Goal: Task Accomplishment & Management: Complete application form

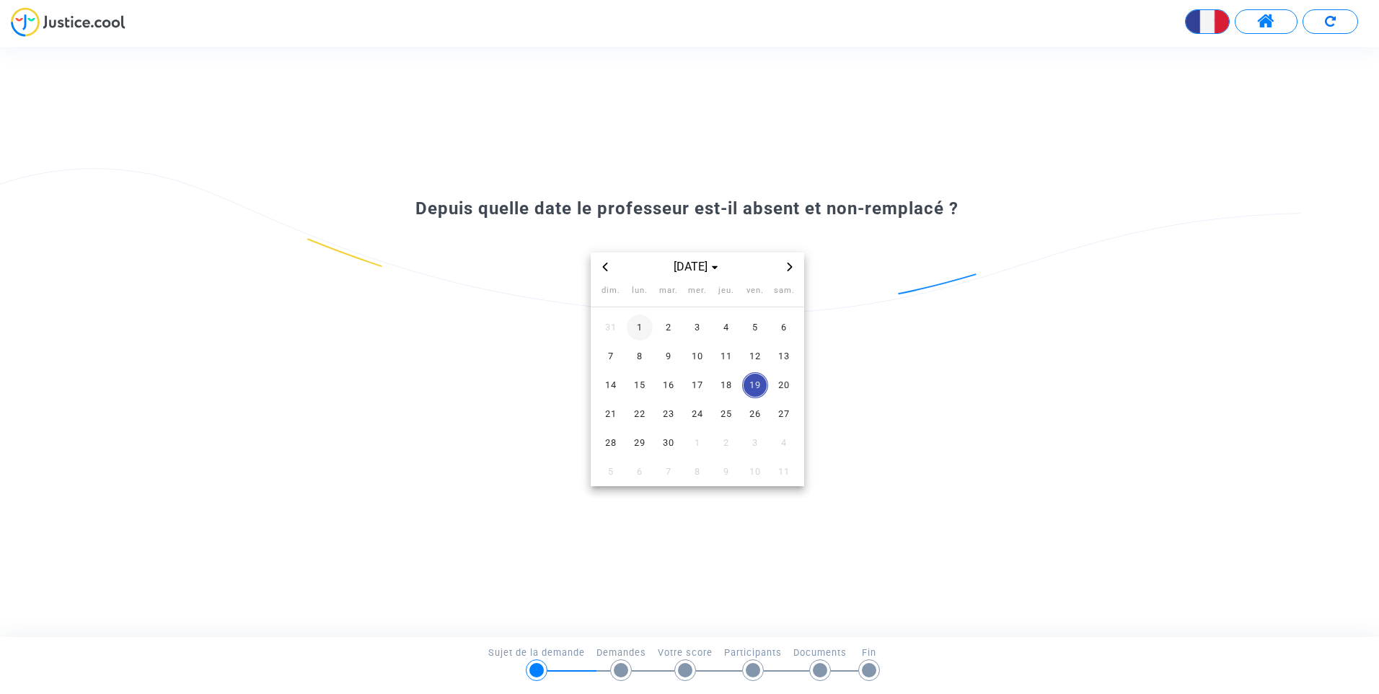
click at [642, 332] on span "1" at bounding box center [640, 328] width 26 height 26
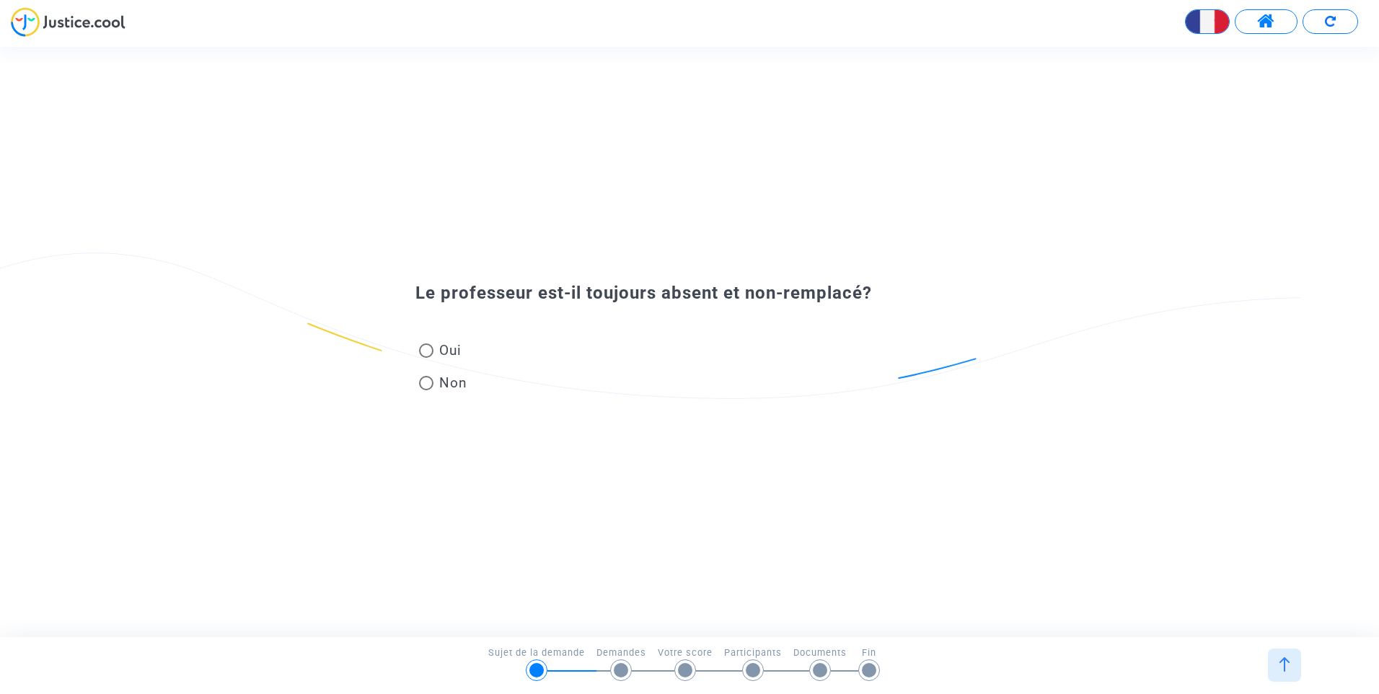
click at [431, 348] on span at bounding box center [426, 350] width 14 height 14
click at [426, 358] on input "Oui" at bounding box center [426, 358] width 1 height 1
radio input "true"
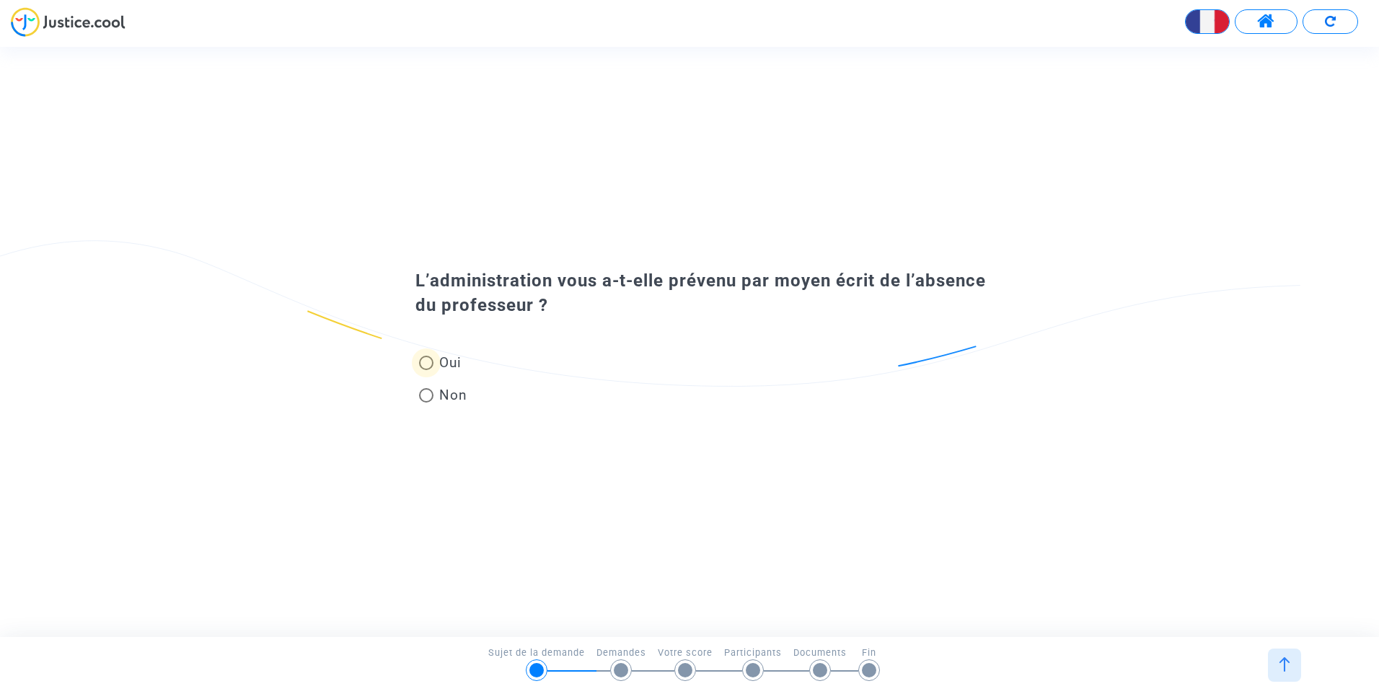
click at [430, 361] on span at bounding box center [426, 363] width 14 height 14
click at [426, 370] on input "Oui" at bounding box center [426, 370] width 1 height 1
radio input "true"
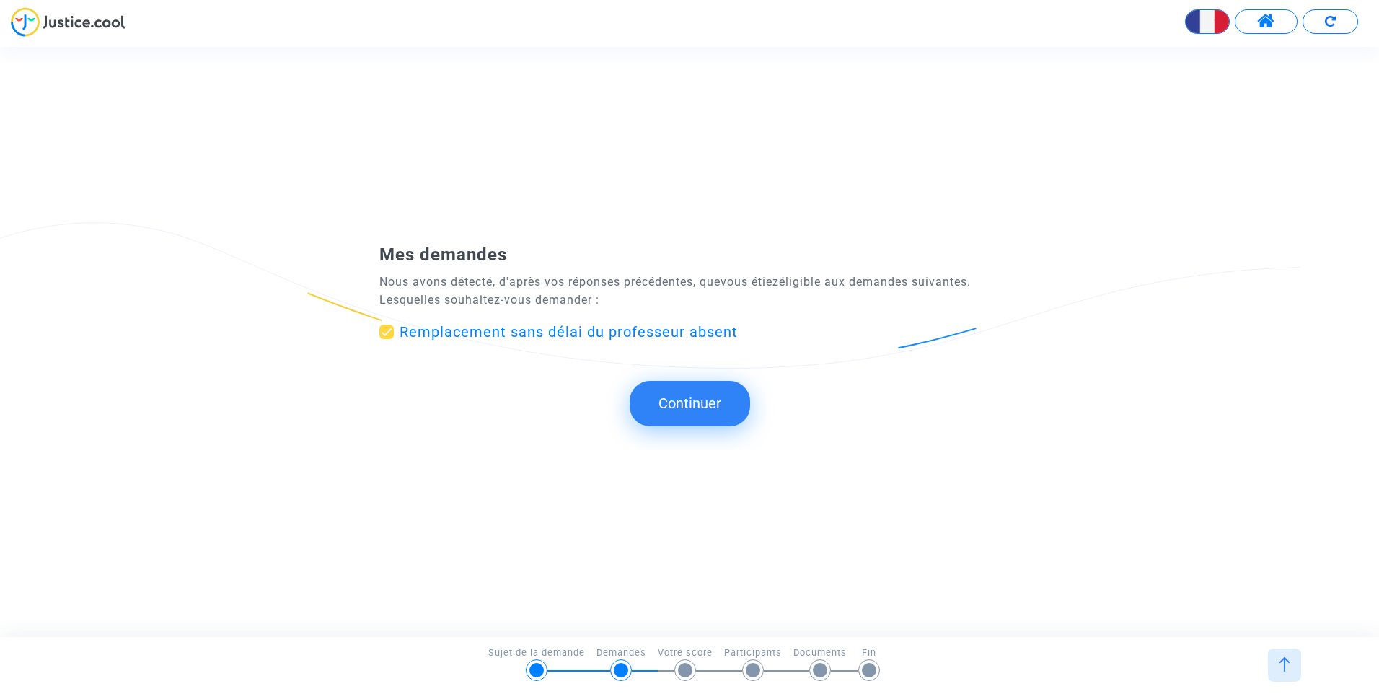
click at [687, 400] on button "Continuer" at bounding box center [690, 403] width 120 height 45
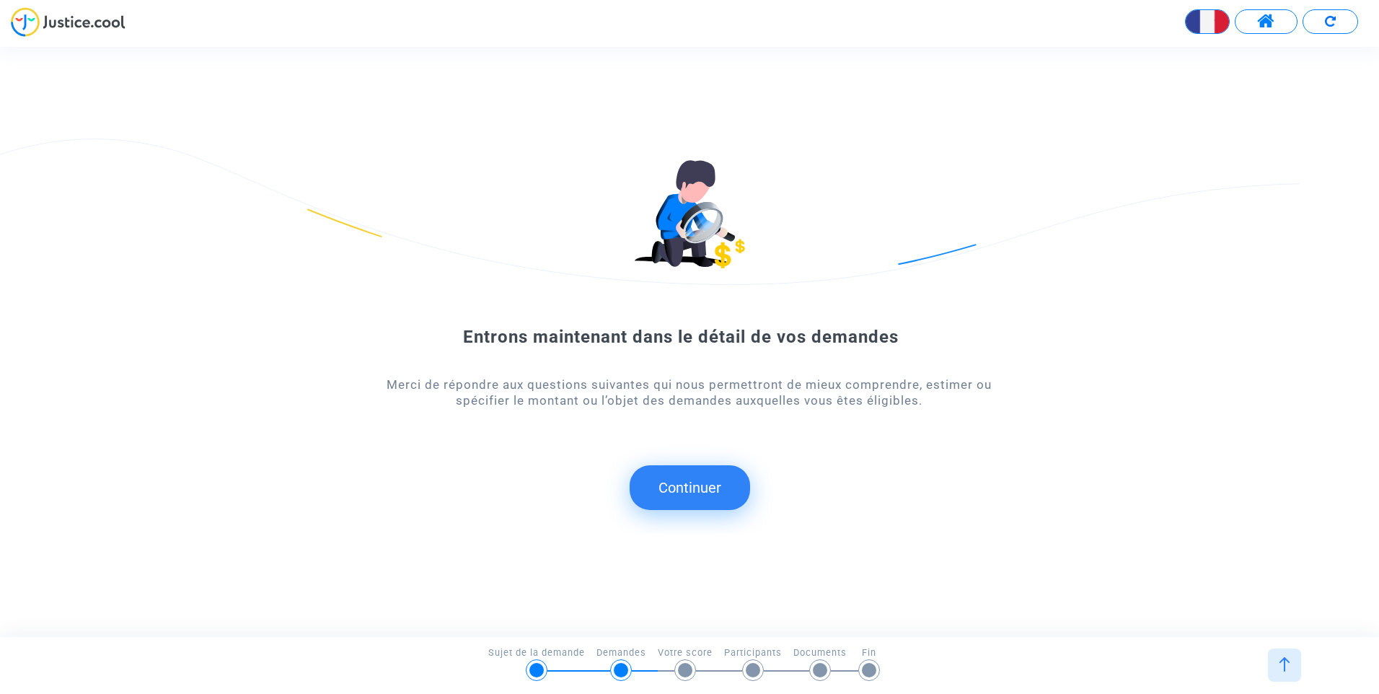
click at [665, 483] on button "Continuer" at bounding box center [690, 487] width 120 height 45
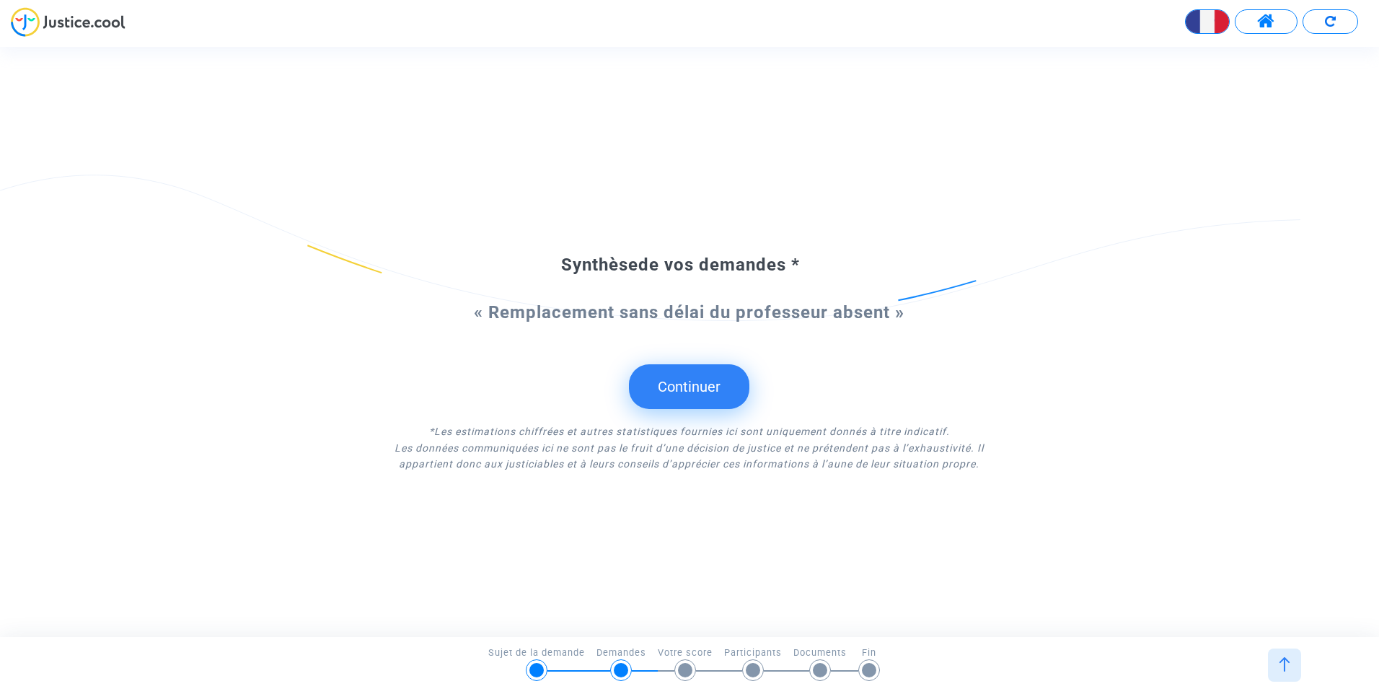
click at [692, 390] on button "Continuer" at bounding box center [689, 386] width 120 height 45
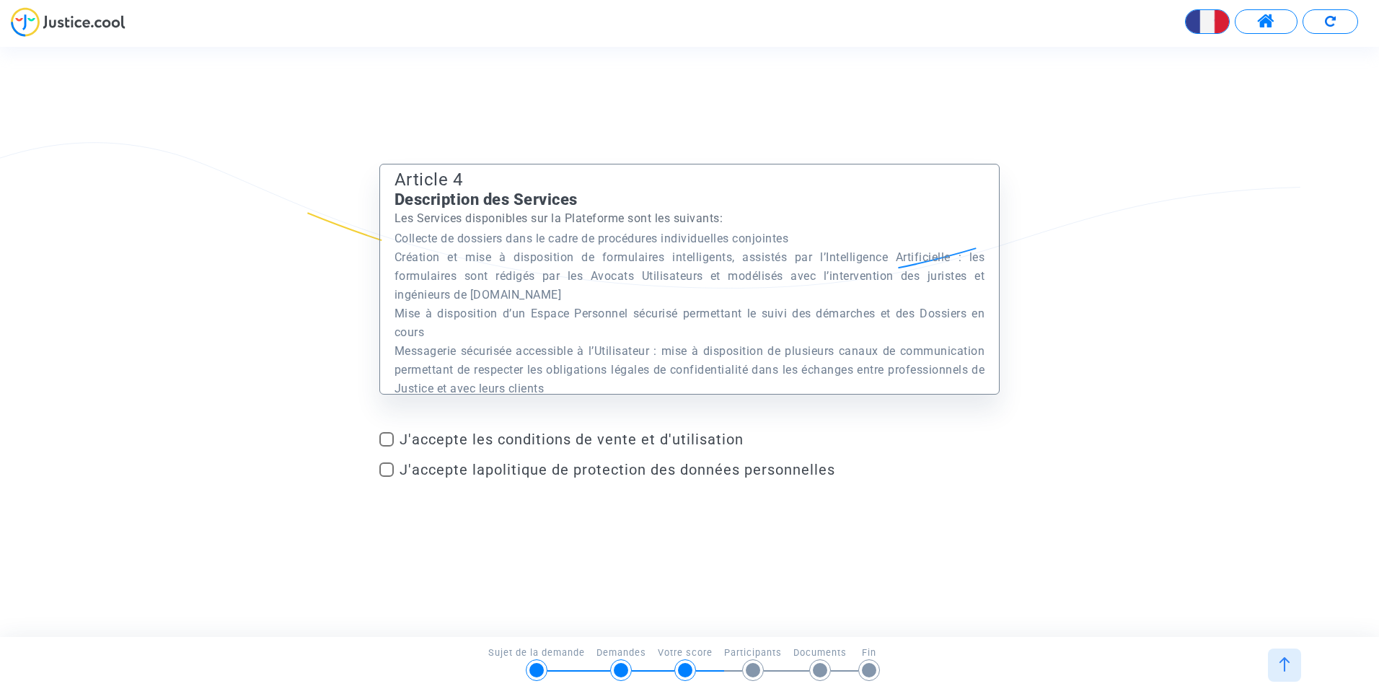
click at [386, 441] on span at bounding box center [386, 439] width 14 height 14
click at [386, 447] on input "J'accepte les conditions de vente et d'utilisation" at bounding box center [386, 447] width 1 height 1
checkbox input "true"
click at [387, 468] on span at bounding box center [386, 469] width 14 height 14
click at [387, 477] on input "J'accepte la politique de protection des données personnelles" at bounding box center [386, 477] width 1 height 1
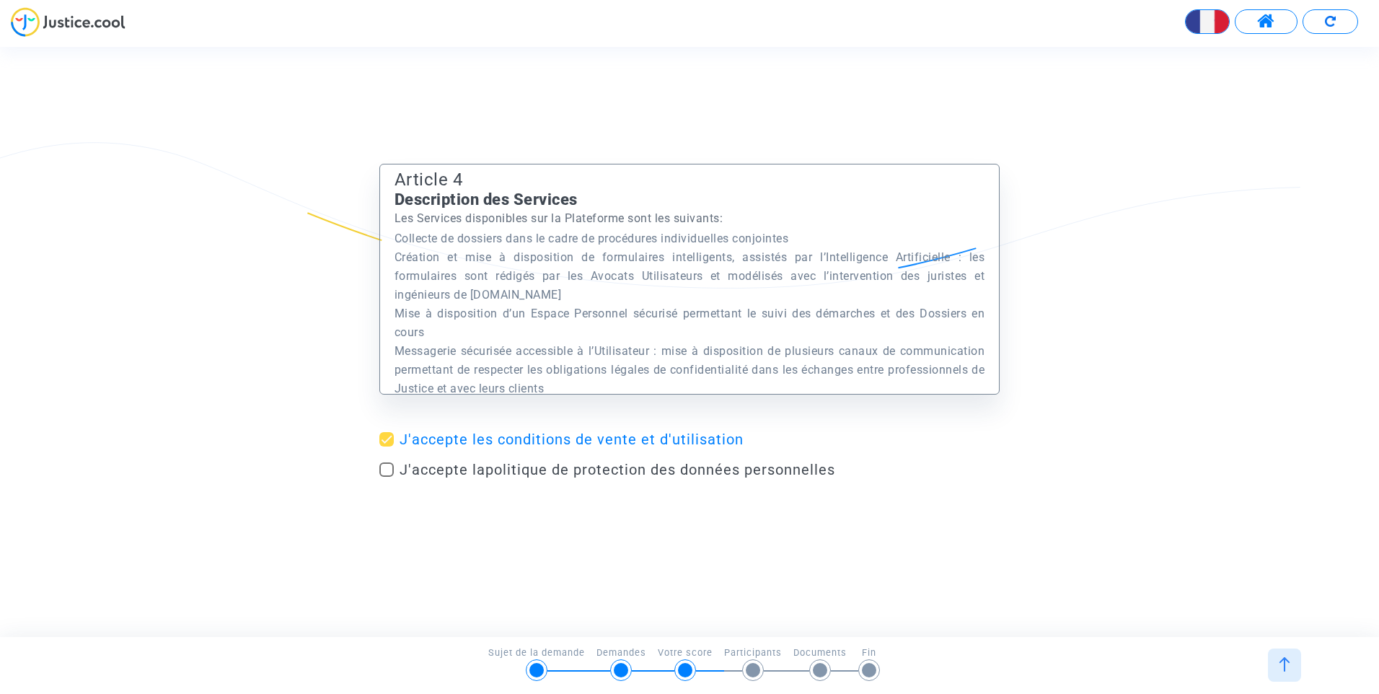
checkbox input "true"
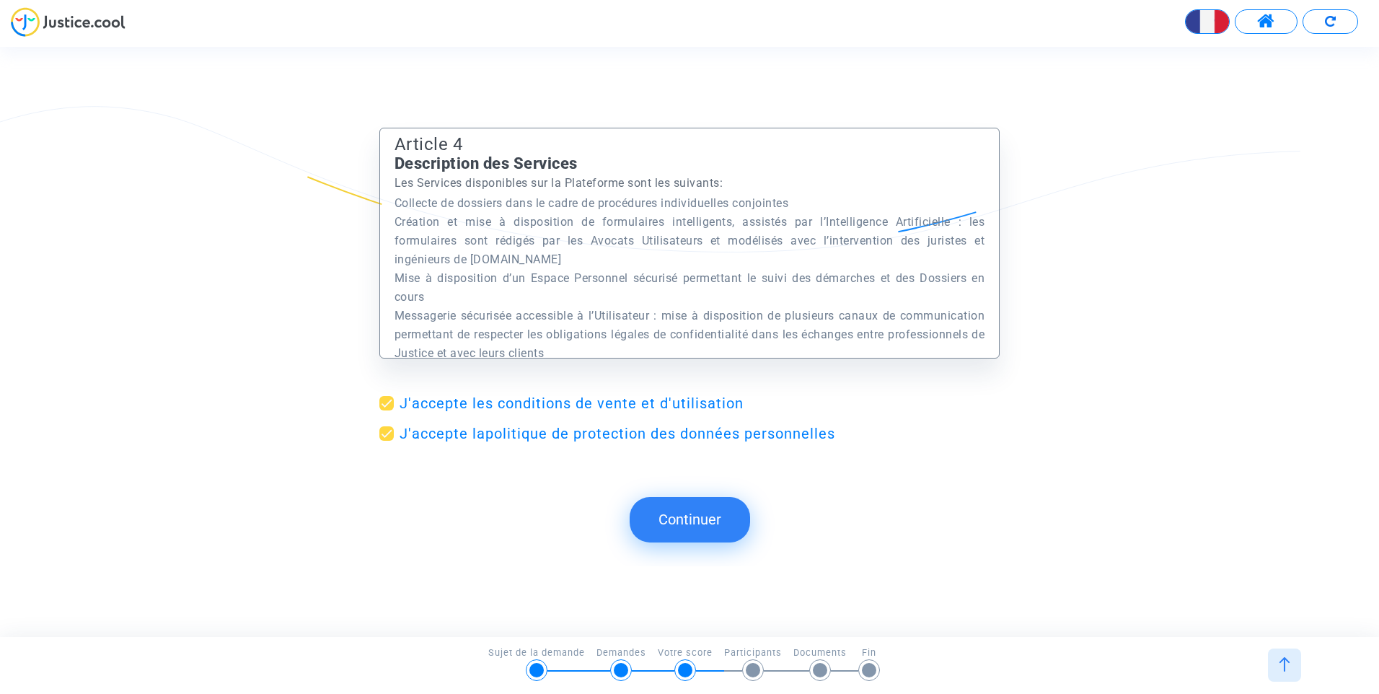
click at [679, 518] on button "Continuer" at bounding box center [690, 519] width 120 height 45
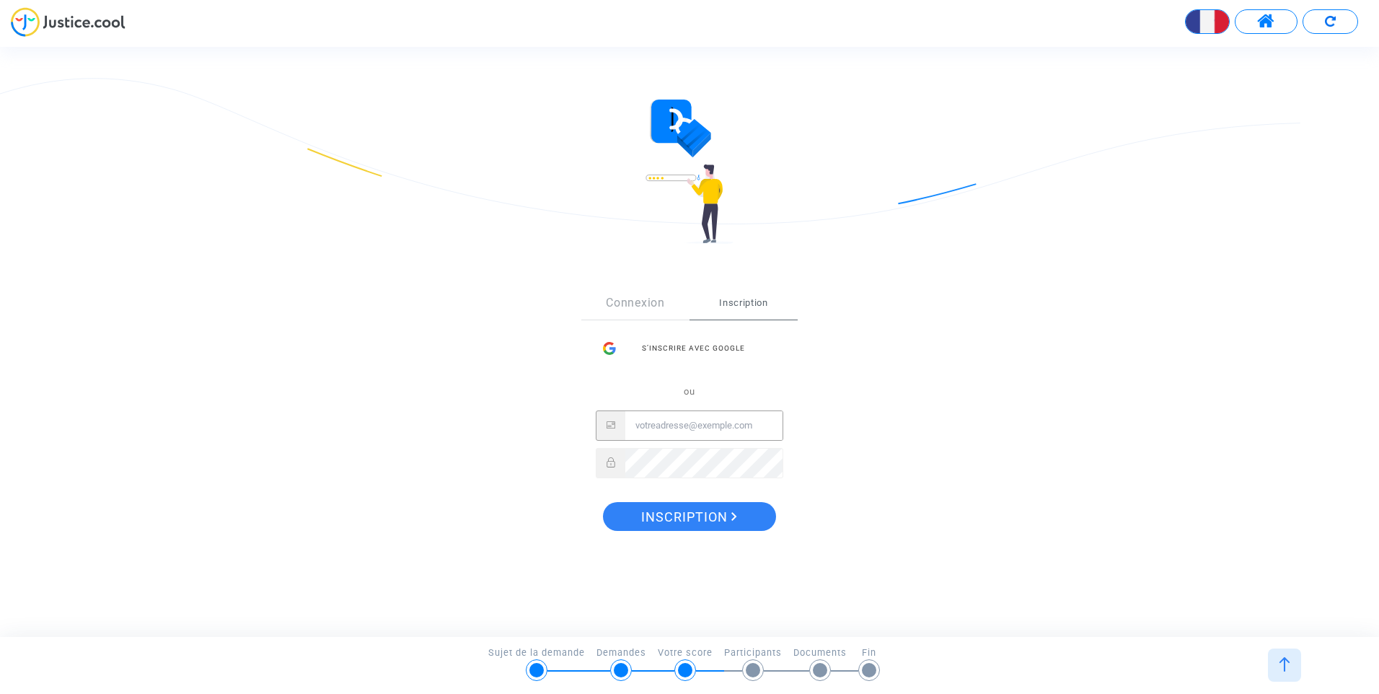
click at [679, 427] on input "Email" at bounding box center [703, 425] width 157 height 29
click at [713, 427] on input "contact@avocat-frtel.com" at bounding box center [703, 425] width 157 height 29
type input "[EMAIL_ADDRESS][DOMAIN_NAME]"
click at [716, 517] on span "Inscription" at bounding box center [689, 517] width 96 height 30
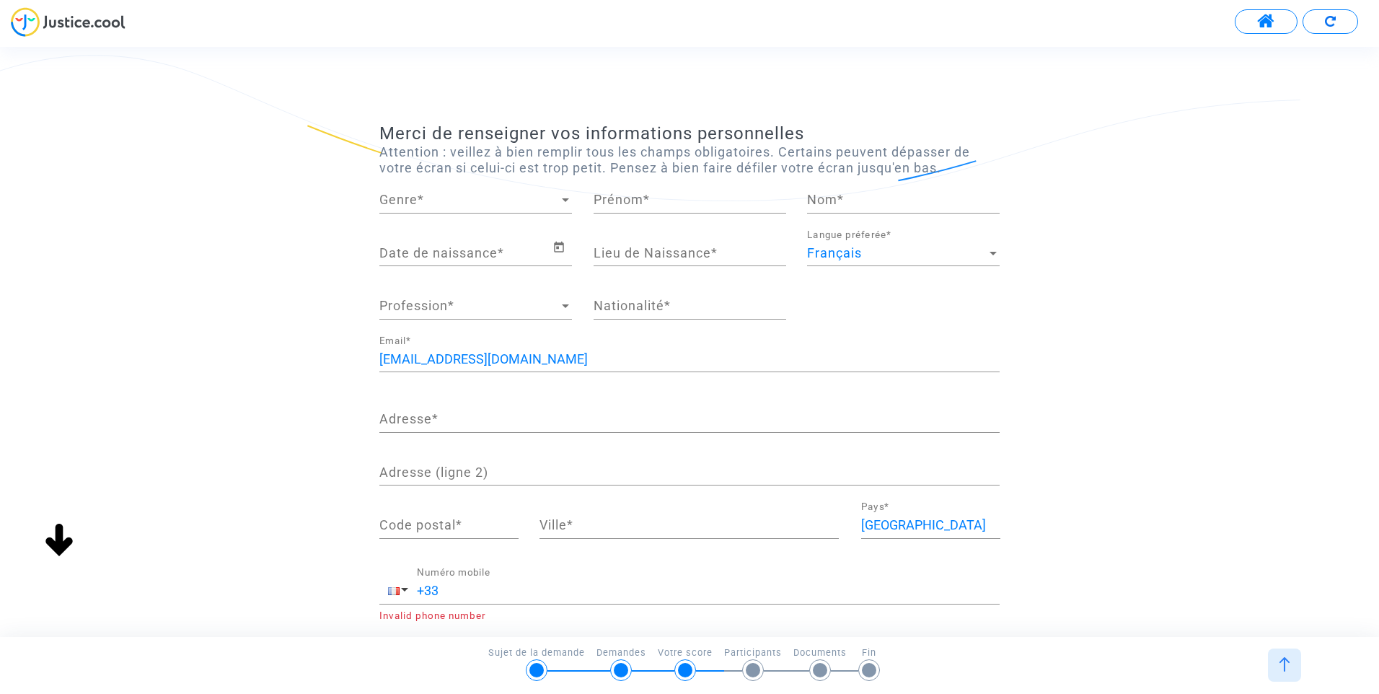
click at [1103, 382] on div "Merci de renseigner vos informations personnelles Attention : veillez à bien re…" at bounding box center [689, 451] width 1379 height 656
click at [558, 202] on span "Genre" at bounding box center [469, 200] width 180 height 14
click at [537, 205] on span "Madame" at bounding box center [475, 199] width 193 height 39
click at [677, 202] on input "Prénom *" at bounding box center [690, 200] width 193 height 14
type input "[PERSON_NAME]"
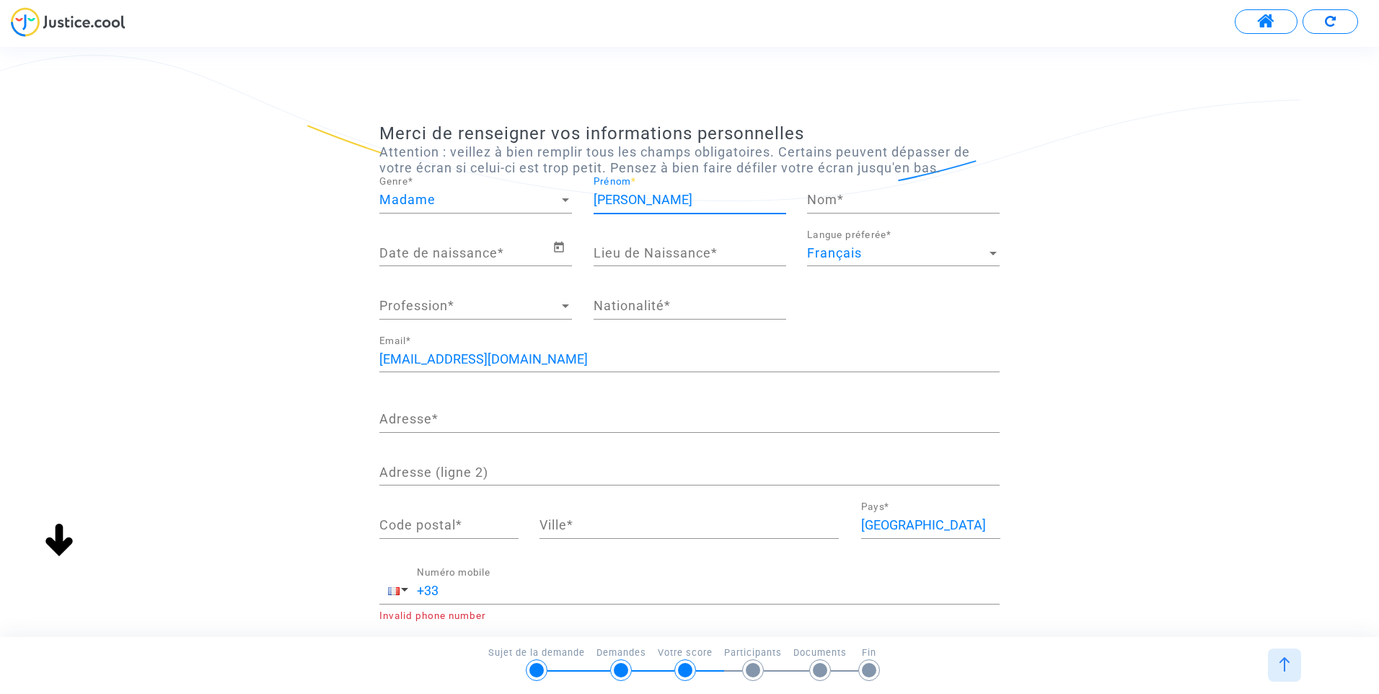
type input "Fretel"
type input "[GEOGRAPHIC_DATA]"
click at [480, 255] on input "Date de naissance *" at bounding box center [465, 253] width 173 height 14
click at [562, 250] on icon "Open calendar" at bounding box center [559, 247] width 13 height 17
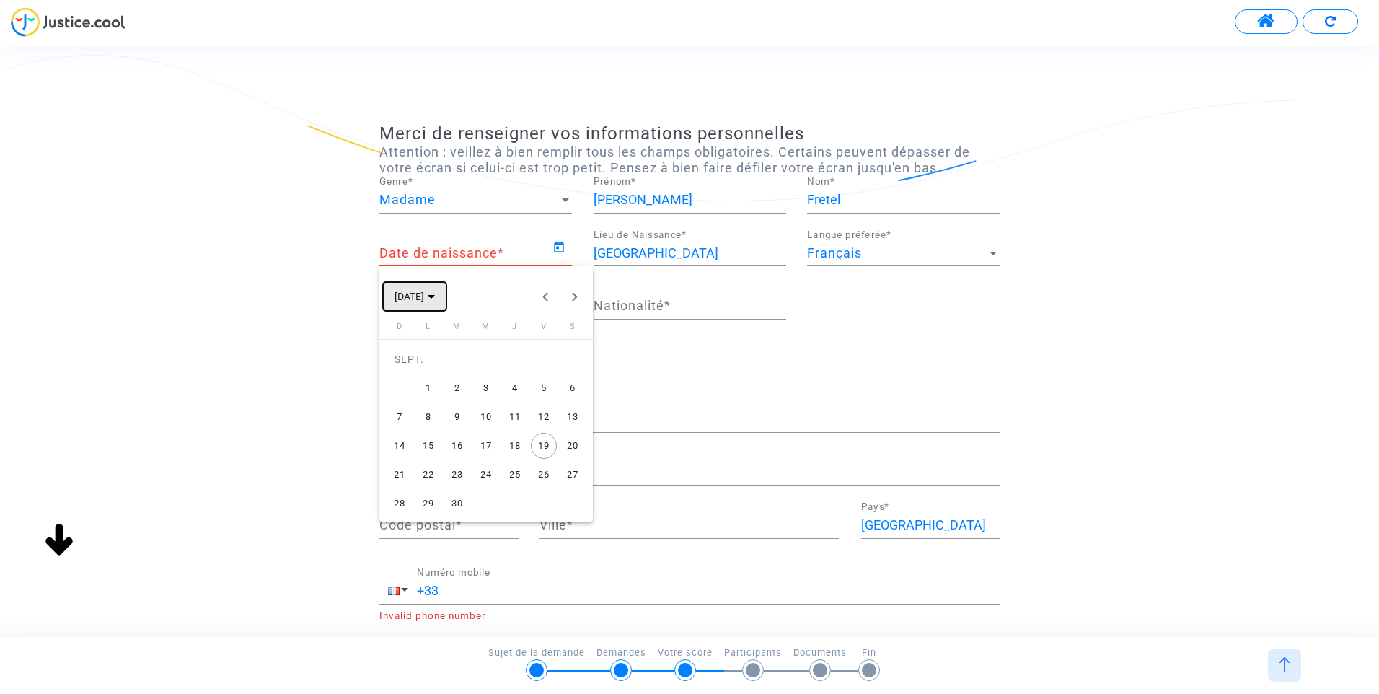
click at [435, 297] on icon "Choose month and year" at bounding box center [431, 297] width 7 height 4
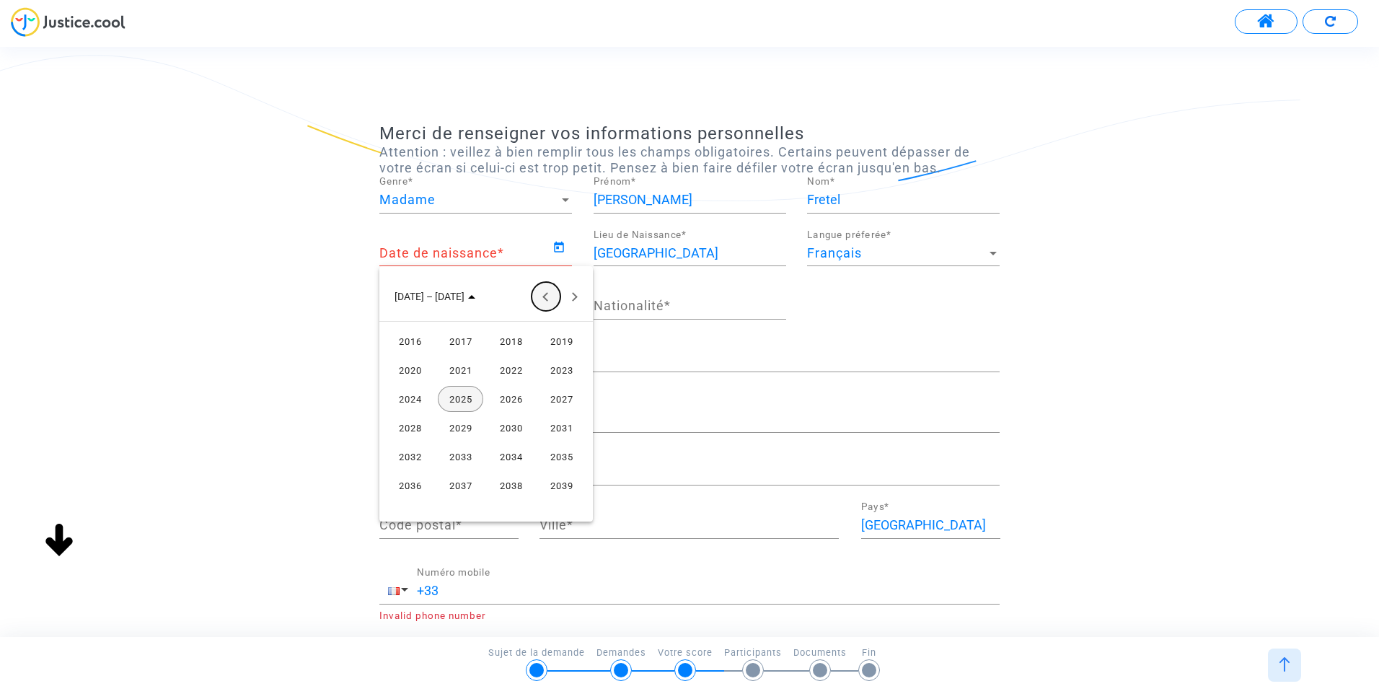
click at [547, 296] on button "Previous 24 years" at bounding box center [546, 296] width 29 height 29
click at [454, 398] on div "1977" at bounding box center [460, 399] width 45 height 26
click at [418, 400] on div "MAI" at bounding box center [409, 399] width 45 height 26
click at [519, 387] on div "5" at bounding box center [515, 388] width 26 height 26
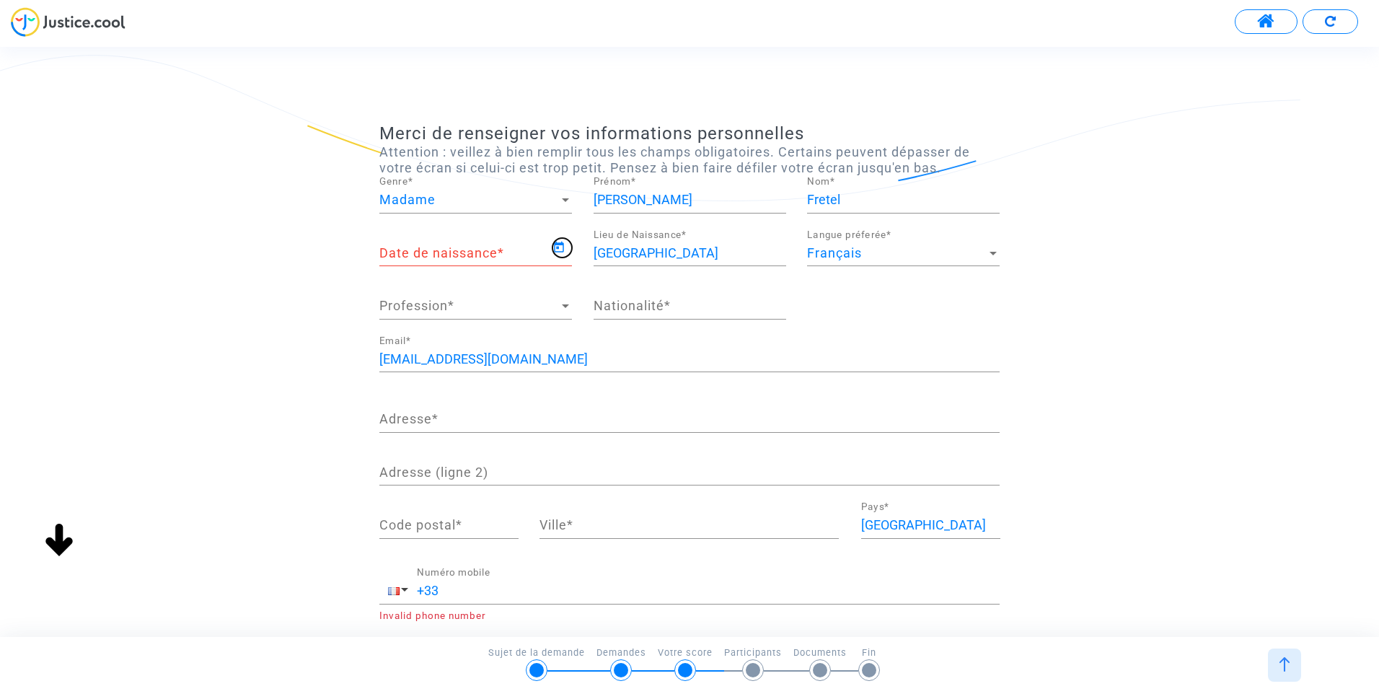
type input "[DATE]"
drag, startPoint x: 646, startPoint y: 253, endPoint x: 584, endPoint y: 252, distance: 62.8
click at [584, 252] on div "PARIS Lieu de Naissance *" at bounding box center [690, 255] width 214 height 53
type input "[GEOGRAPHIC_DATA]"
click at [561, 336] on div "[EMAIL_ADDRESS][DOMAIN_NAME] Email *" at bounding box center [689, 353] width 620 height 37
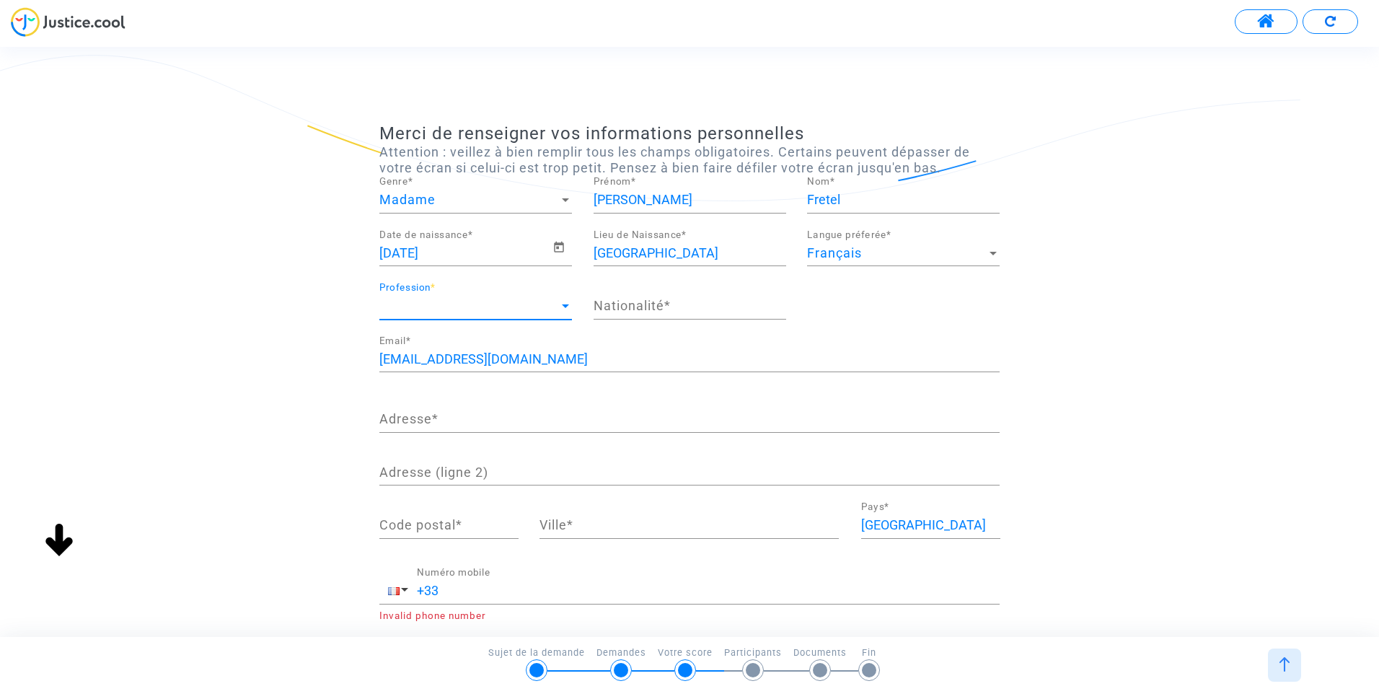
click at [561, 302] on div at bounding box center [565, 306] width 13 height 14
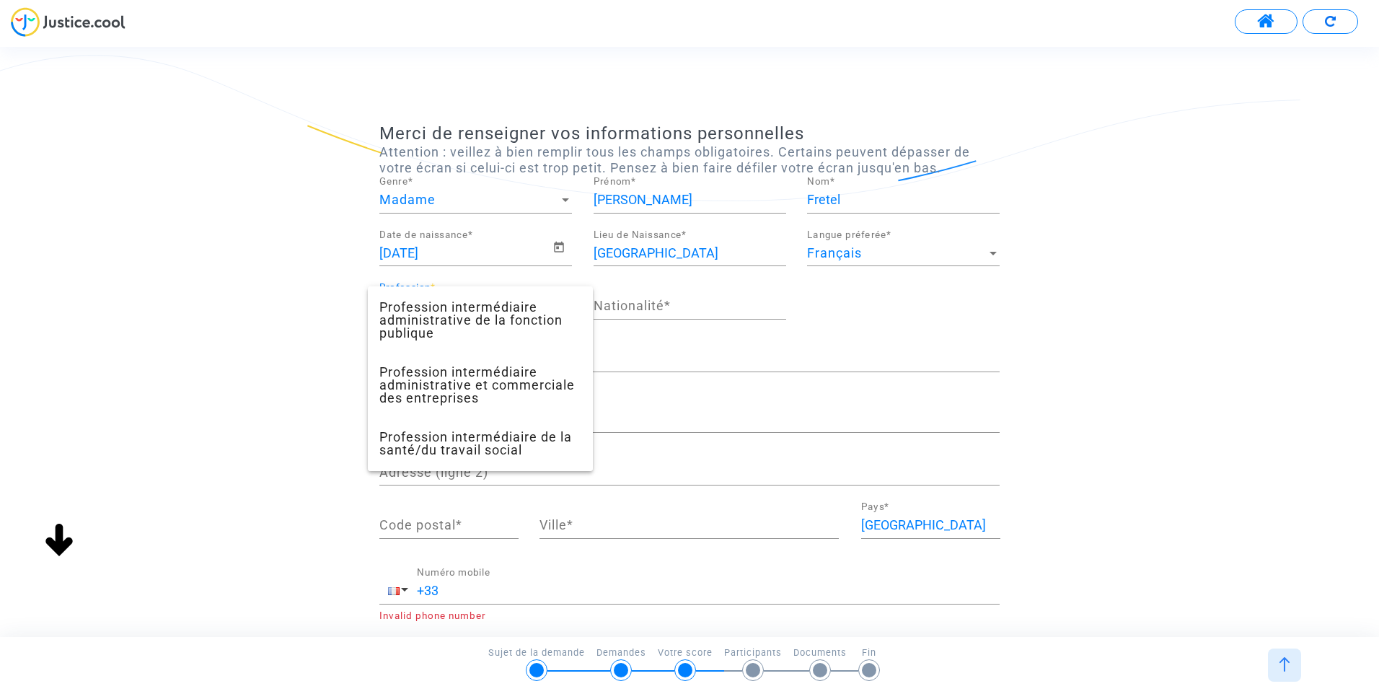
scroll to position [1148, 0]
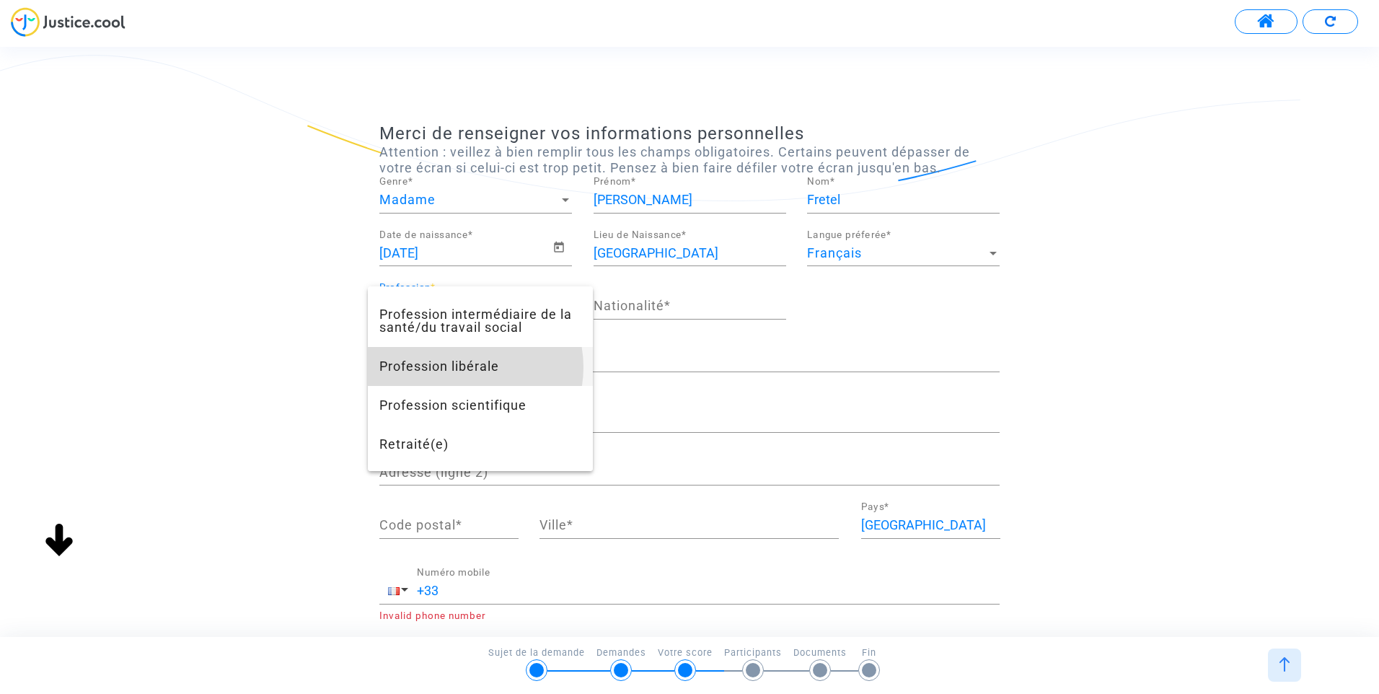
click at [465, 386] on span "Profession libérale" at bounding box center [480, 366] width 202 height 39
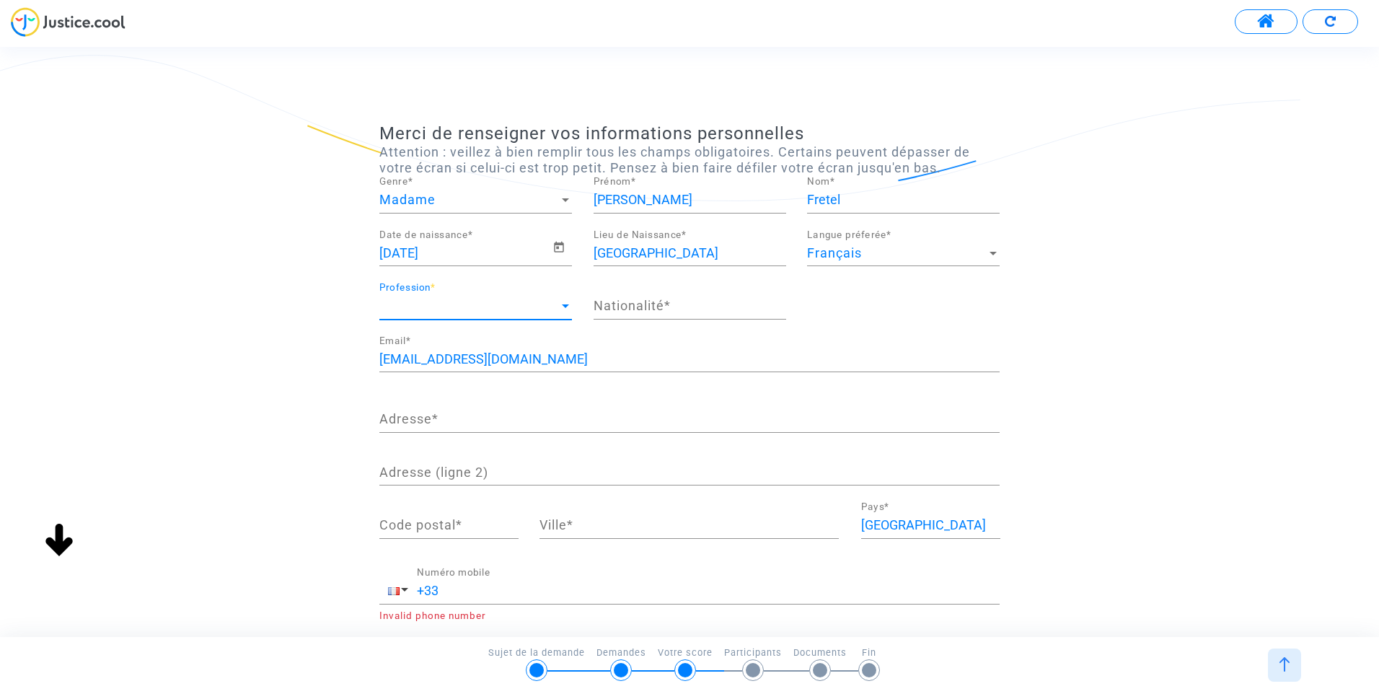
scroll to position [1052, 0]
click at [685, 306] on input "Nationalité *" at bounding box center [690, 306] width 193 height 14
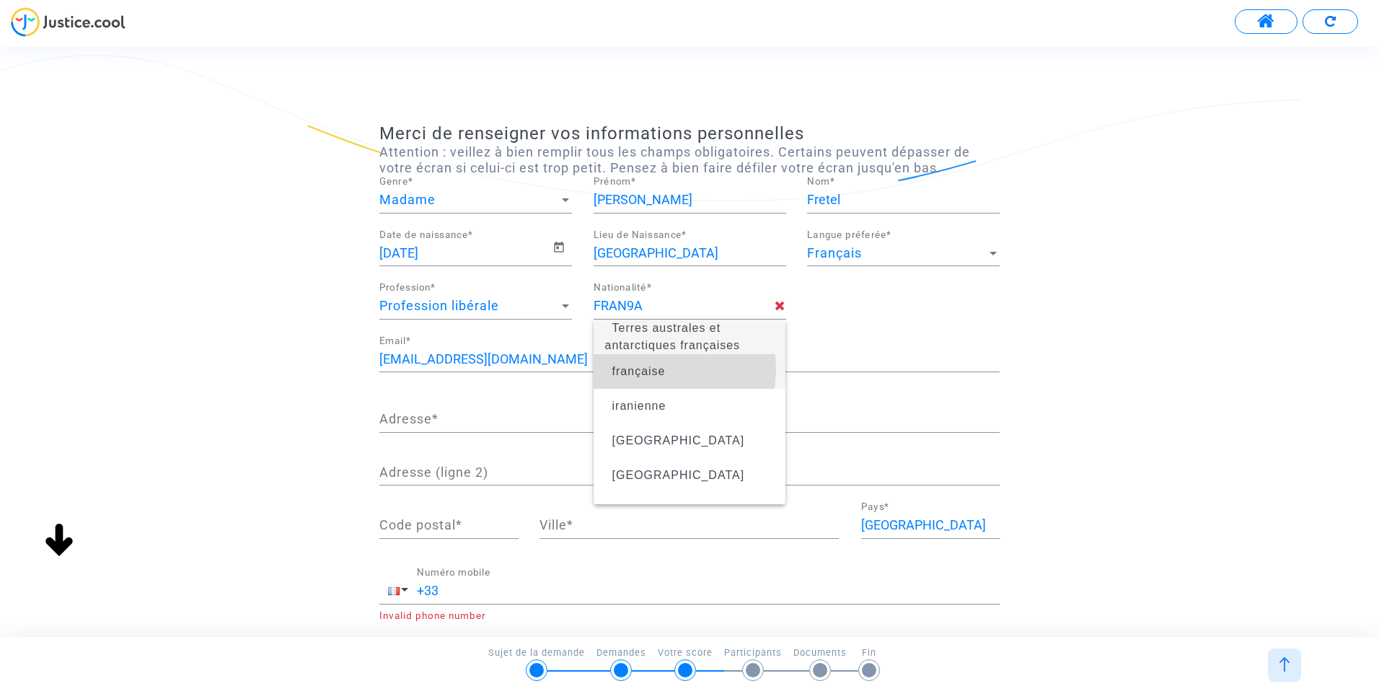
click at [656, 369] on span "française" at bounding box center [638, 371] width 53 height 12
type input "française"
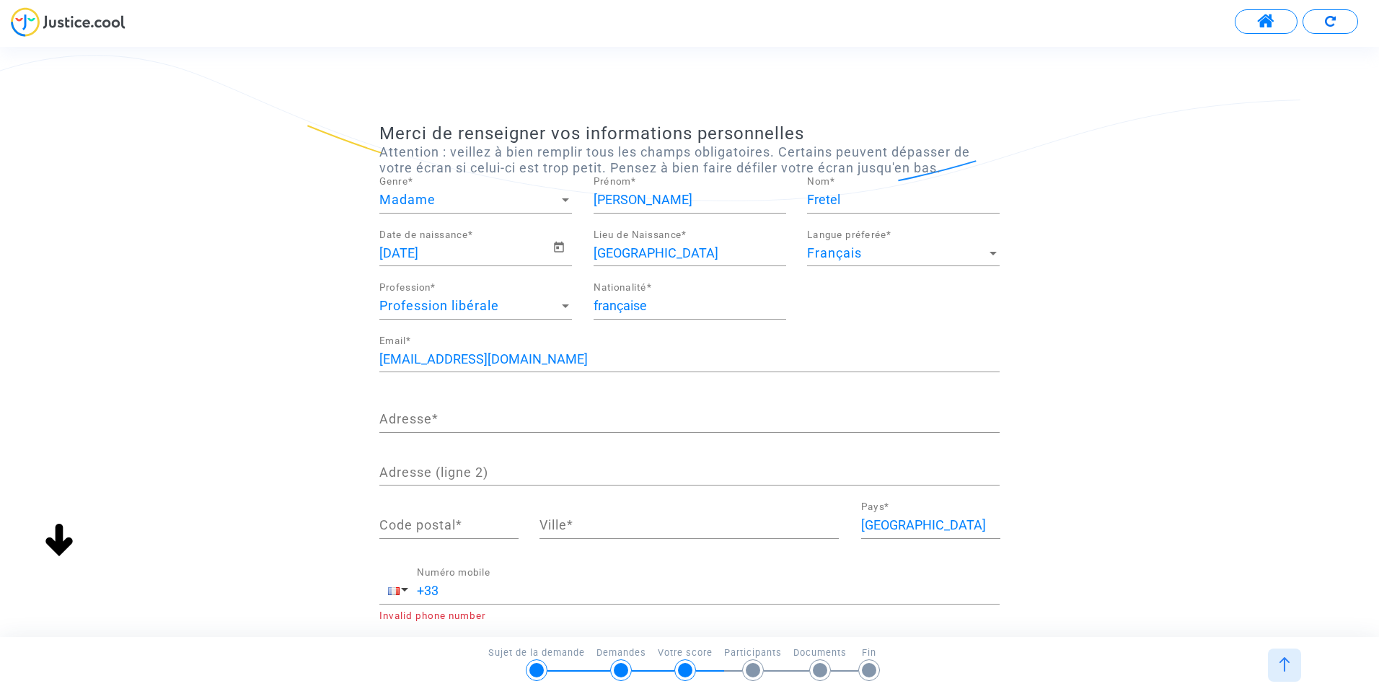
click at [514, 418] on input "Adresse *" at bounding box center [689, 419] width 620 height 14
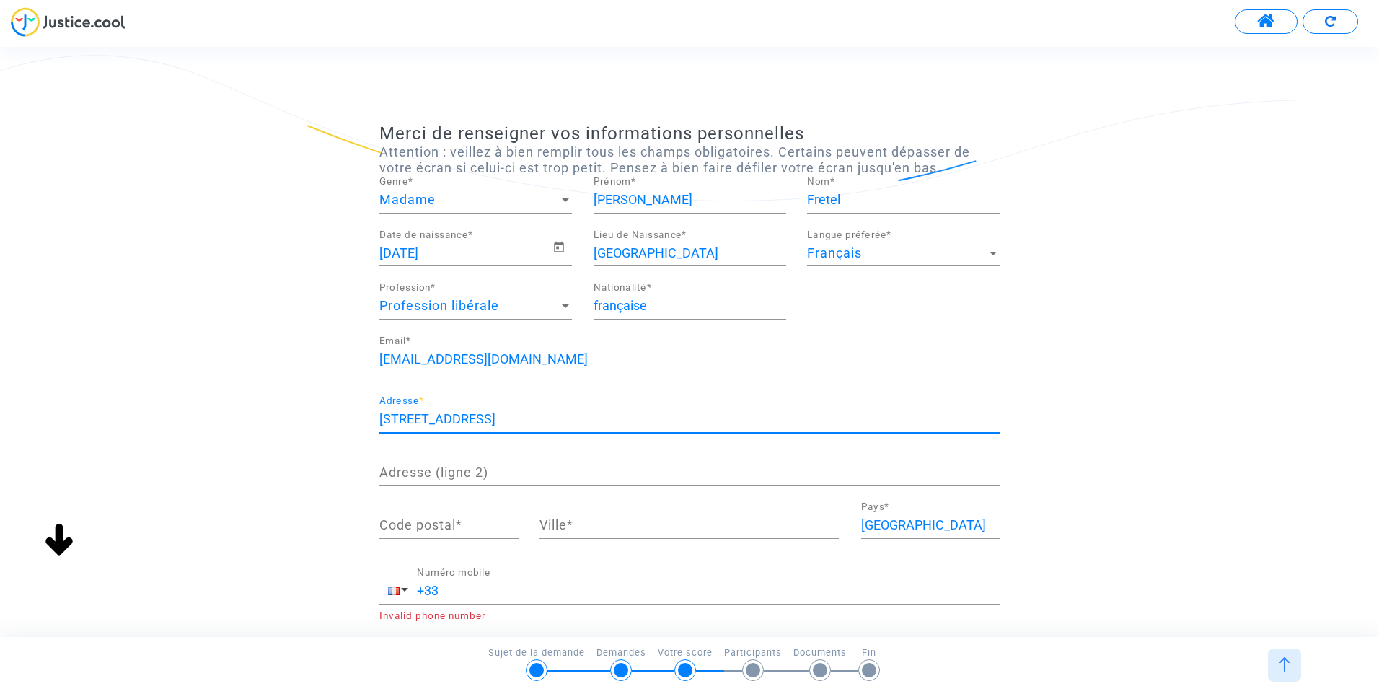
type input "[STREET_ADDRESS]"
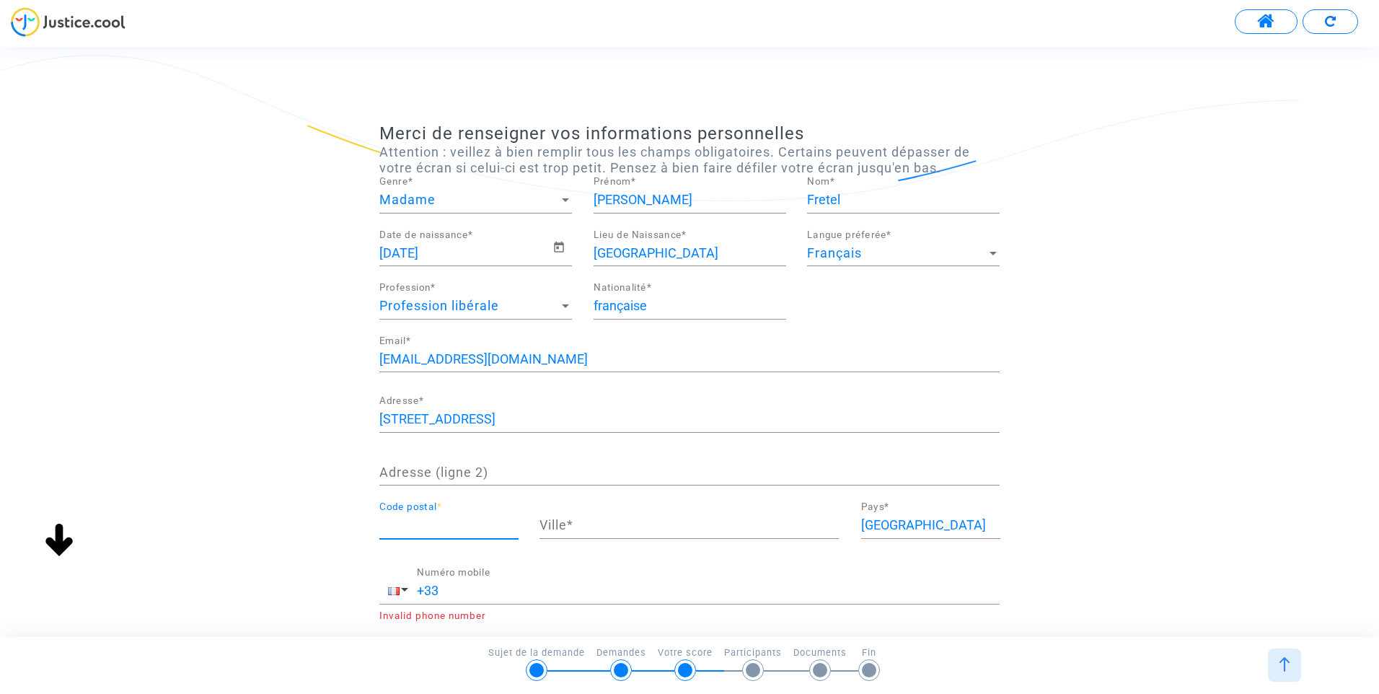
click at [409, 526] on input "Code postal *" at bounding box center [448, 525] width 139 height 14
type input "92110"
click at [549, 527] on input "Ville *" at bounding box center [689, 525] width 299 height 14
type input "CLICHY"
click at [493, 594] on input "+33" at bounding box center [708, 591] width 583 height 14
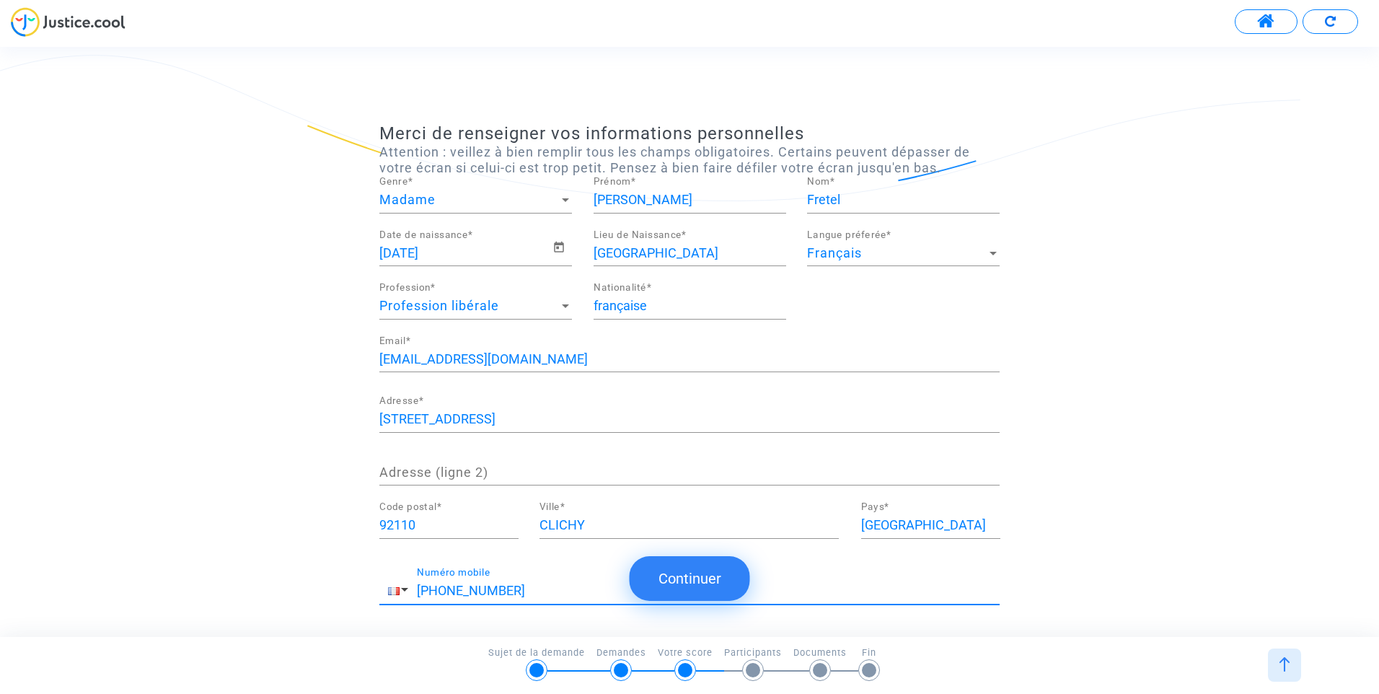
type input "[PHONE_NUMBER]"
click at [696, 582] on button "Continuer" at bounding box center [690, 578] width 120 height 45
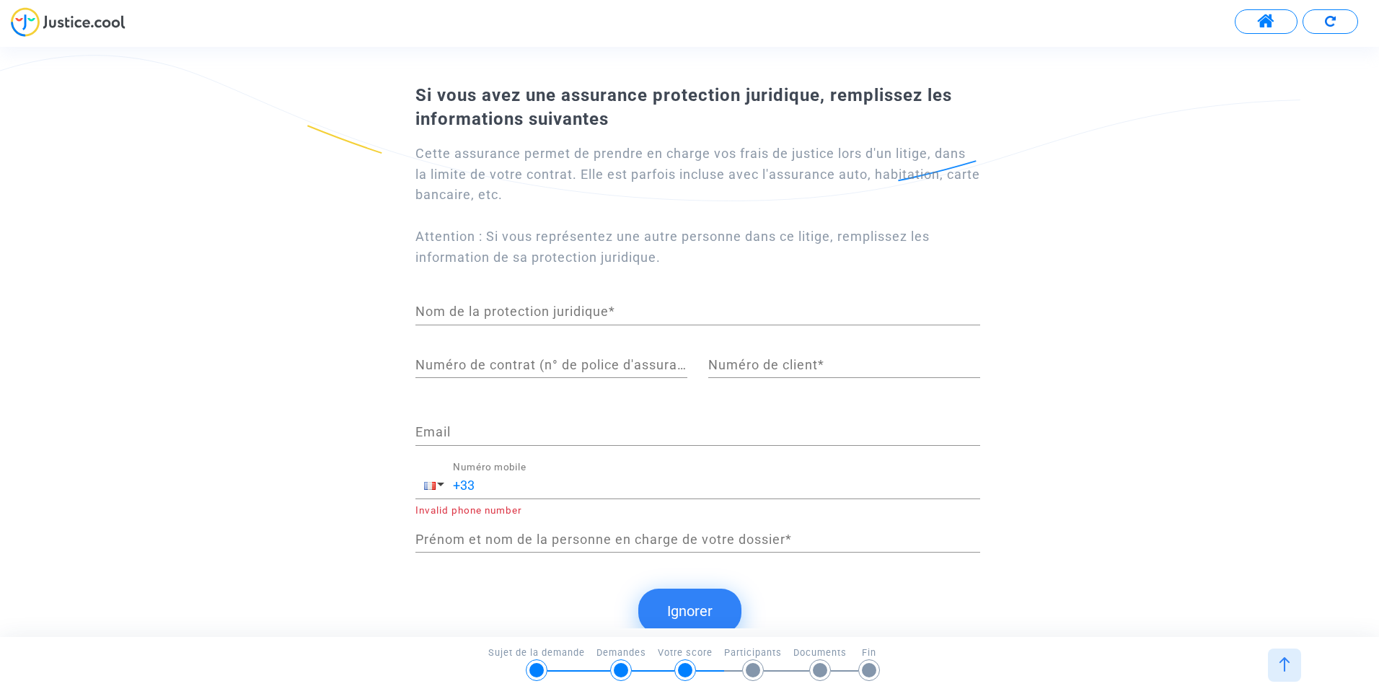
click at [692, 612] on button "Ignorer" at bounding box center [689, 611] width 103 height 45
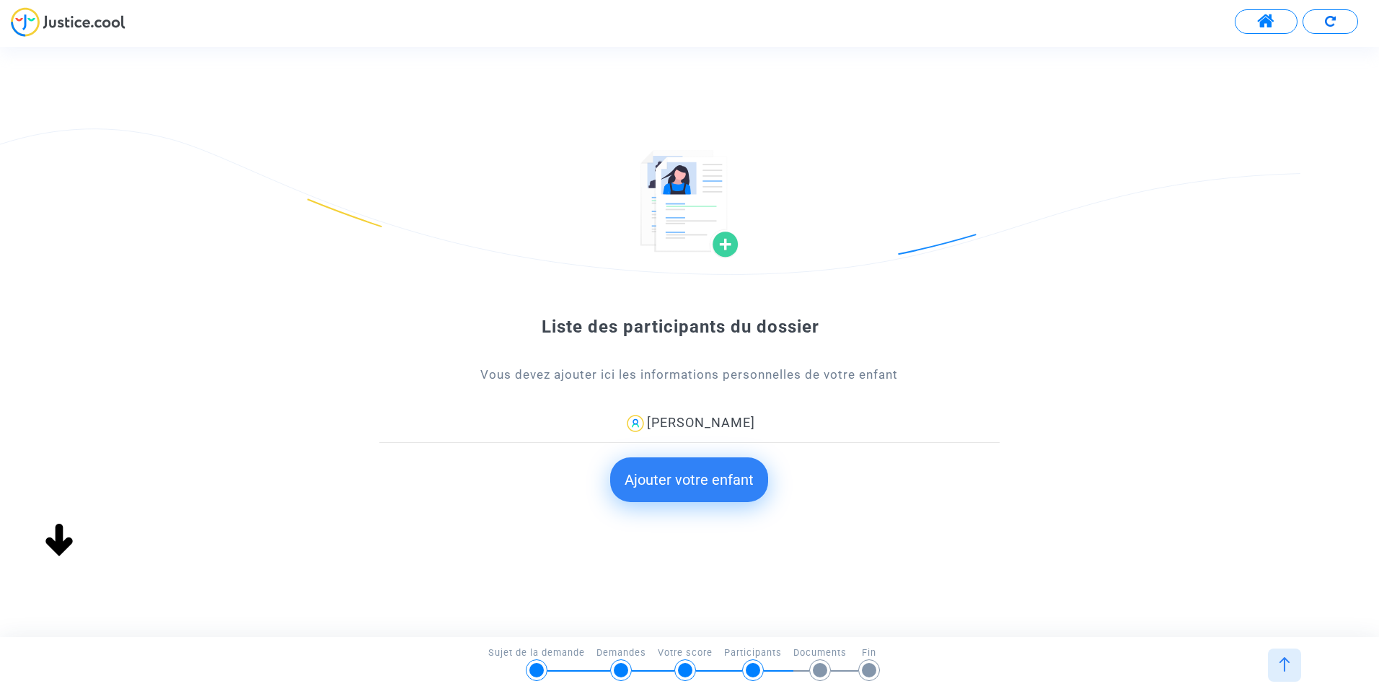
click at [695, 475] on button "Ajouter votre enfant" at bounding box center [689, 479] width 158 height 45
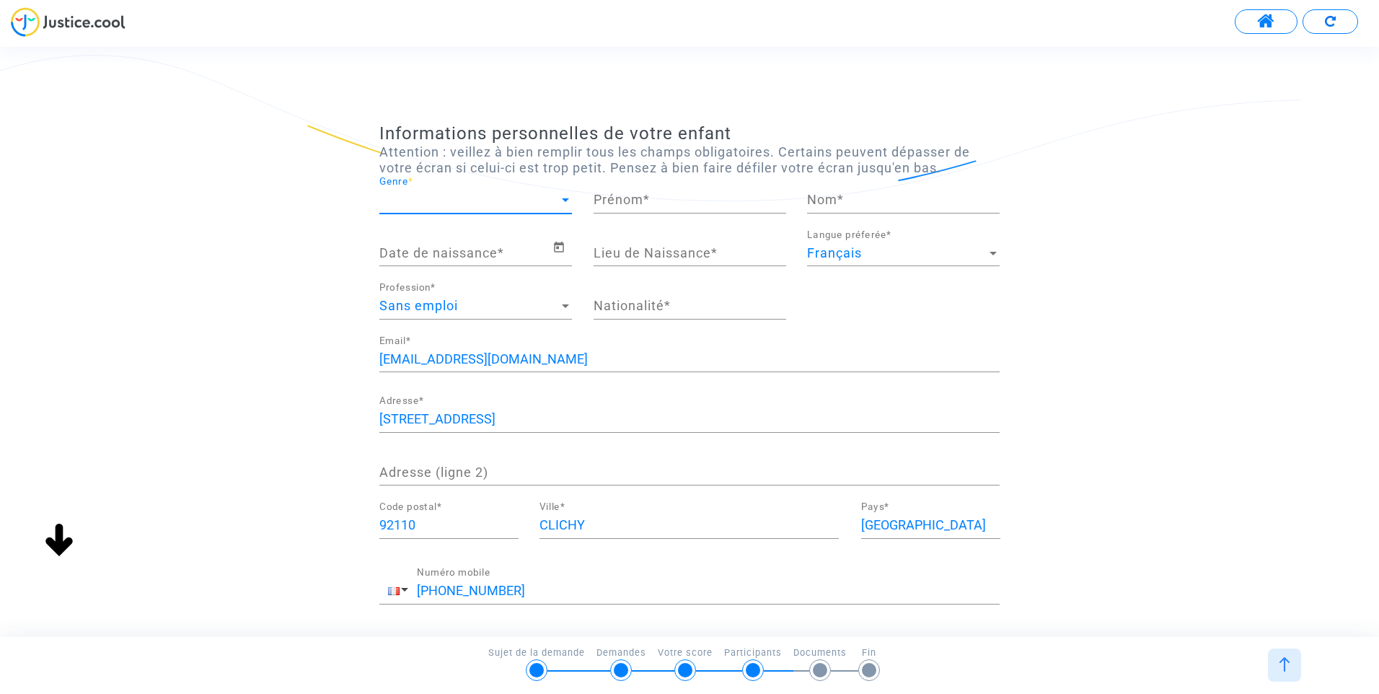
click at [555, 201] on span "Genre" at bounding box center [469, 200] width 180 height 14
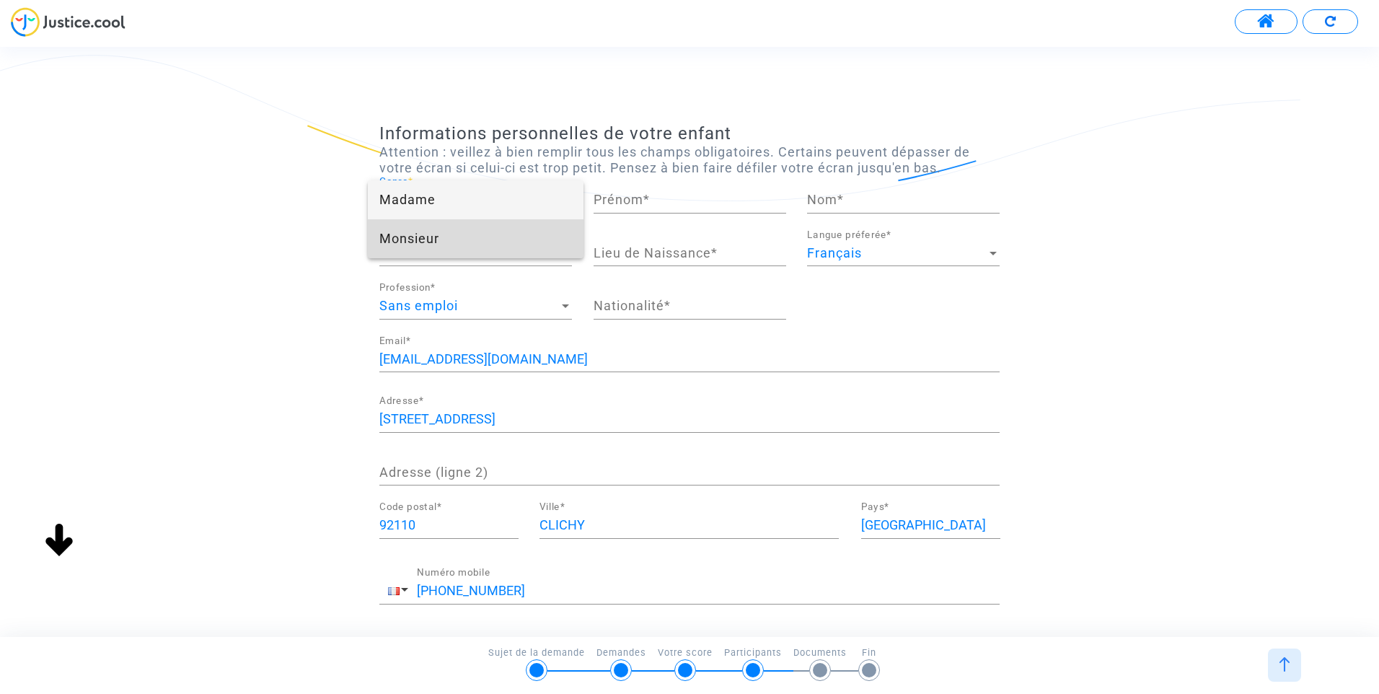
click at [491, 238] on span "Monsieur" at bounding box center [475, 238] width 193 height 39
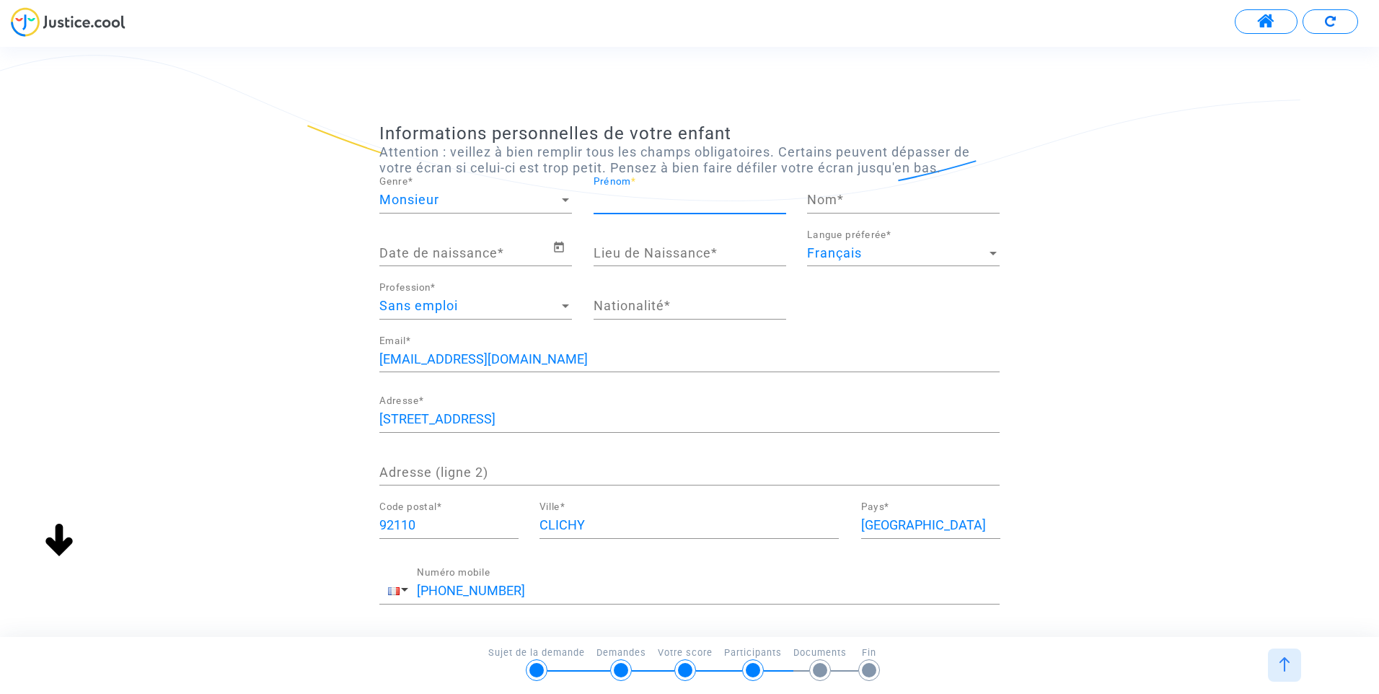
click at [620, 195] on input "Prénom *" at bounding box center [690, 200] width 193 height 14
click at [598, 197] on input "kEÎS" at bounding box center [690, 200] width 193 height 14
click at [615, 196] on input "KEÎS" at bounding box center [690, 200] width 193 height 14
type input "KEÏS"
click at [836, 204] on input "Nom *" at bounding box center [903, 200] width 193 height 14
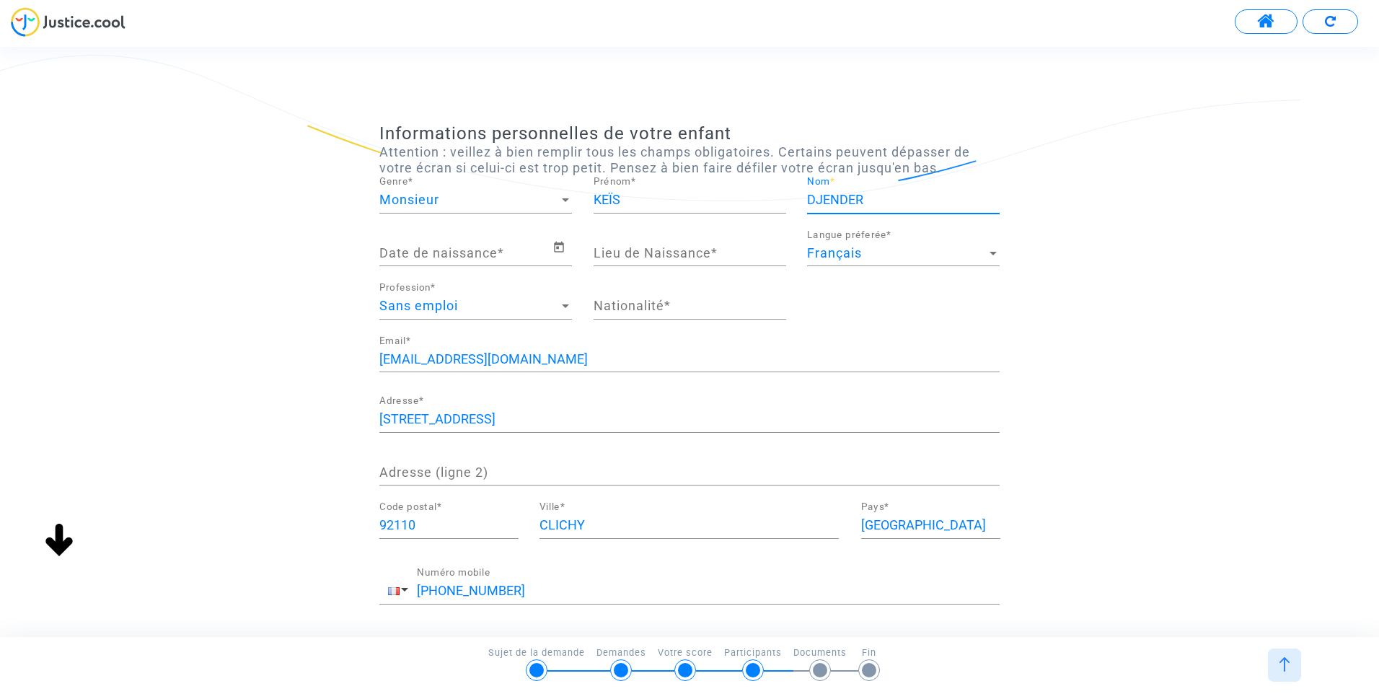
type input "DJENDER"
click at [430, 252] on input "Date de naissance *" at bounding box center [465, 253] width 173 height 14
click at [559, 243] on icon "Open calendar" at bounding box center [559, 247] width 10 height 11
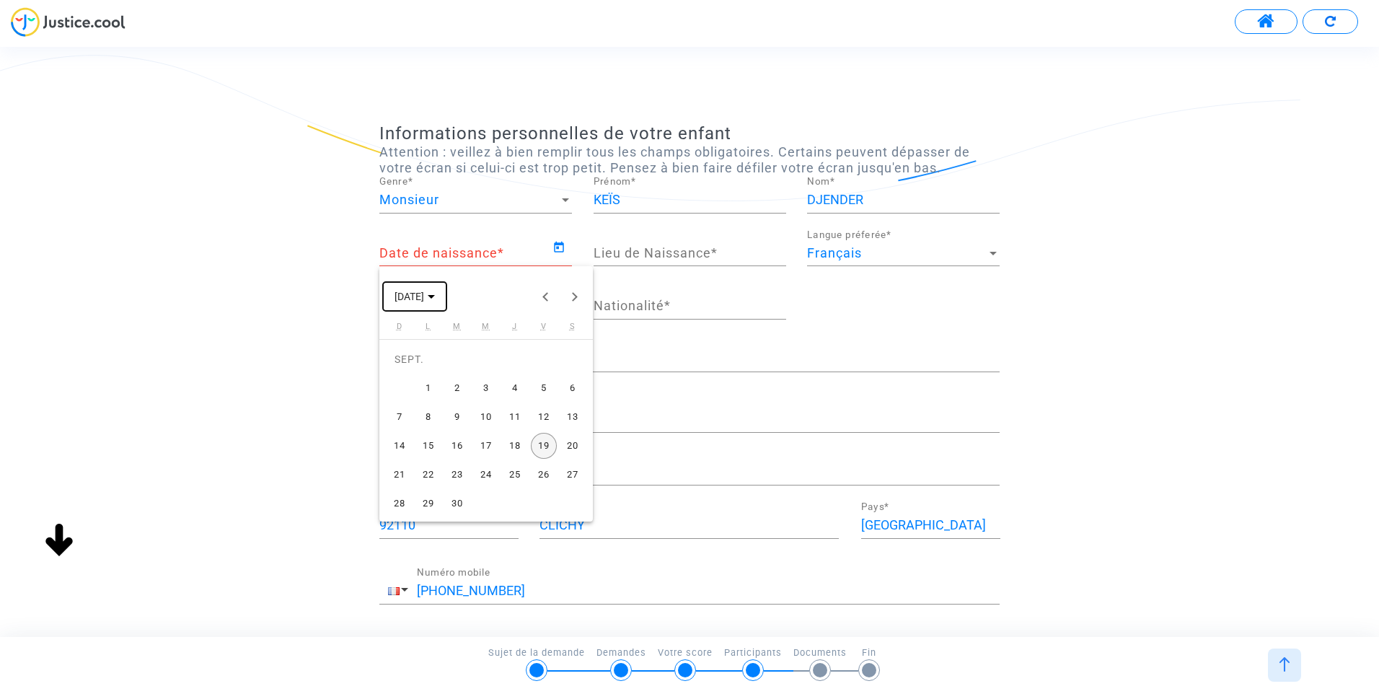
click at [435, 298] on icon "Choose month and year" at bounding box center [431, 297] width 7 height 4
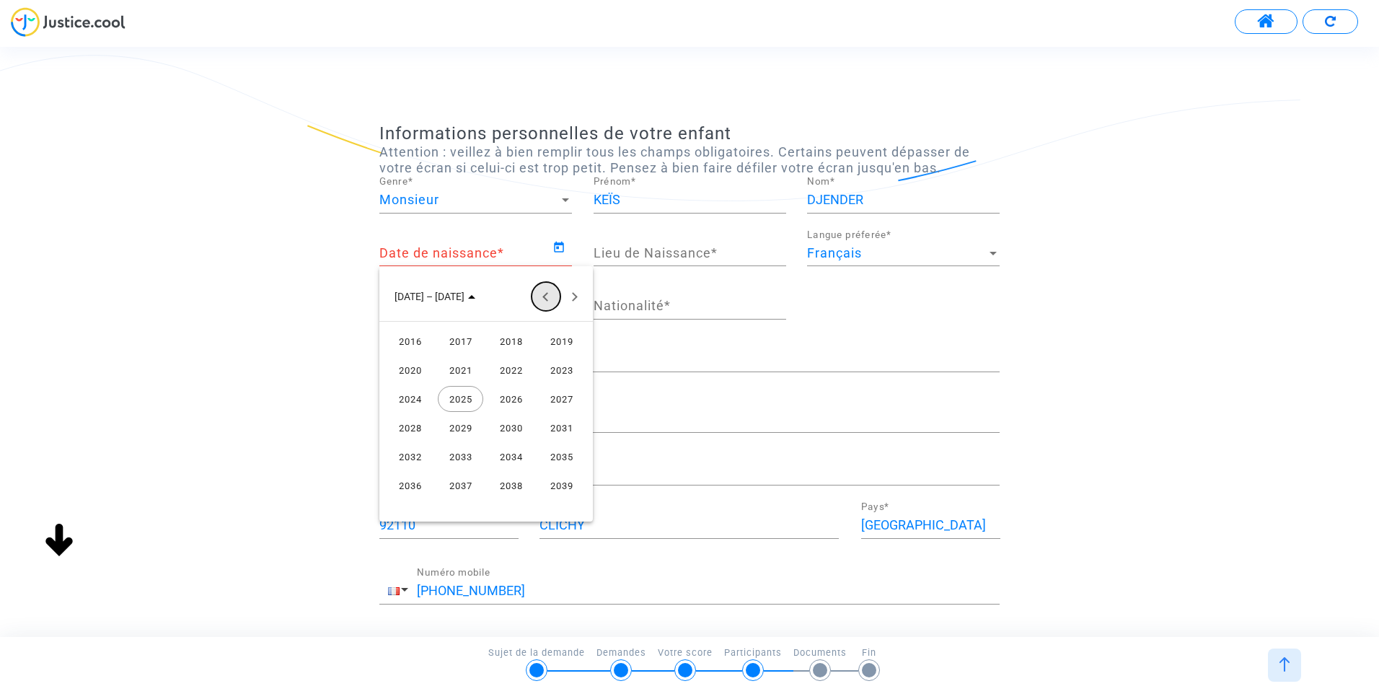
click at [544, 294] on button "Previous 24 years" at bounding box center [546, 296] width 29 height 29
click at [414, 486] on div "2012" at bounding box center [409, 485] width 45 height 26
click at [419, 366] on div "JANV." at bounding box center [409, 370] width 45 height 26
click at [405, 474] on div "22" at bounding box center [400, 475] width 26 height 26
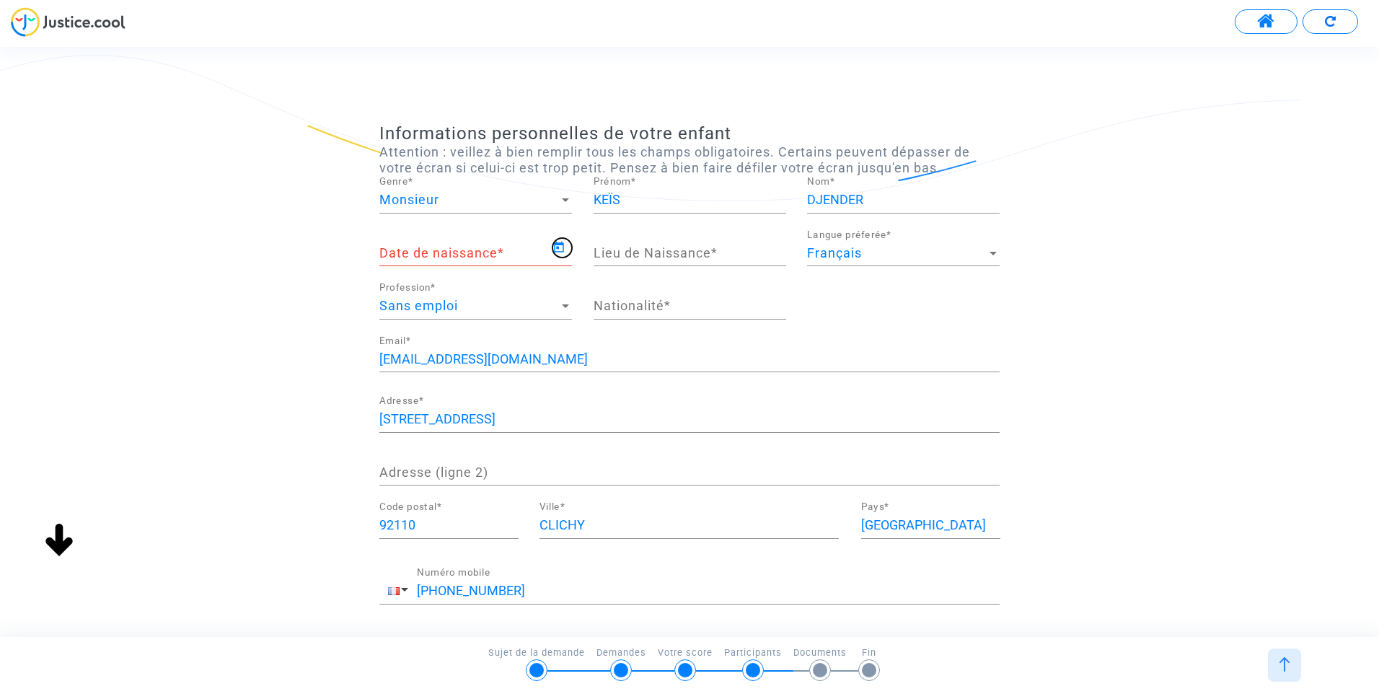
type input "[DATE]"
click at [706, 255] on input "Lieu de Naissance *" at bounding box center [690, 253] width 193 height 14
type input "Levallois- Perret"
click at [720, 303] on input "Nationalité *" at bounding box center [690, 306] width 193 height 14
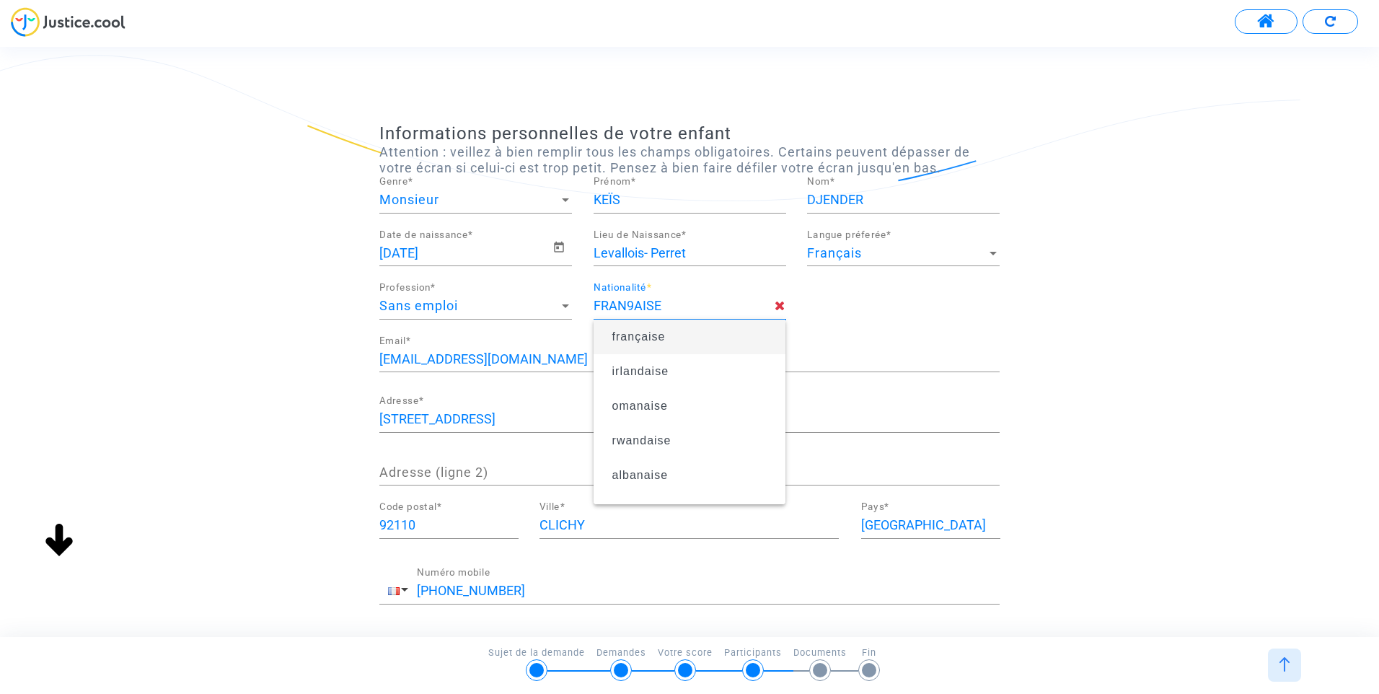
click at [680, 338] on span "française" at bounding box center [690, 337] width 170 height 40
type input "française"
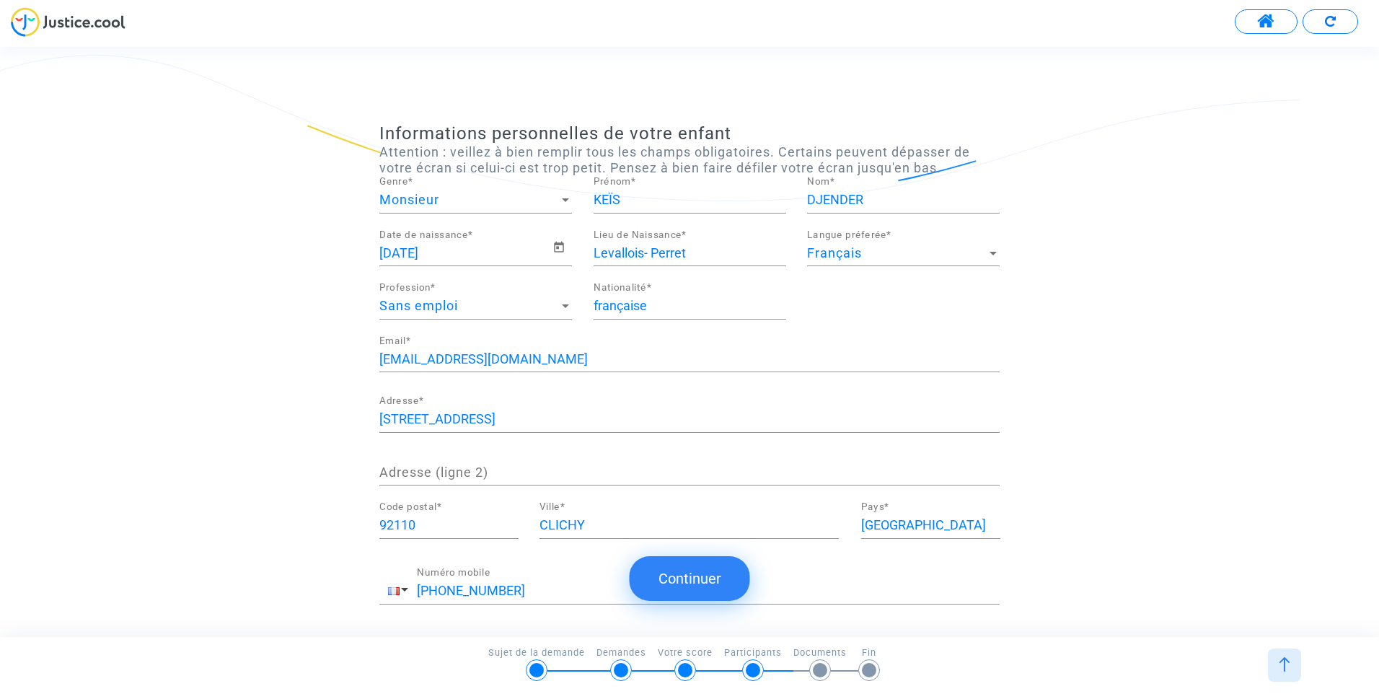
scroll to position [72, 0]
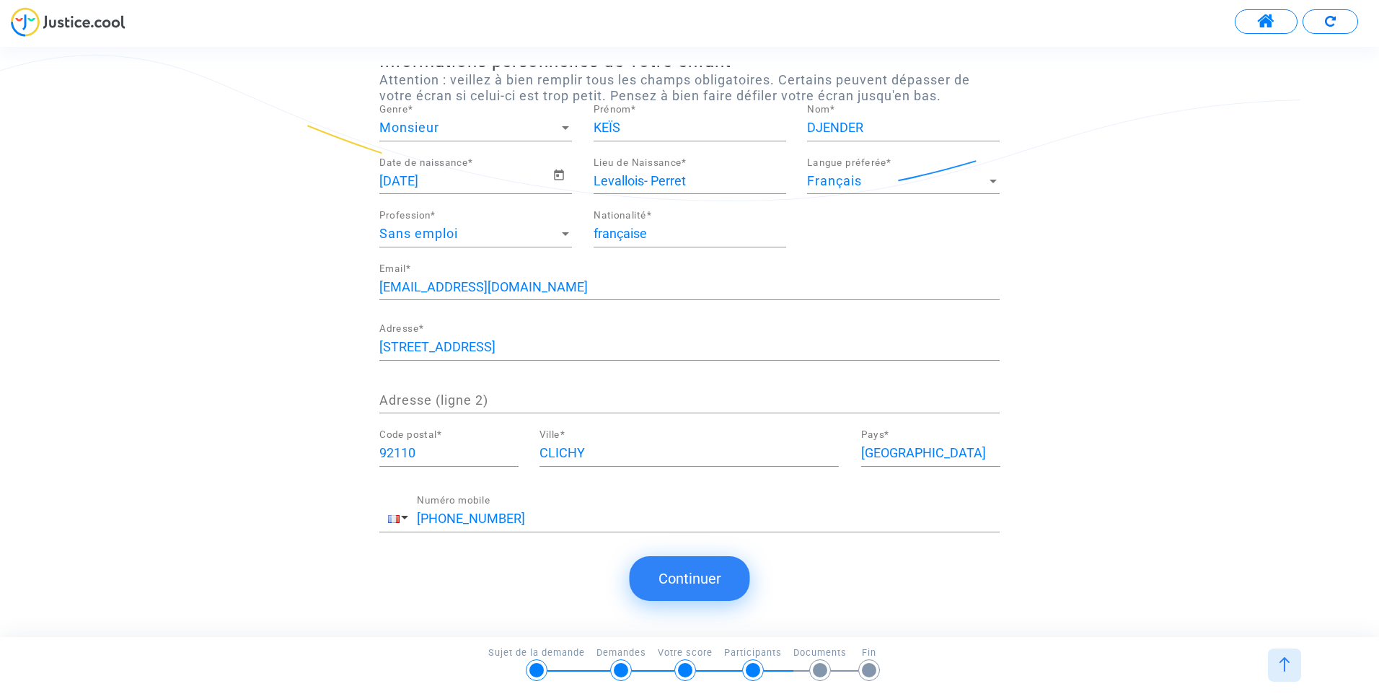
click at [705, 573] on button "Continuer" at bounding box center [690, 578] width 120 height 45
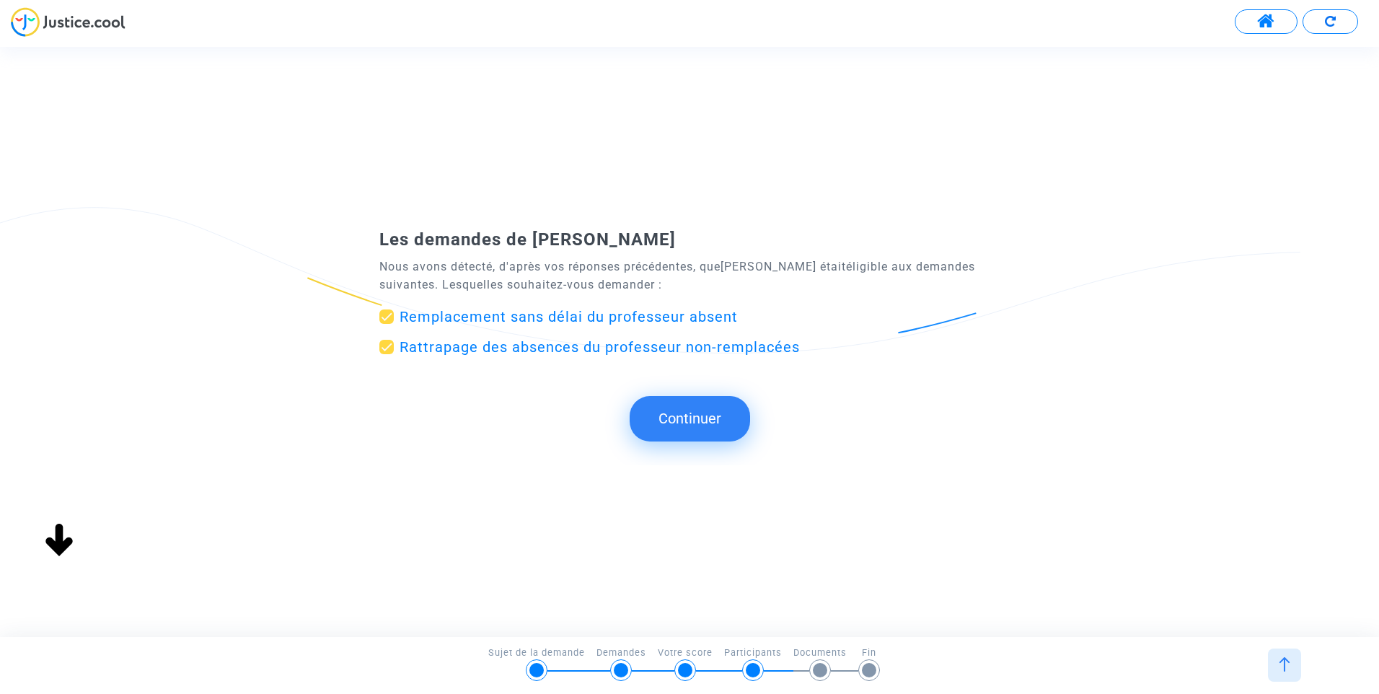
click at [700, 418] on button "Continuer" at bounding box center [690, 418] width 120 height 45
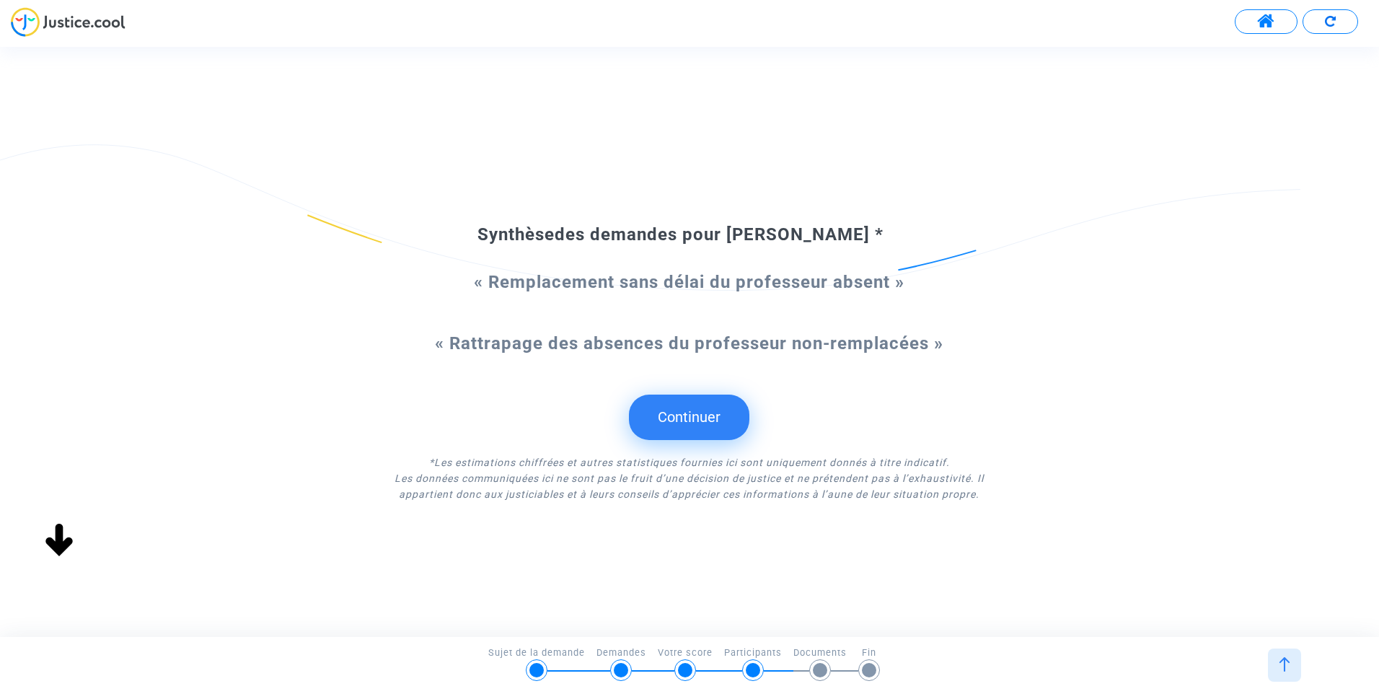
click at [700, 418] on button "Continuer" at bounding box center [689, 417] width 120 height 45
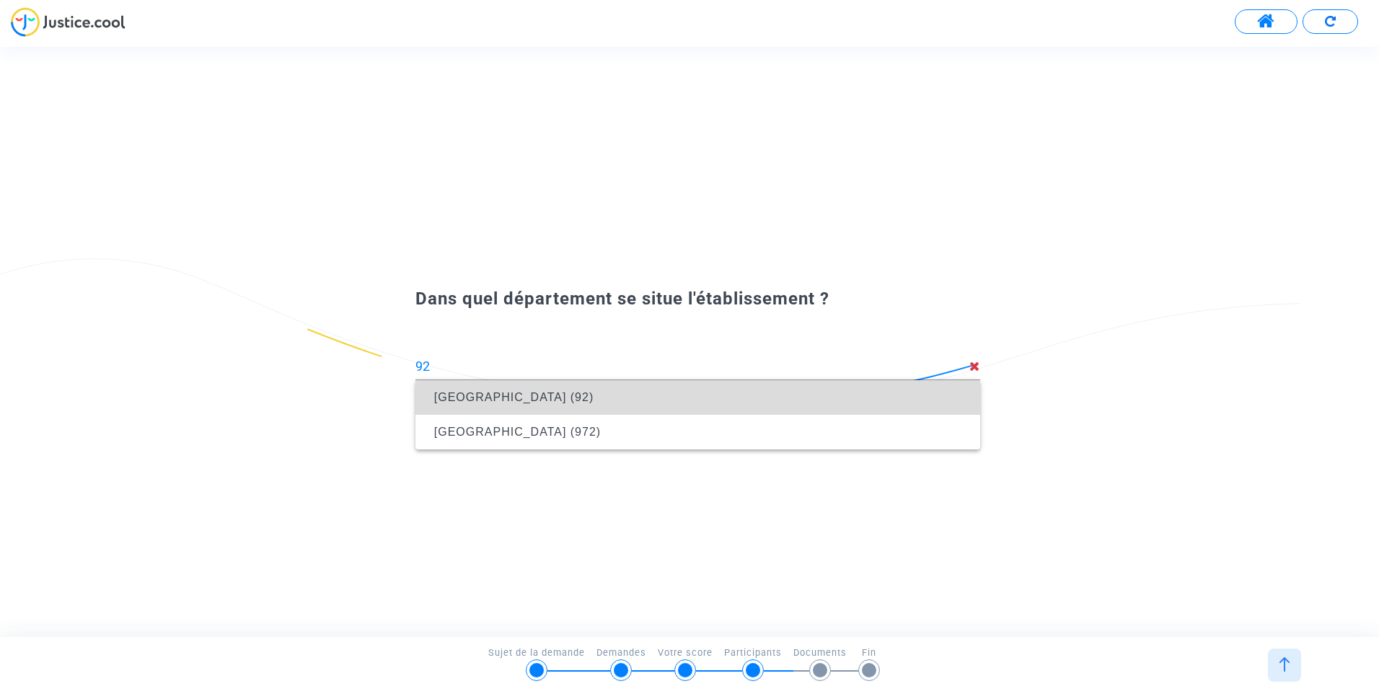
click at [485, 405] on span "[GEOGRAPHIC_DATA] (92)" at bounding box center [698, 397] width 542 height 40
type input "[GEOGRAPHIC_DATA] (92)"
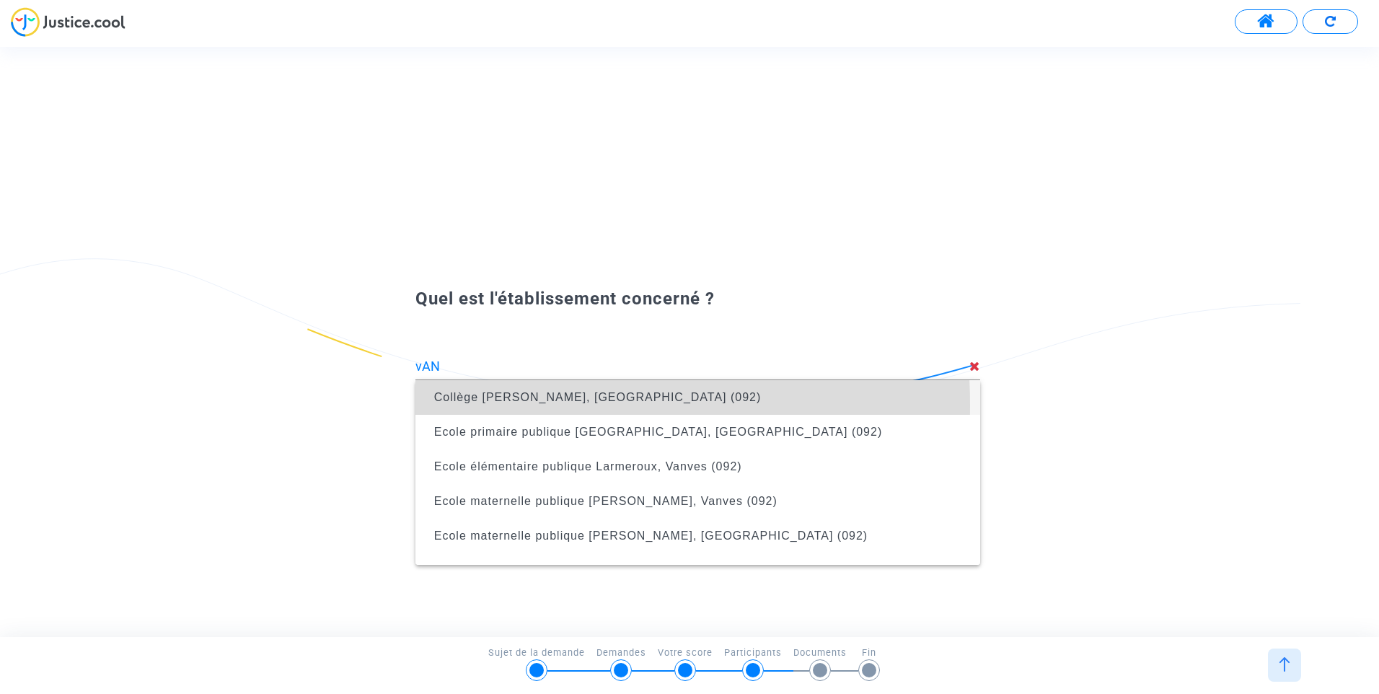
click at [485, 405] on span "Collège [PERSON_NAME], [GEOGRAPHIC_DATA] (092)" at bounding box center [698, 397] width 542 height 40
type input "Collège [PERSON_NAME], [GEOGRAPHIC_DATA] (092)"
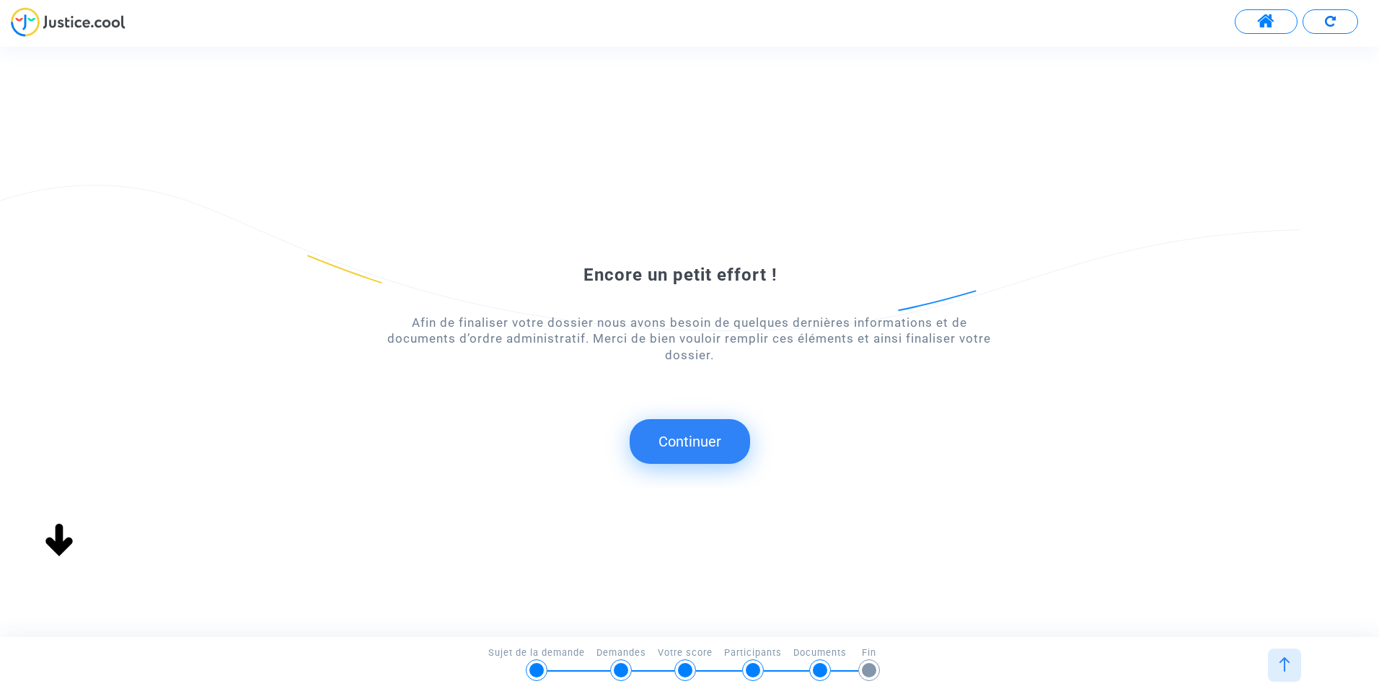
click at [662, 441] on button "Continuer" at bounding box center [690, 441] width 120 height 45
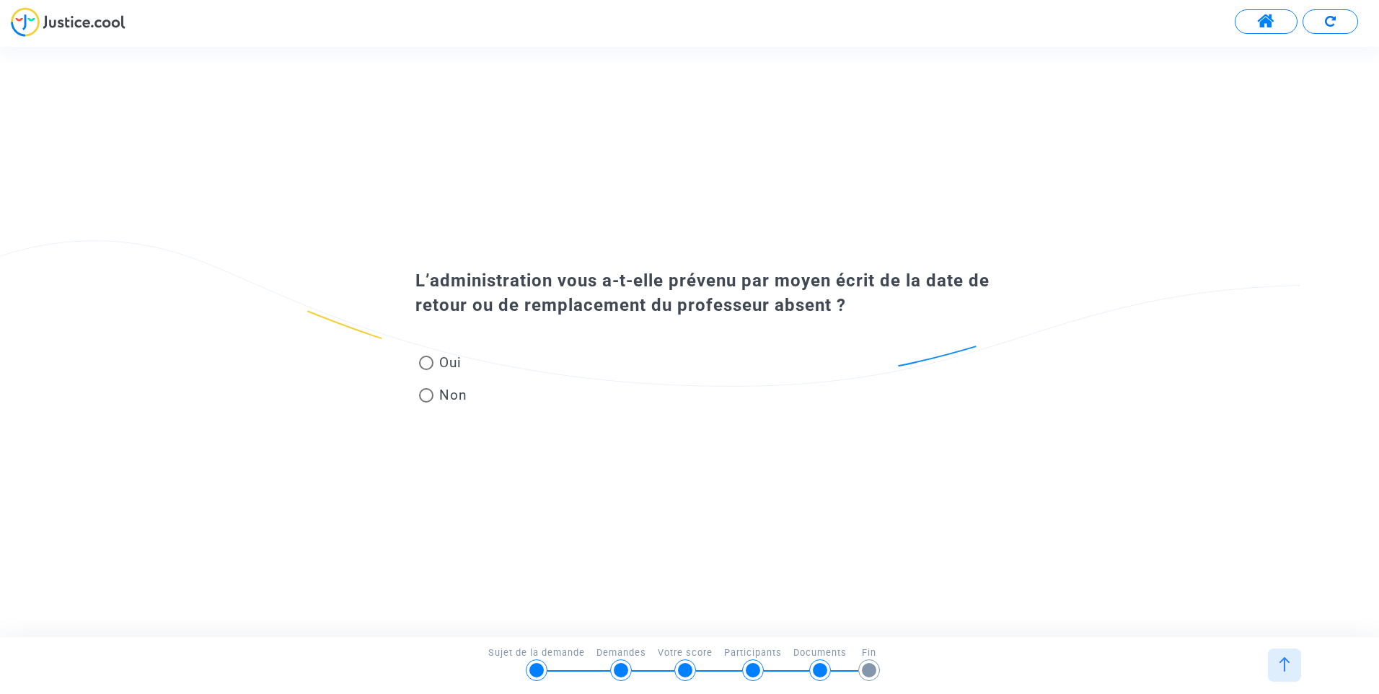
click at [430, 361] on span at bounding box center [426, 363] width 14 height 14
click at [426, 370] on input "Oui" at bounding box center [426, 370] width 1 height 1
radio input "true"
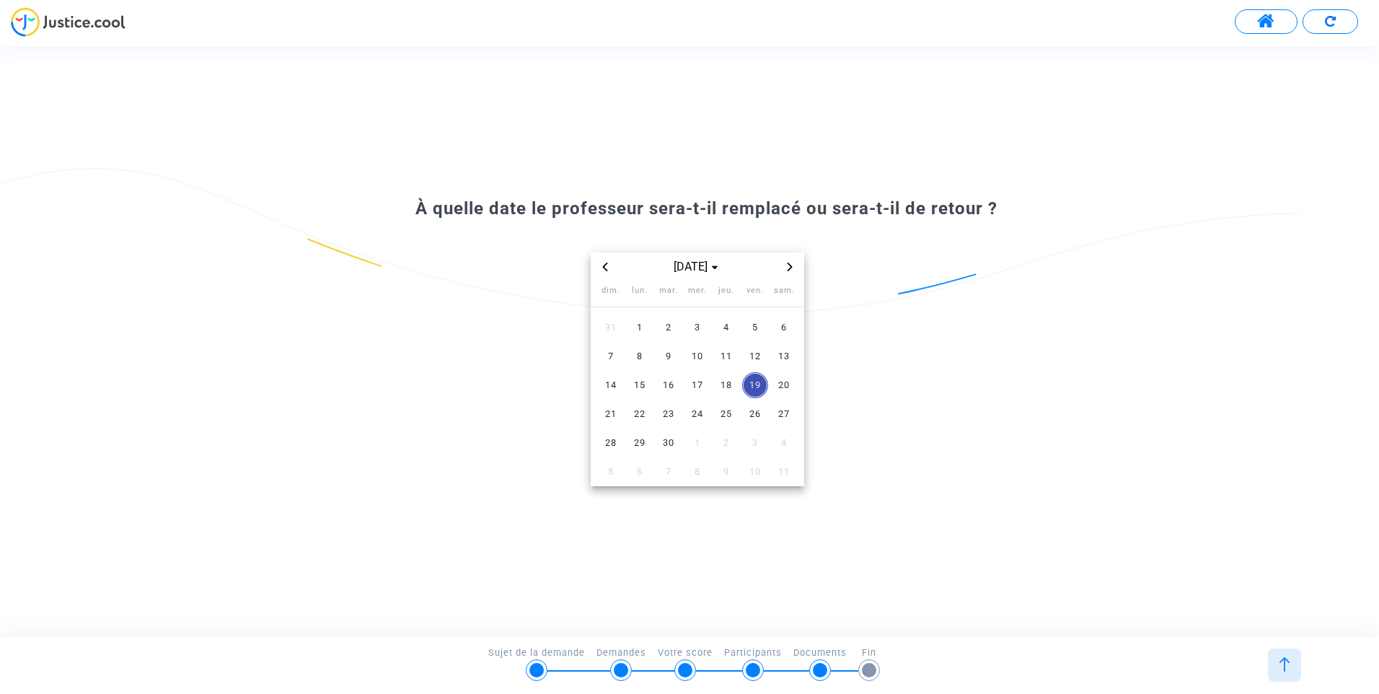
click at [784, 266] on span "Next month" at bounding box center [789, 266] width 17 height 17
click at [788, 267] on icon "Next month" at bounding box center [790, 267] width 9 height 9
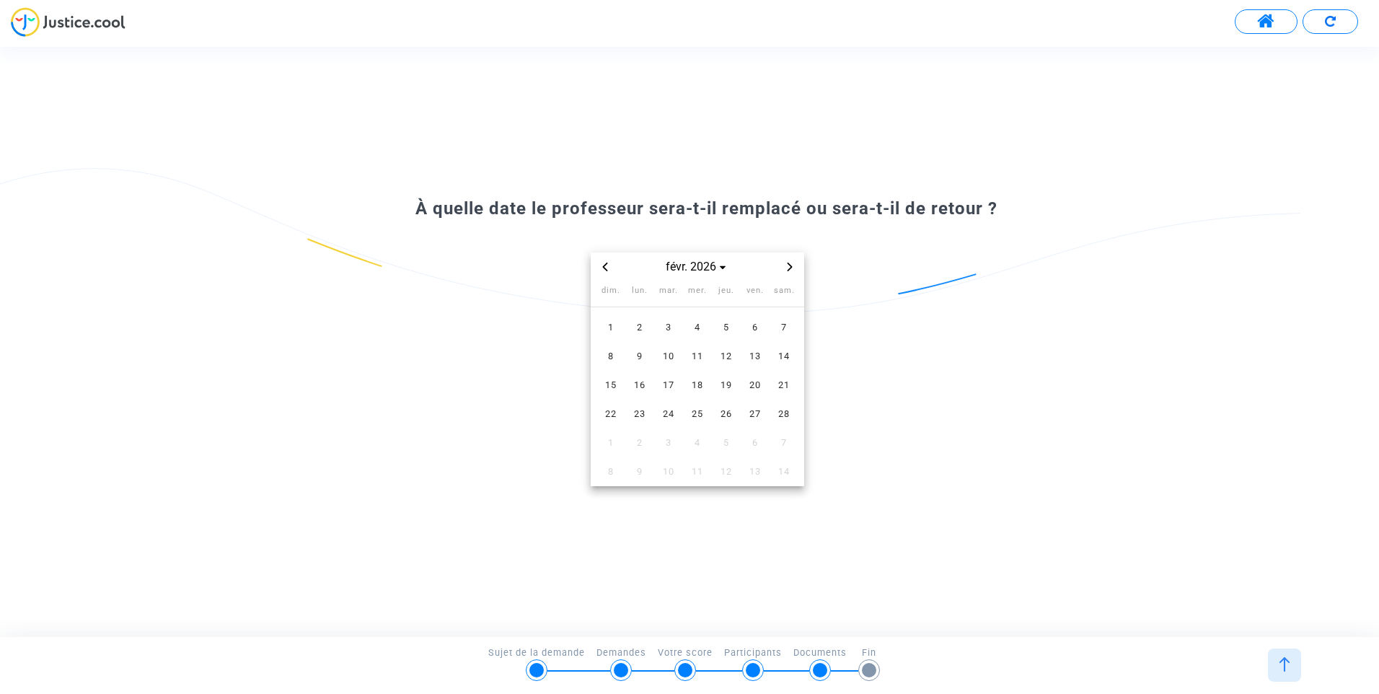
click at [788, 267] on icon "Next month" at bounding box center [790, 267] width 9 height 9
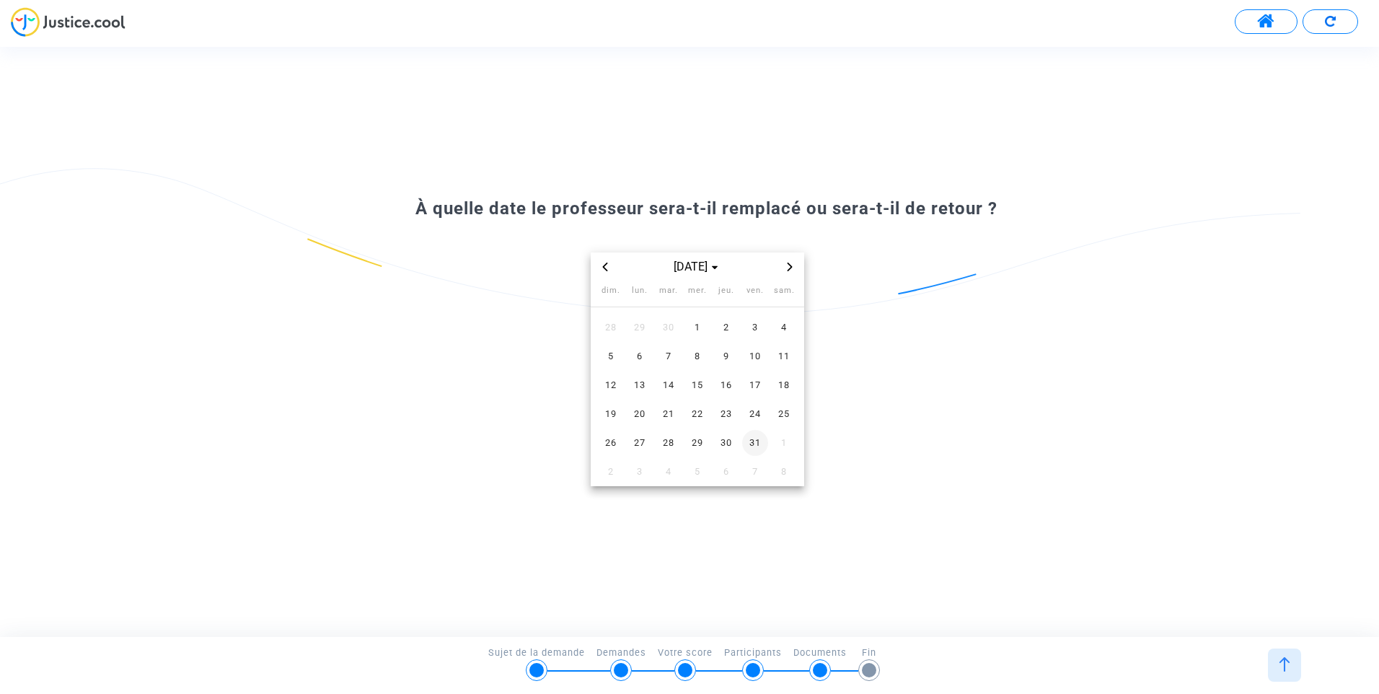
click at [748, 445] on span "31" at bounding box center [755, 443] width 26 height 26
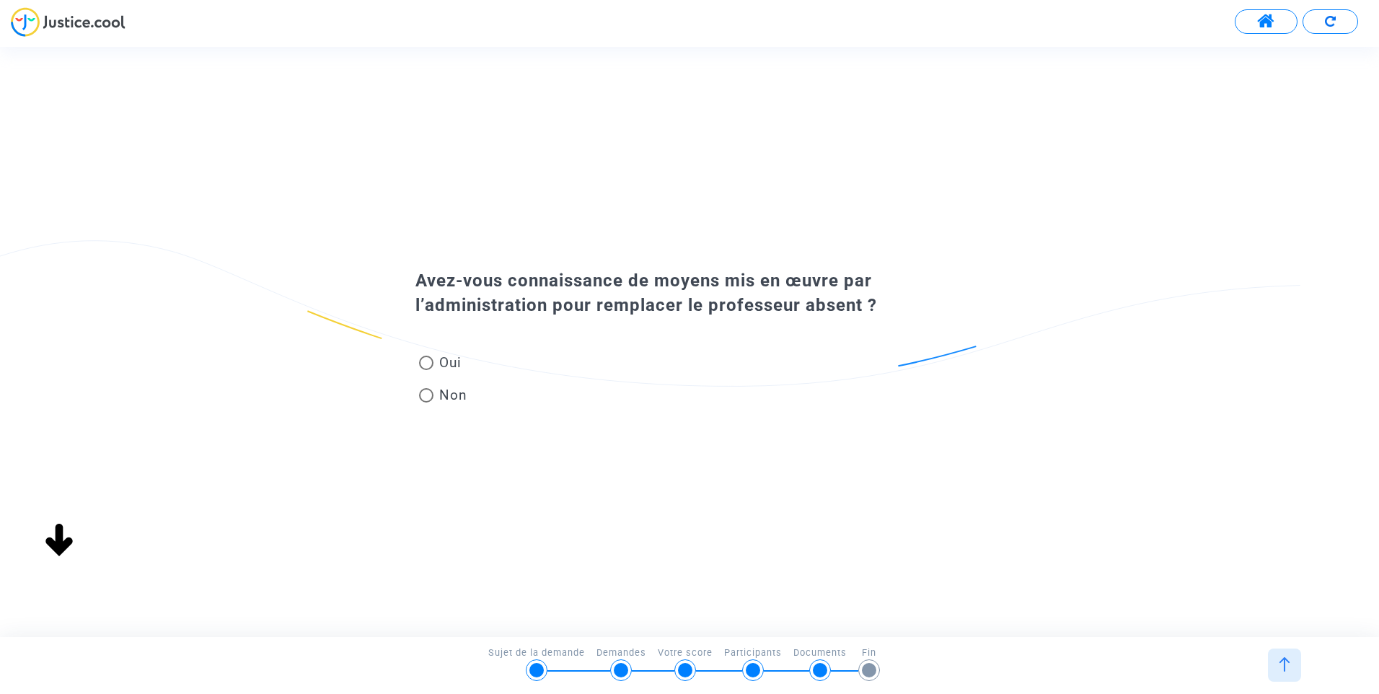
click at [432, 394] on span at bounding box center [426, 395] width 14 height 14
click at [426, 403] on input "Non" at bounding box center [426, 403] width 1 height 1
radio input "true"
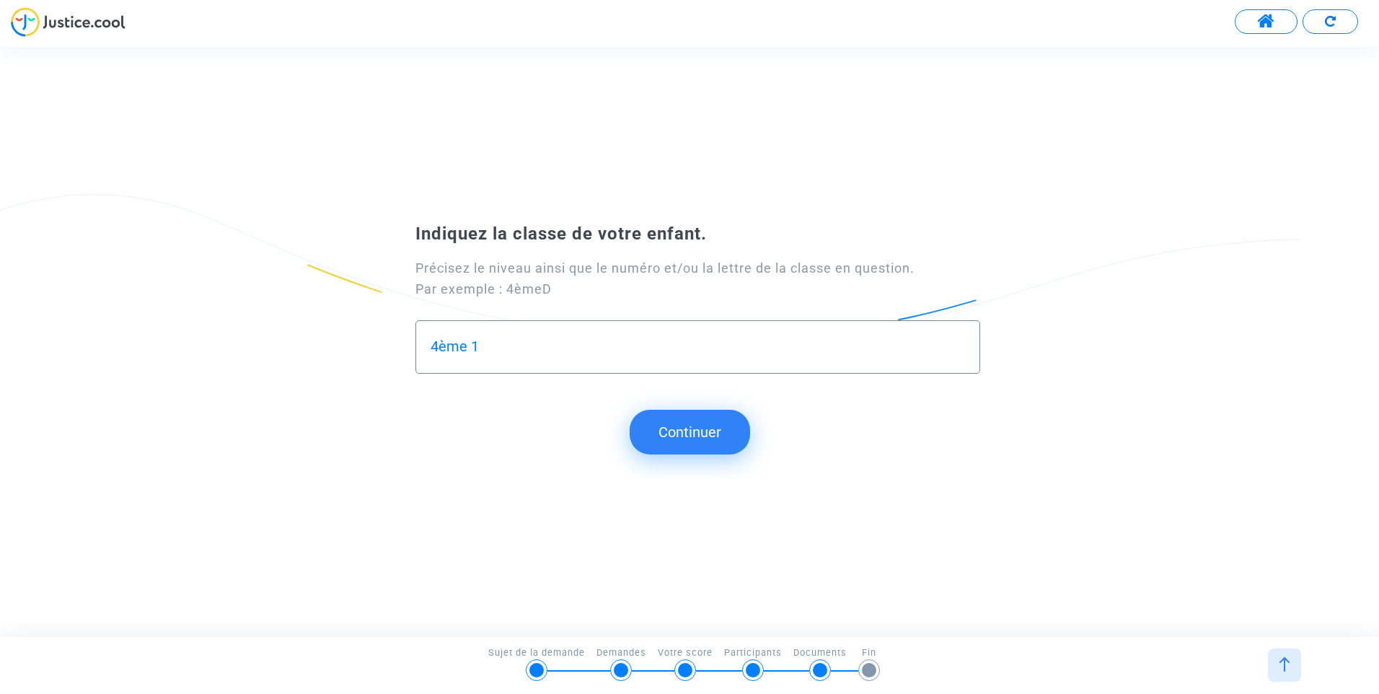
type input "4ème 1"
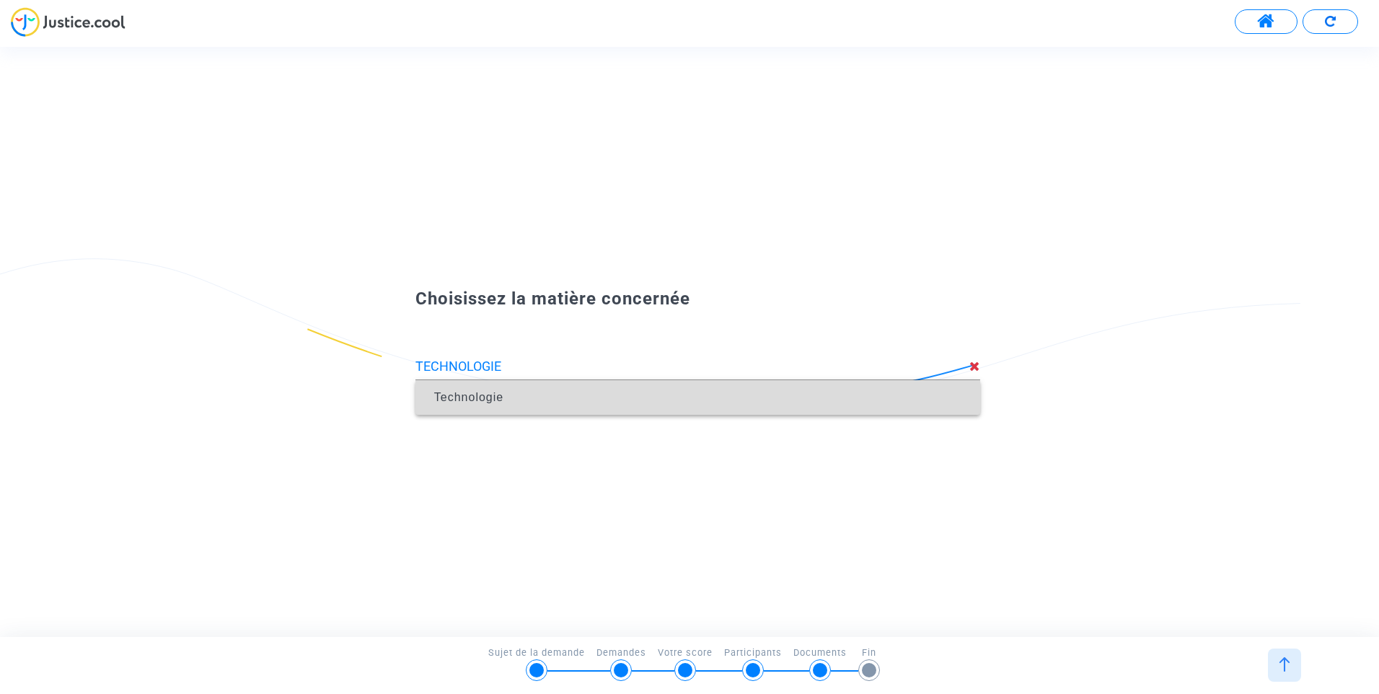
click at [470, 398] on span "Technologie" at bounding box center [468, 397] width 69 height 12
type input "Technologie"
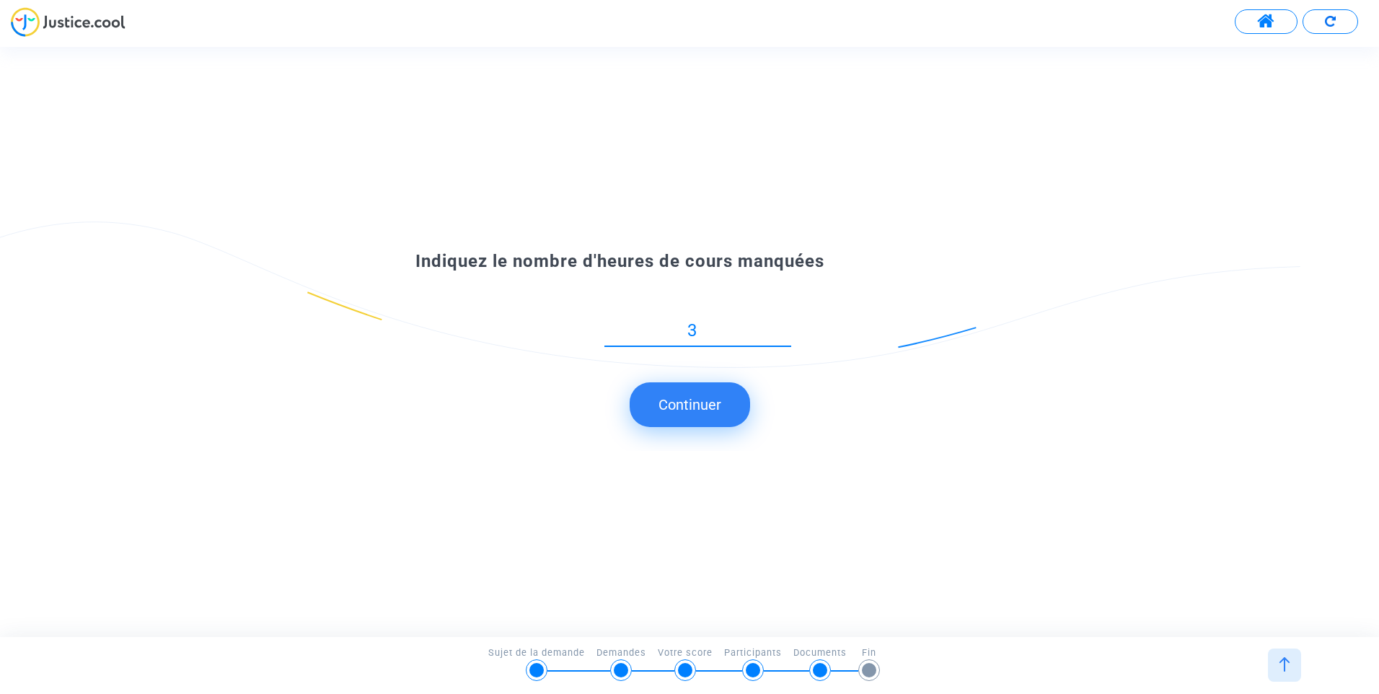
type input "3"
click at [715, 403] on button "Continuer" at bounding box center [690, 404] width 120 height 45
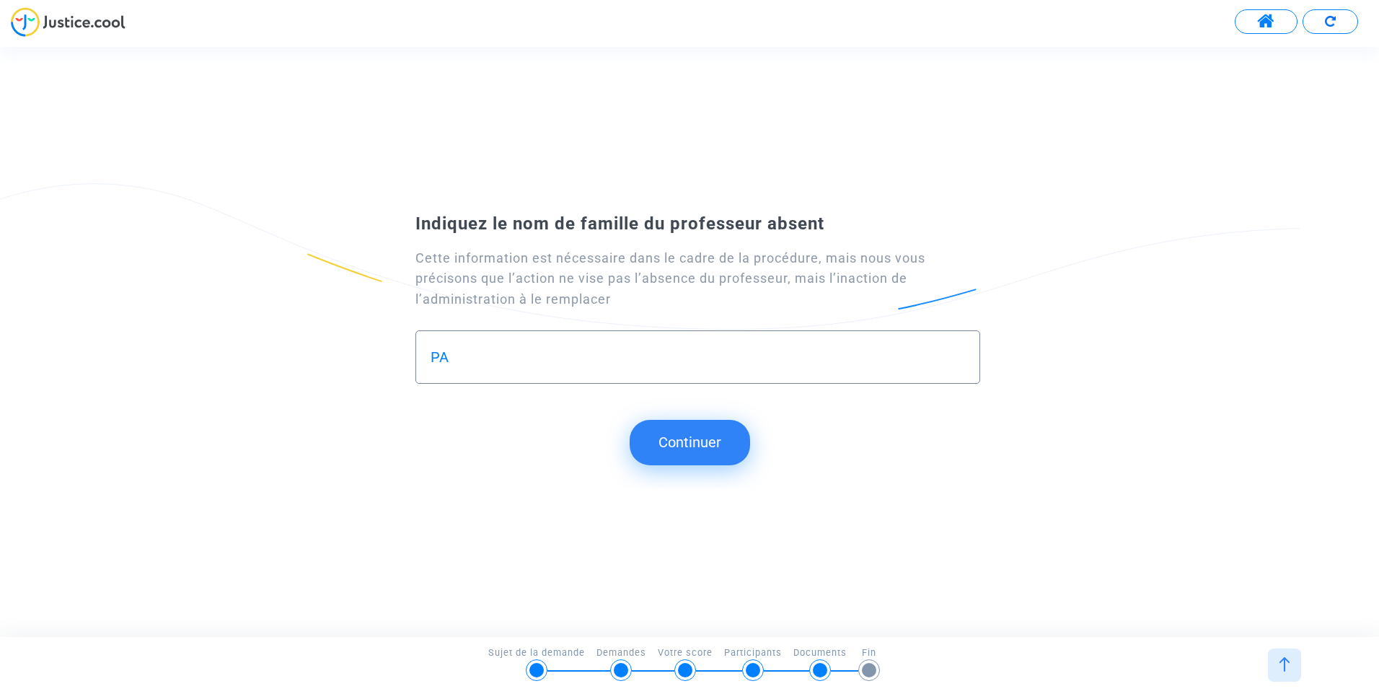
type input "P"
drag, startPoint x: 590, startPoint y: 357, endPoint x: 581, endPoint y: 357, distance: 8.7
click at [581, 357] on input "lE POSTE N4EST PAS PROUVU - PAS DE NOM ANNONC2" at bounding box center [698, 357] width 535 height 17
click at [625, 356] on input "lE POSTE N4EST PAS POURVU - PAS DE NOM ANNONC2" at bounding box center [698, 357] width 535 height 17
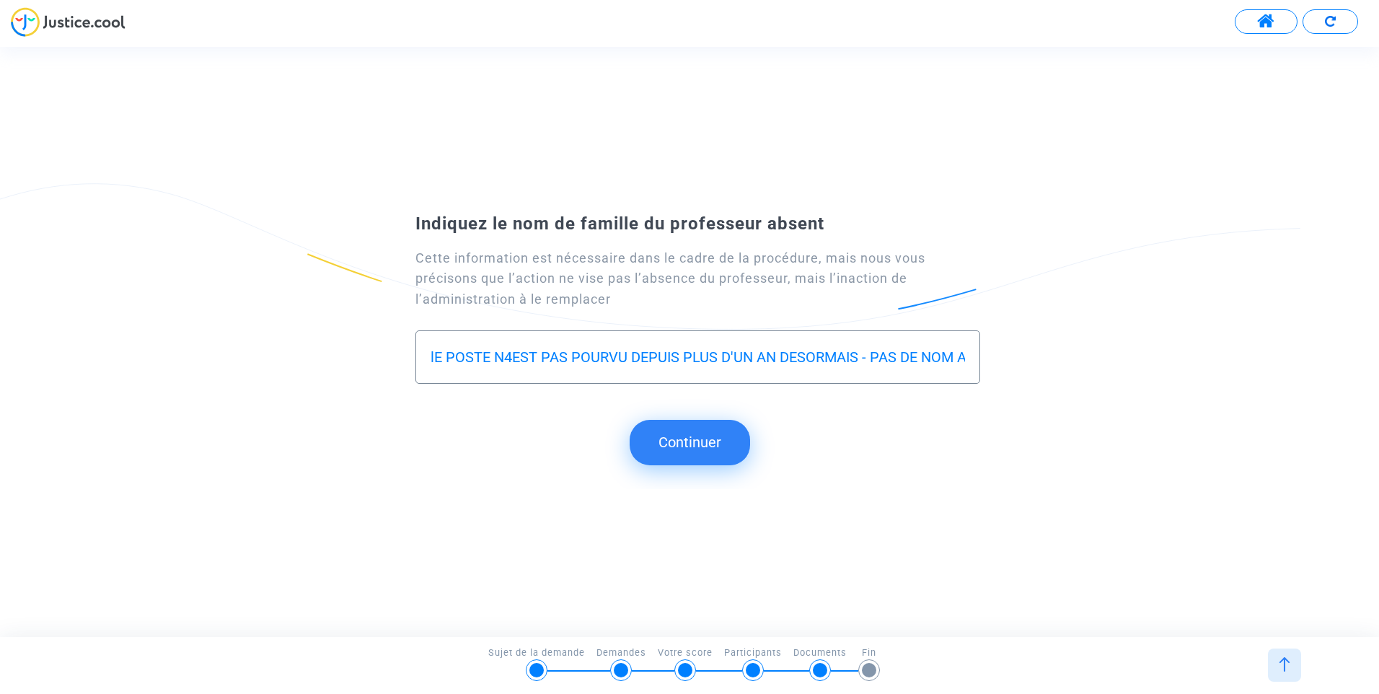
click at [433, 360] on input "lE POSTE N4EST PAS POURVU DEPUIS PLUS D'UN AN DESORMAIS - PAS DE NOM ANNONC2" at bounding box center [698, 357] width 535 height 17
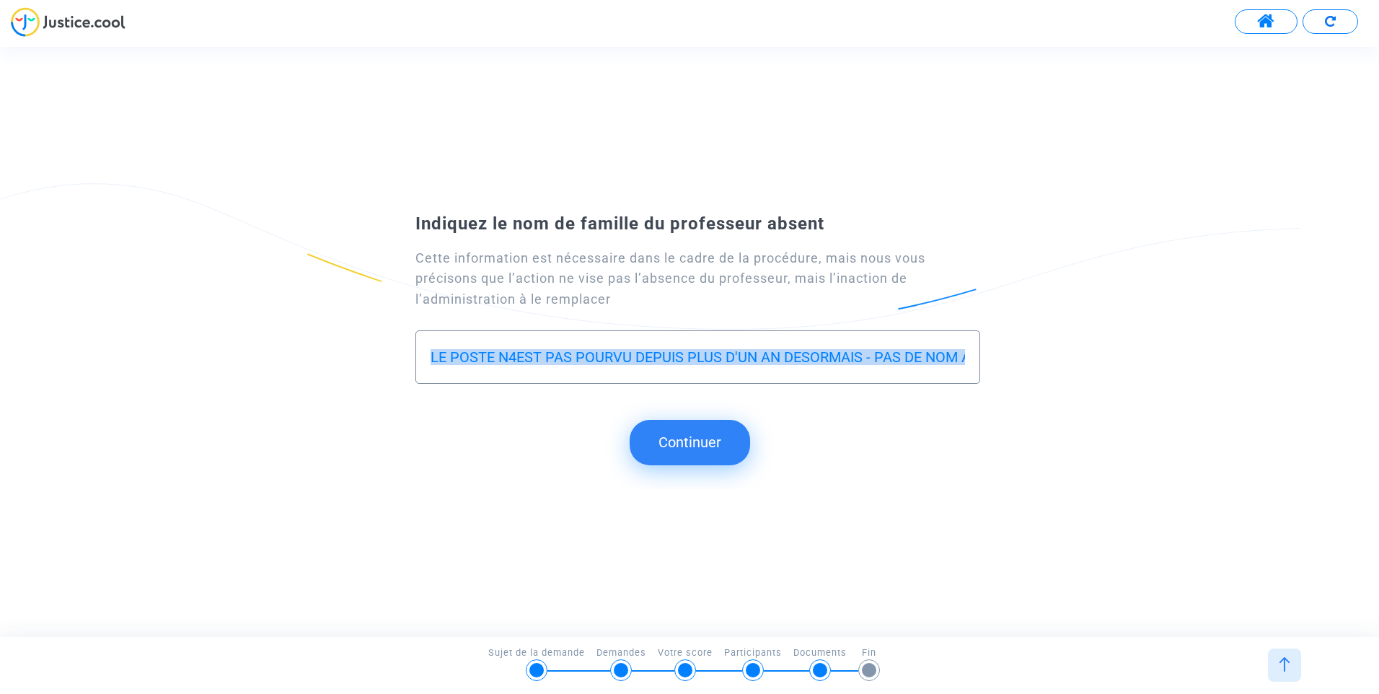
drag, startPoint x: 426, startPoint y: 356, endPoint x: 1065, endPoint y: 387, distance: 639.9
click at [1065, 387] on div "Indiquez le nom de famille du professeur absent Cette information est nécessair…" at bounding box center [689, 306] width 1379 height 202
click at [630, 397] on div "LE POSTE N4EST PAS POURVU DEPUIS PLUS D'UN AN DESORMAIS - PAS DE NOM ANNONC2" at bounding box center [697, 365] width 565 height 70
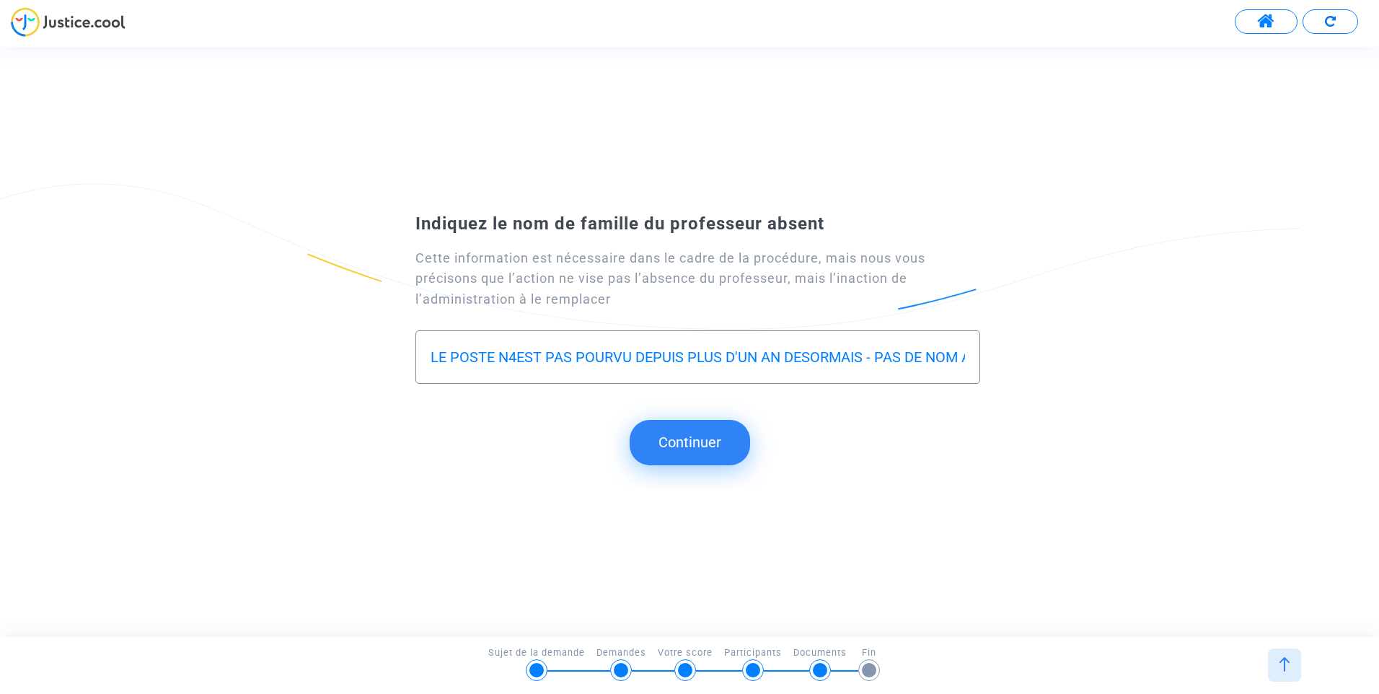
click at [518, 359] on input "LE POSTE N4EST PAS POURVU DEPUIS PLUS D'UN AN DESORMAIS - PAS DE NOM ANNONC2" at bounding box center [698, 357] width 535 height 17
click at [945, 356] on input "LE POSTE N'EST PAS POURVU DEPUIS PLUS D'UN AN DESORMAIS - PAS DE NOM ANNONC2" at bounding box center [698, 357] width 535 height 17
click at [964, 355] on input "LE POSTE N'EST PAS POURVU DEPUIS PLUS D'UN AN DESORMAIS - PAS DE NOM ANNONC2" at bounding box center [698, 357] width 535 height 17
type input "LE POSTE N'EST PAS POURVU DEPUIS PLUS D'UN AN DESORMAIS - PAS DE NOM ANNONC2"
click at [704, 439] on button "Continuer" at bounding box center [690, 442] width 120 height 45
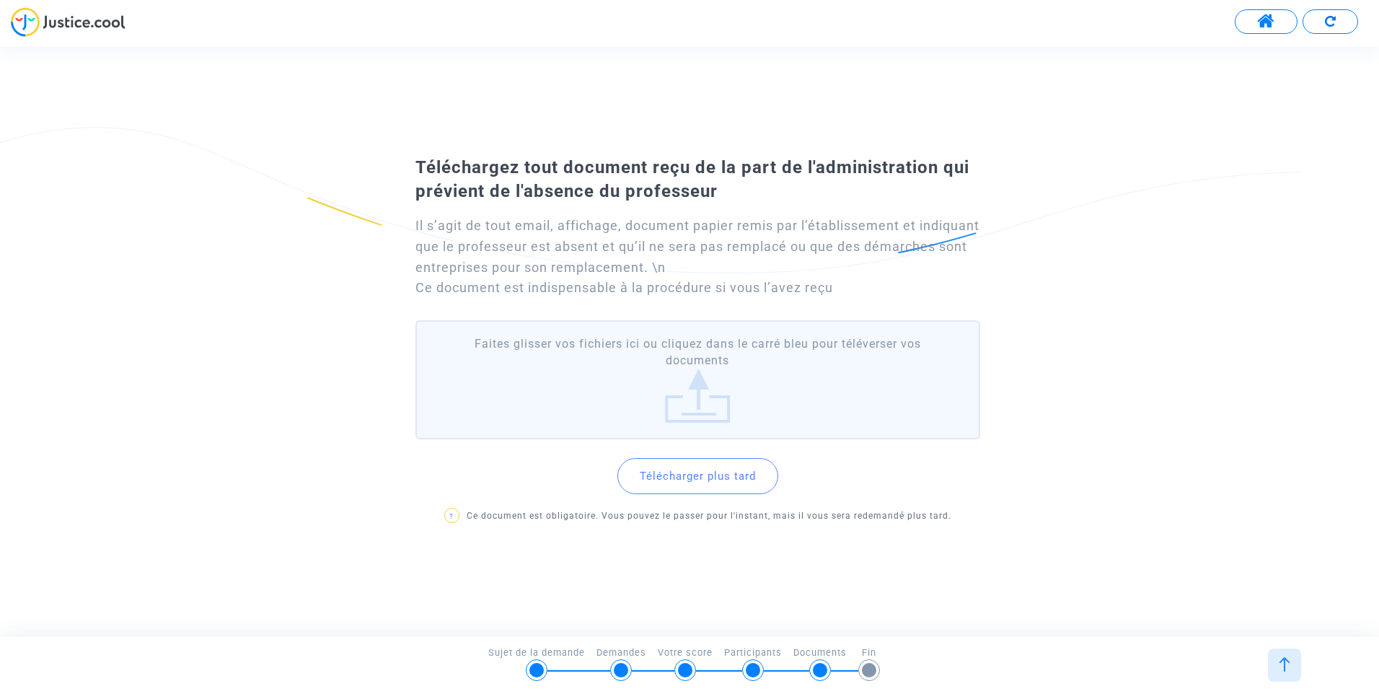
click at [673, 475] on button "Télécharger plus tard" at bounding box center [697, 476] width 161 height 36
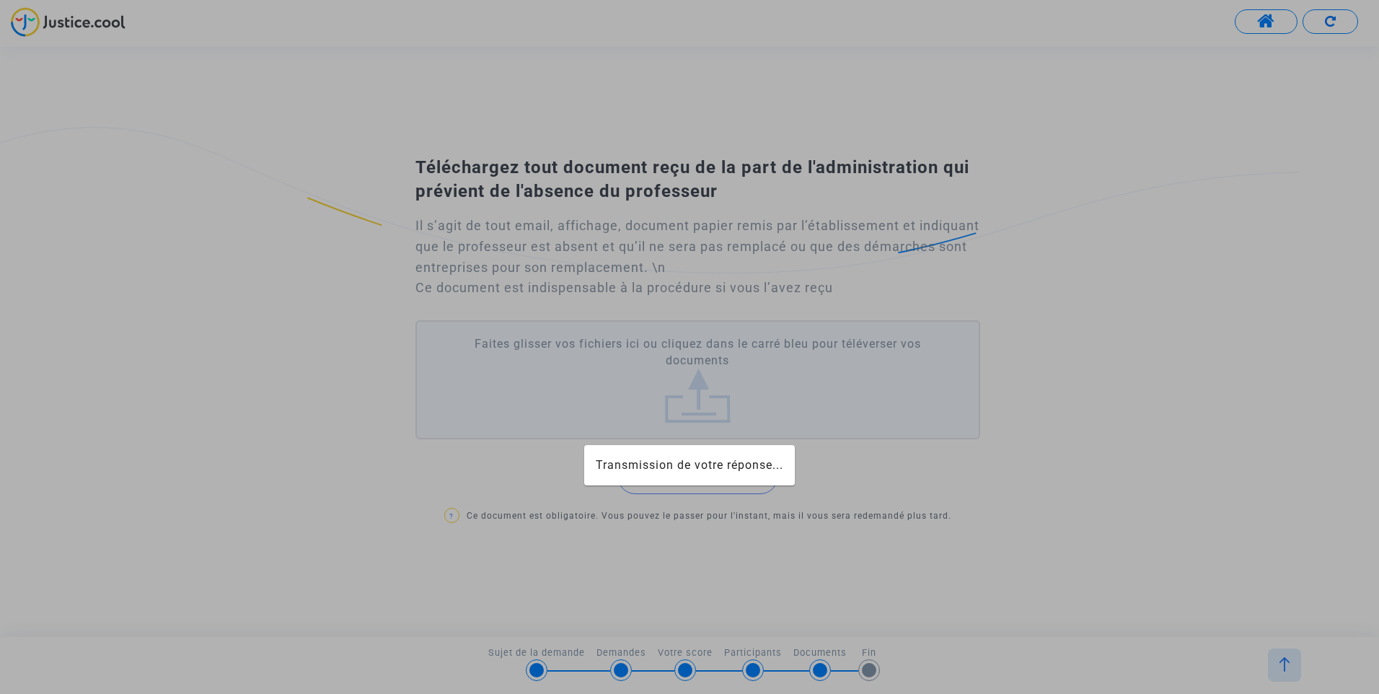
click at [694, 408] on div at bounding box center [689, 347] width 1379 height 694
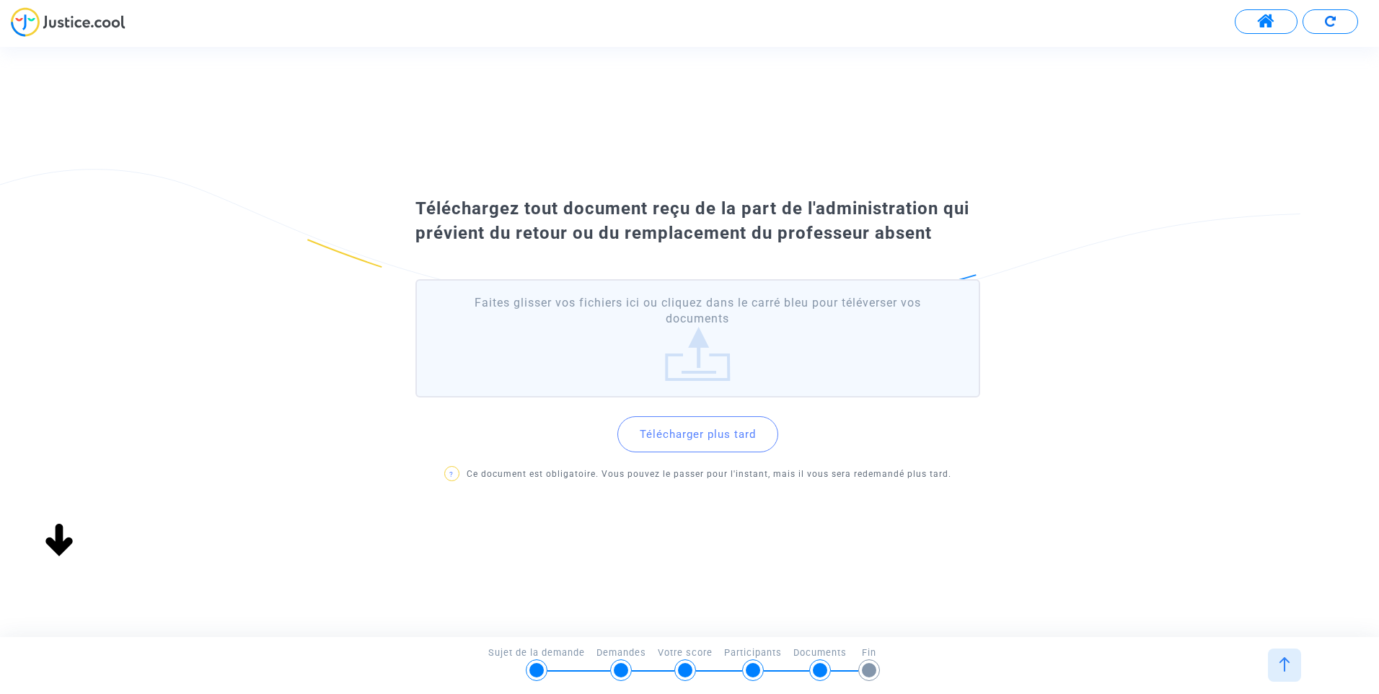
click at [700, 360] on label "Faites glisser vos fichiers ici ou cliquez dans le carré bleu pour téléverser v…" at bounding box center [697, 338] width 565 height 119
click at [0, 0] on input "Faites glisser vos fichiers ici ou cliquez dans le carré bleu pour téléverser v…" at bounding box center [0, 0] width 0 height 0
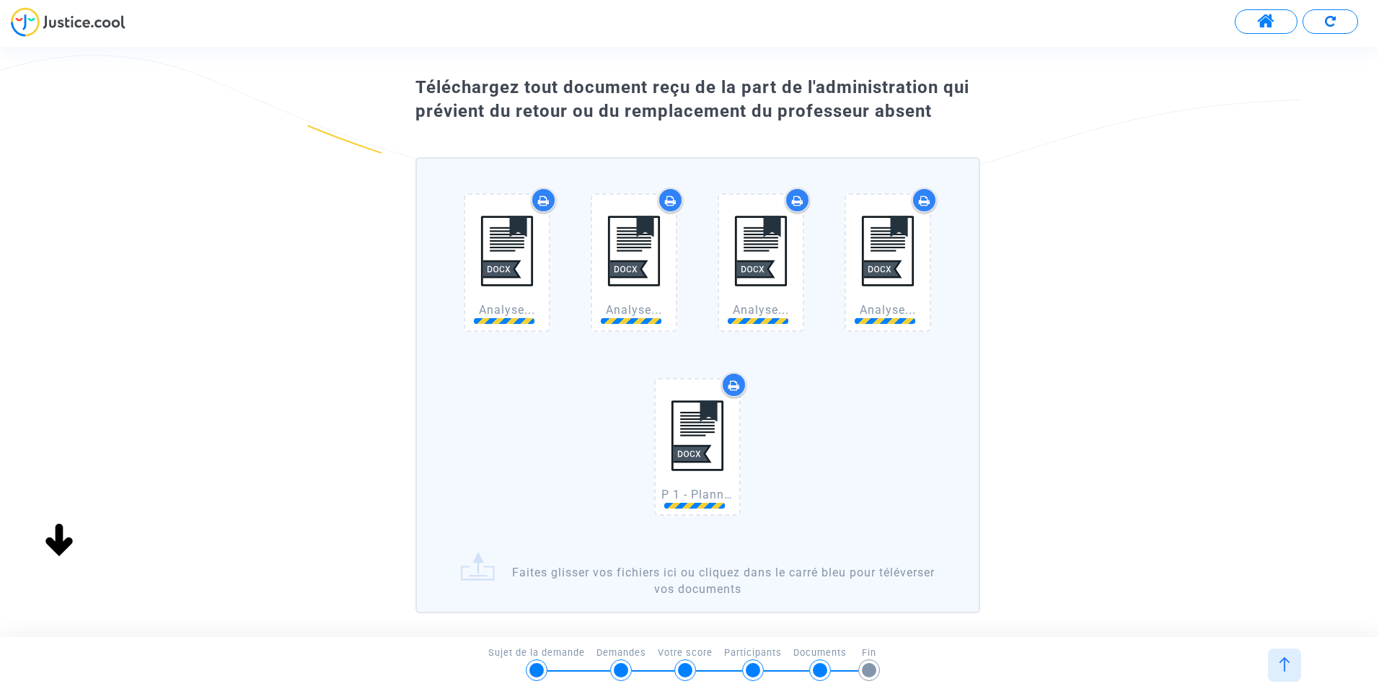
scroll to position [72, 0]
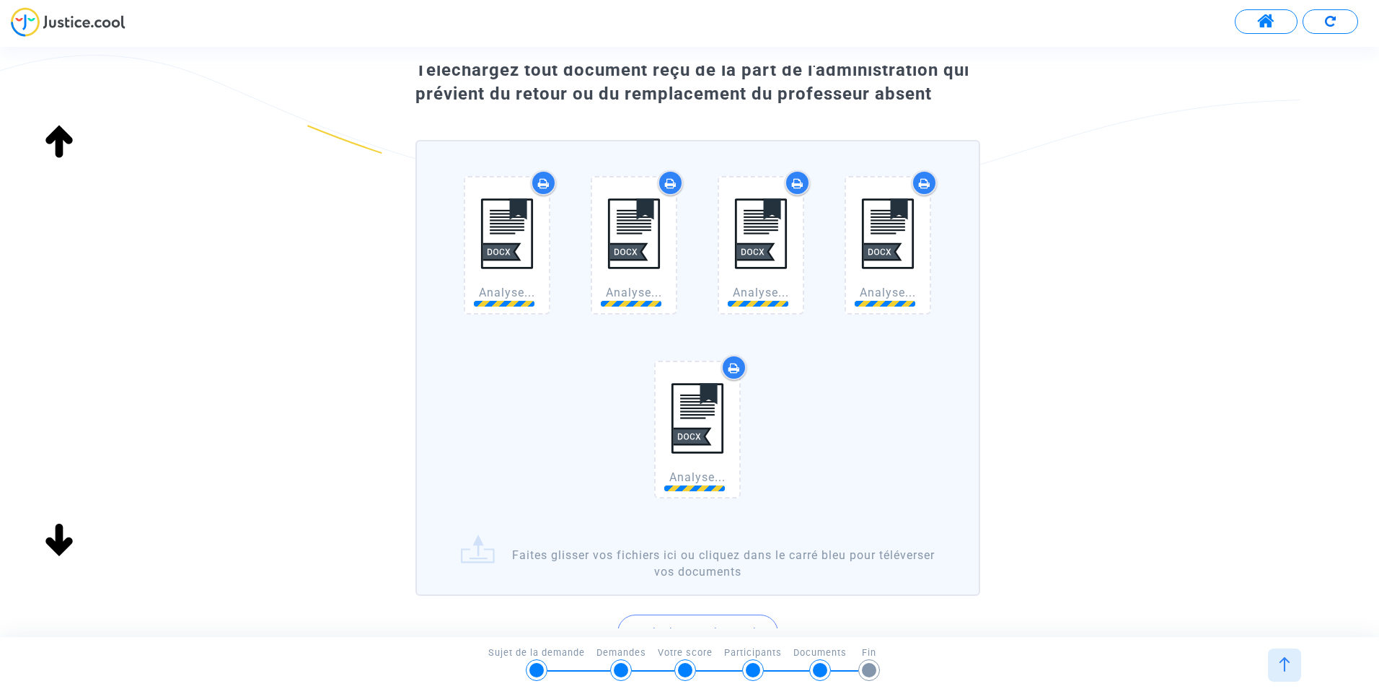
click at [622, 551] on label "Analyse... Analyse... Analyse... Analyse... Analyse... Faites glisser vos fichi…" at bounding box center [697, 368] width 565 height 456
click at [0, 0] on input "Analyse... Analyse... Analyse... Analyse... Analyse... Faites glisser vos fichi…" at bounding box center [0, 0] width 0 height 0
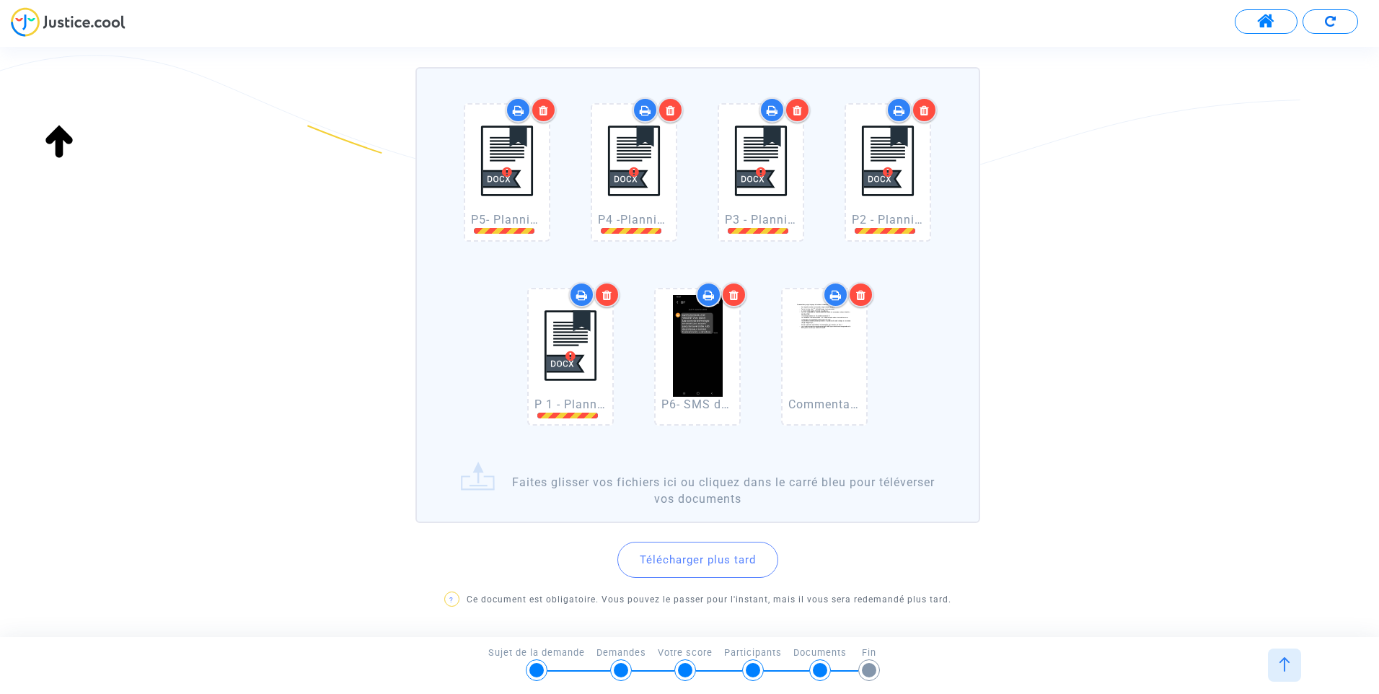
scroll to position [207, 0]
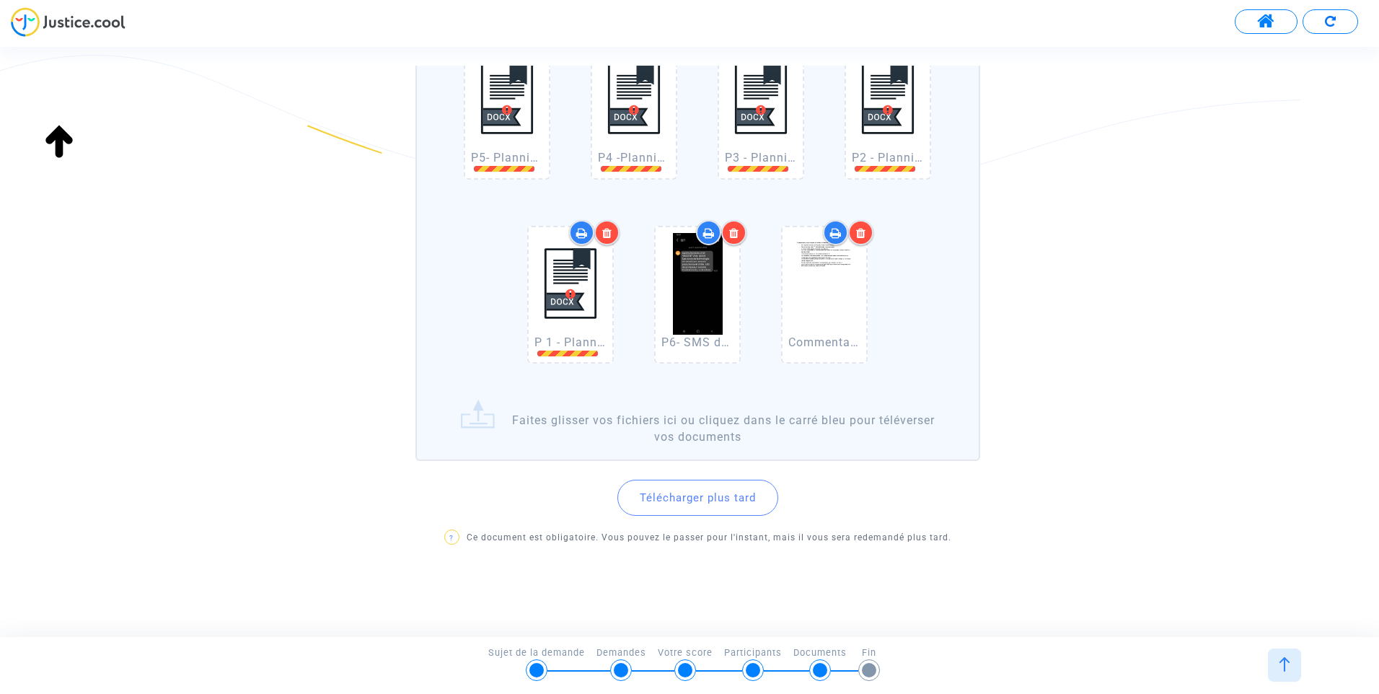
click at [1286, 667] on img at bounding box center [1284, 664] width 14 height 14
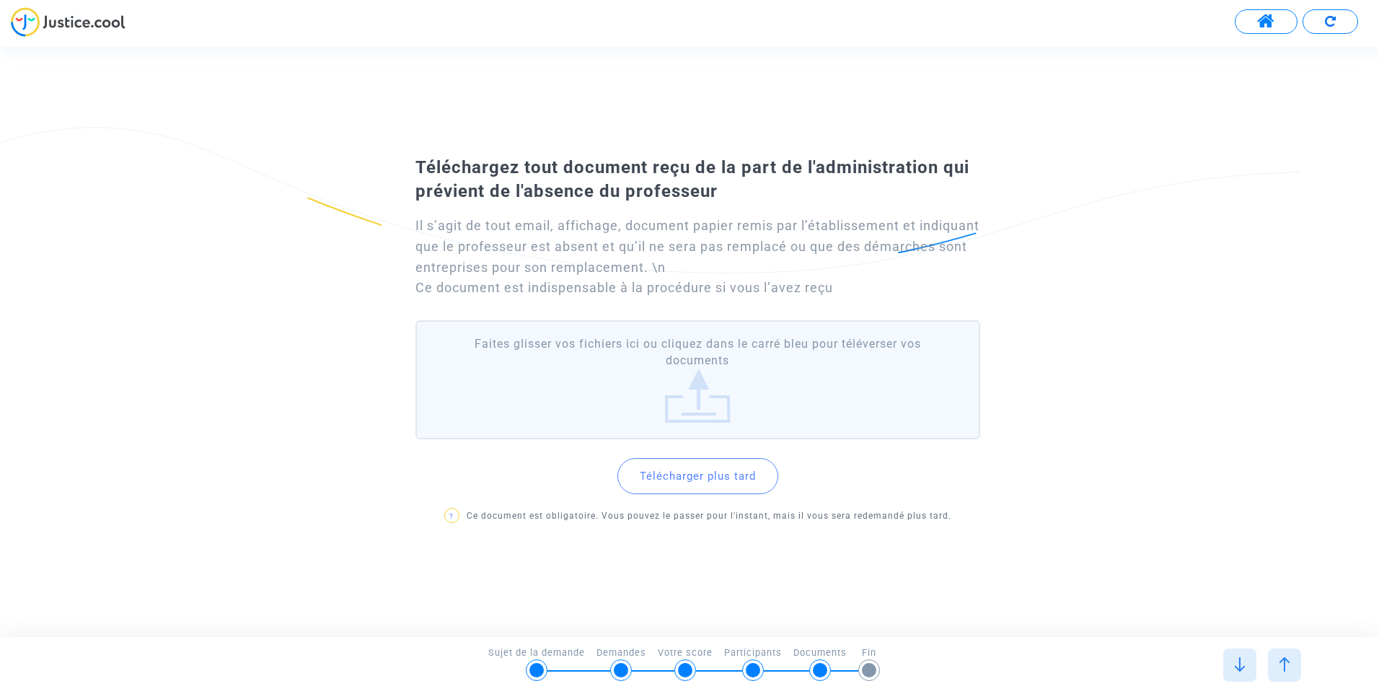
click at [713, 383] on label "Faites glisser vos fichiers ici ou cliquez dans le carré bleu pour téléverser v…" at bounding box center [697, 379] width 565 height 119
click at [0, 0] on input "Faites glisser vos fichiers ici ou cliquez dans le carré bleu pour téléverser v…" at bounding box center [0, 0] width 0 height 0
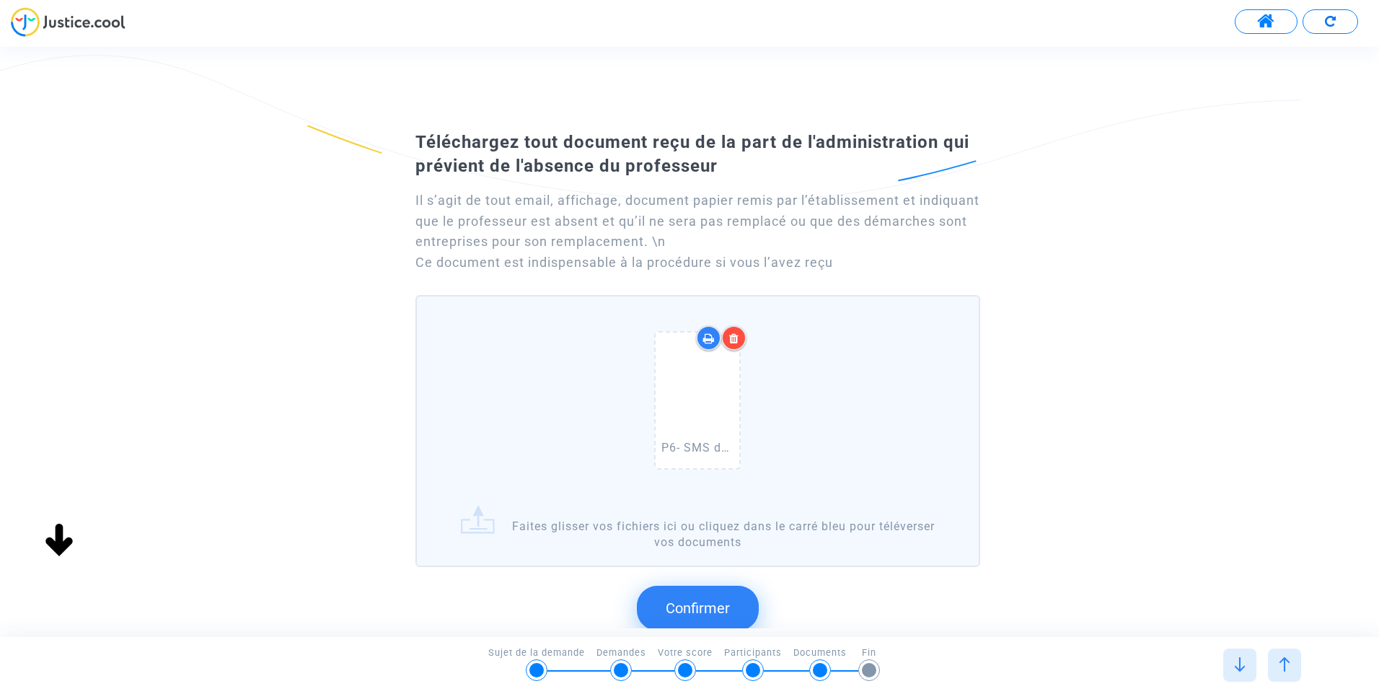
click at [711, 607] on span "Confirmer" at bounding box center [698, 607] width 64 height 17
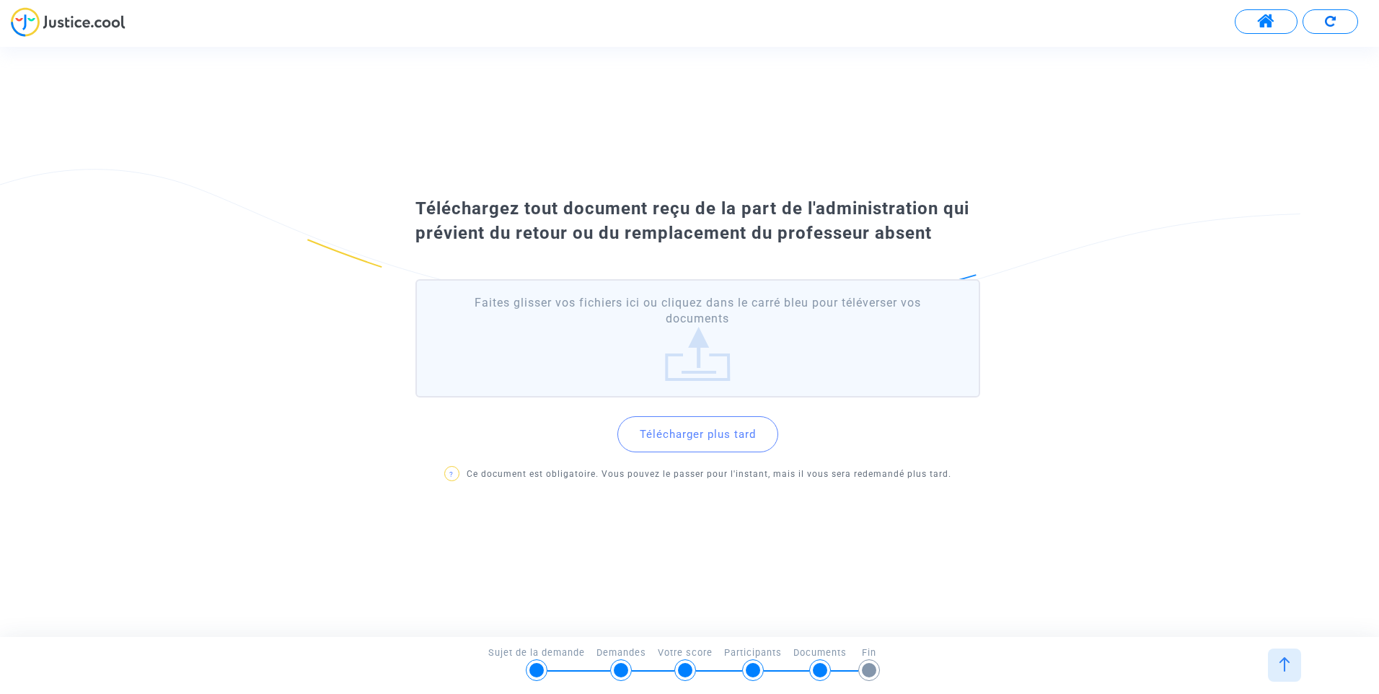
click at [744, 346] on label "Faites glisser vos fichiers ici ou cliquez dans le carré bleu pour téléverser v…" at bounding box center [697, 338] width 565 height 119
click at [0, 0] on input "Faites glisser vos fichiers ici ou cliquez dans le carré bleu pour téléverser v…" at bounding box center [0, 0] width 0 height 0
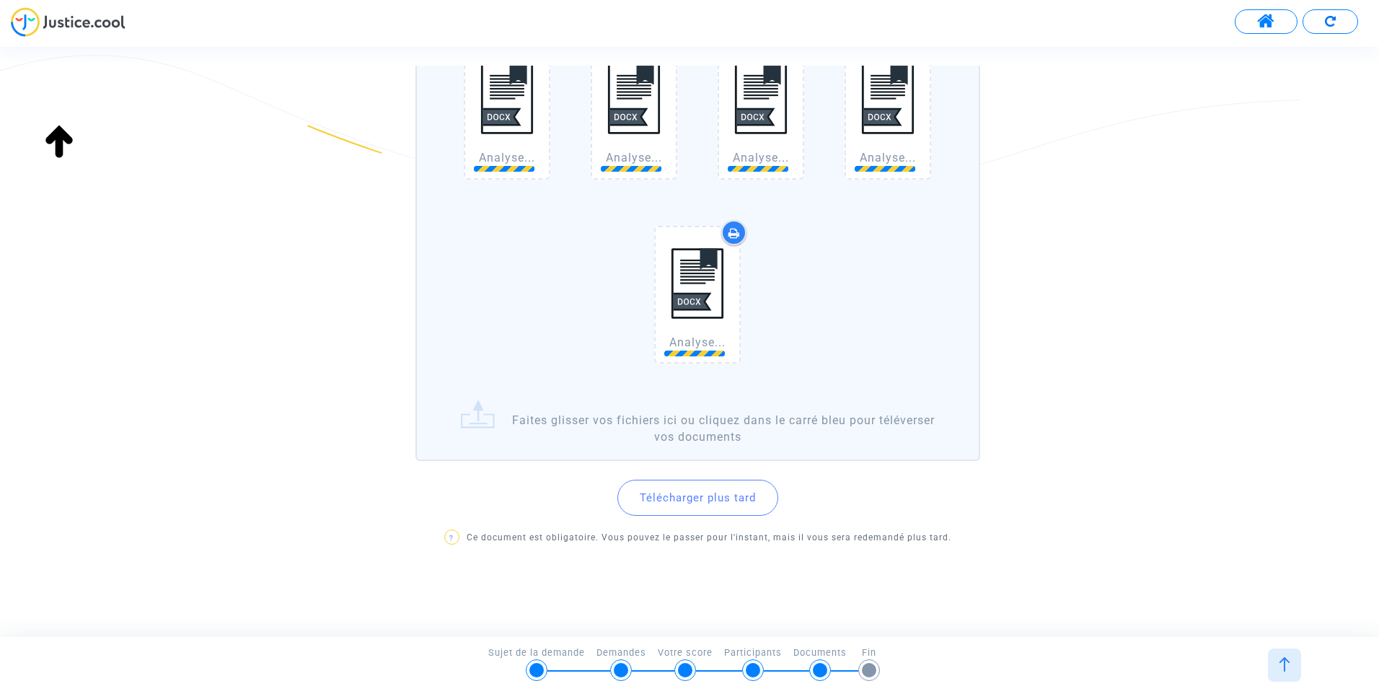
click at [708, 415] on label "Analyse... Analyse... Analyse... Analyse... Analyse... Faites glisser vos fichi…" at bounding box center [697, 233] width 565 height 456
click at [0, 0] on input "Analyse... Analyse... Analyse... Analyse... Analyse... Faites glisser vos fichi…" at bounding box center [0, 0] width 0 height 0
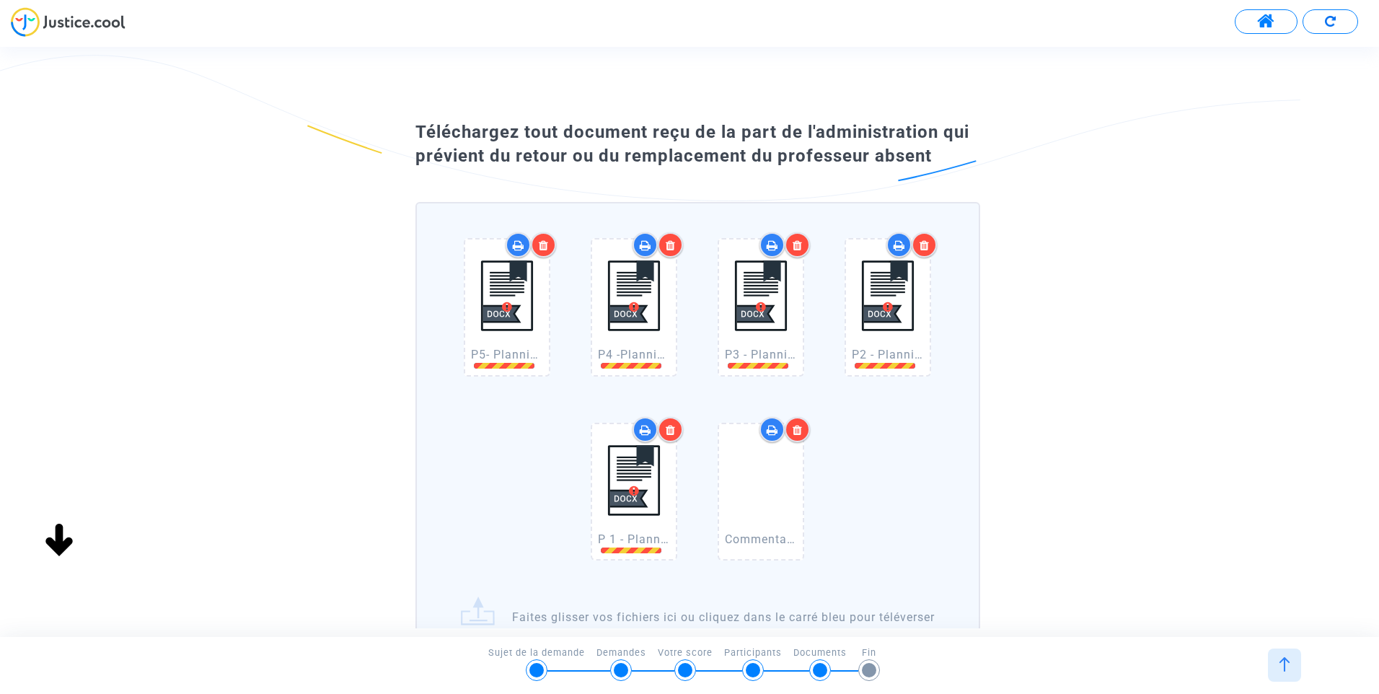
scroll to position [0, 0]
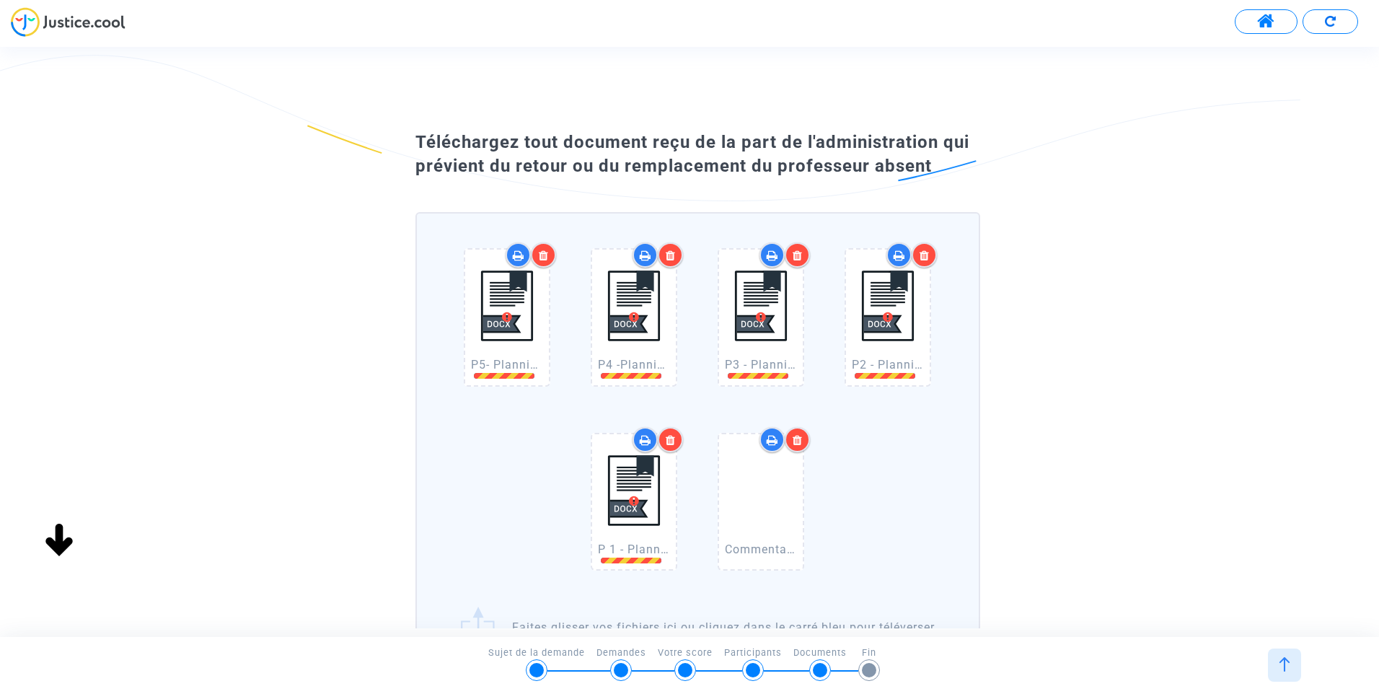
click at [1277, 657] on img at bounding box center [1284, 664] width 14 height 14
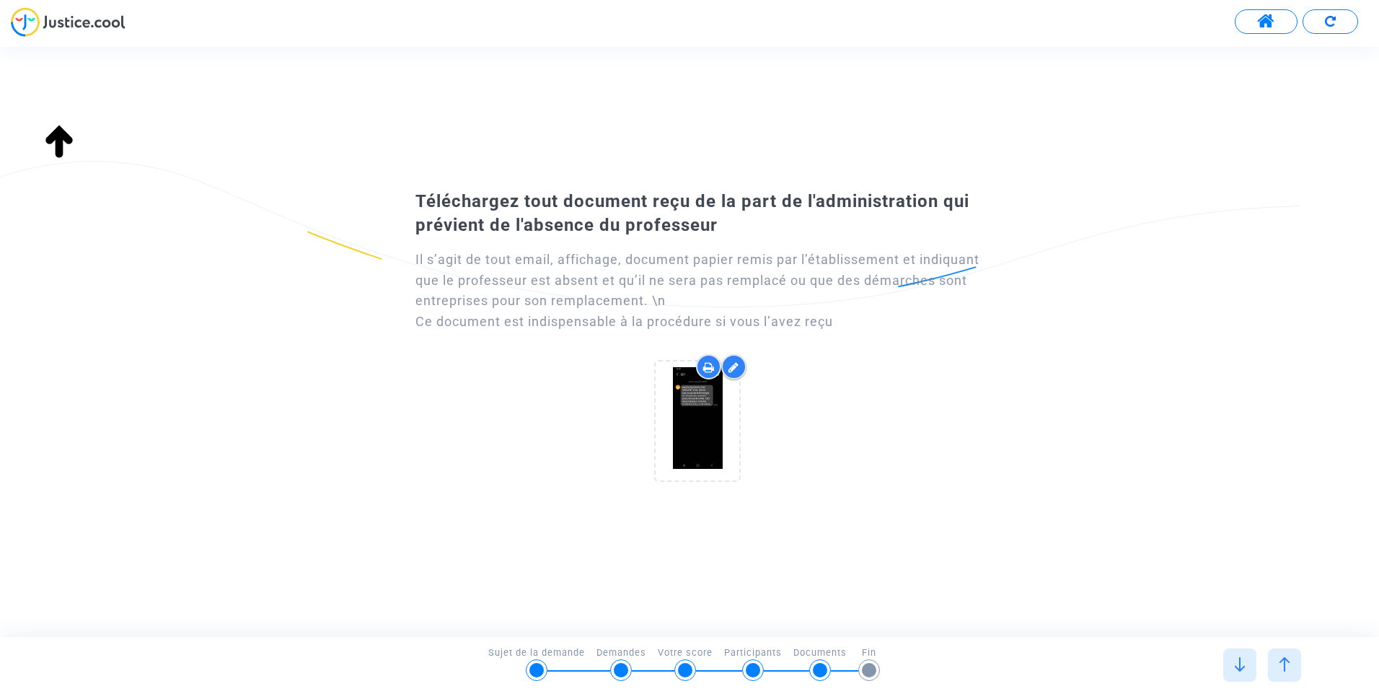
click at [1235, 661] on img at bounding box center [1240, 664] width 14 height 14
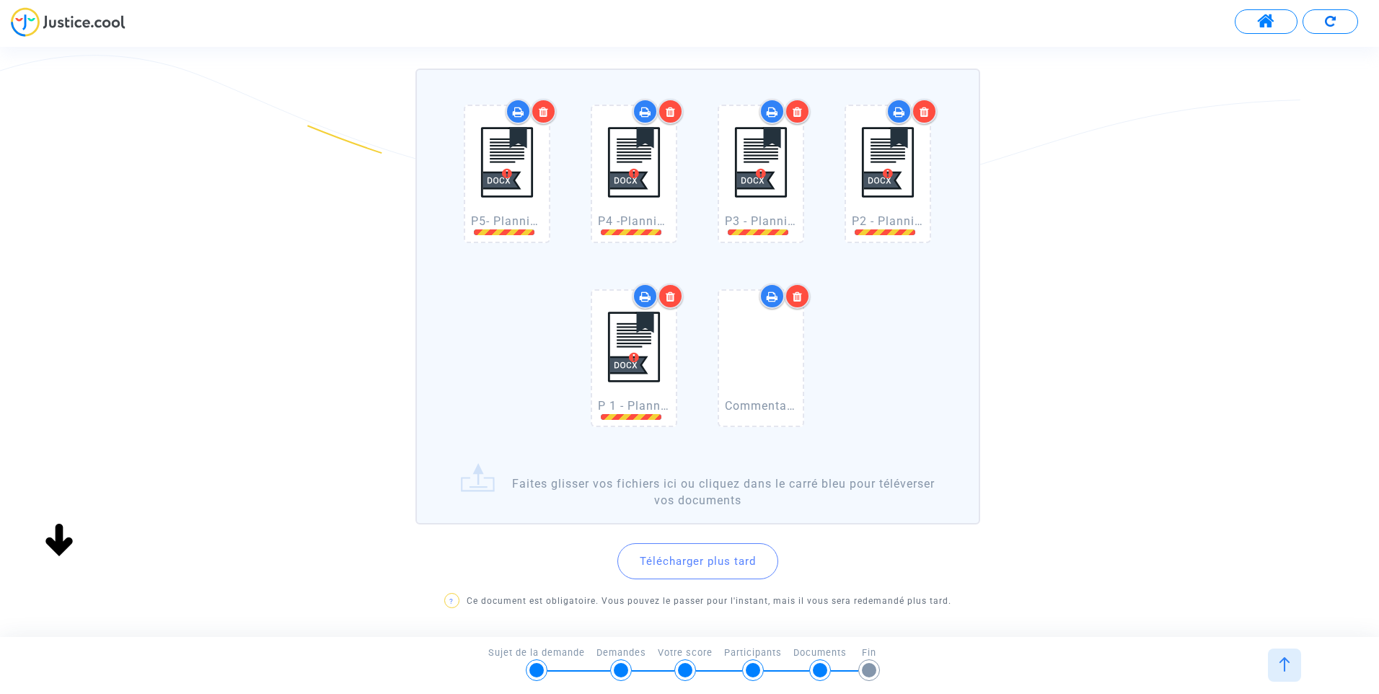
scroll to position [144, 0]
click at [656, 404] on span "P 1 - Planning de la semaine du [DATE] au [DATE].docx" at bounding box center [755, 405] width 315 height 14
click at [663, 302] on div at bounding box center [670, 295] width 25 height 25
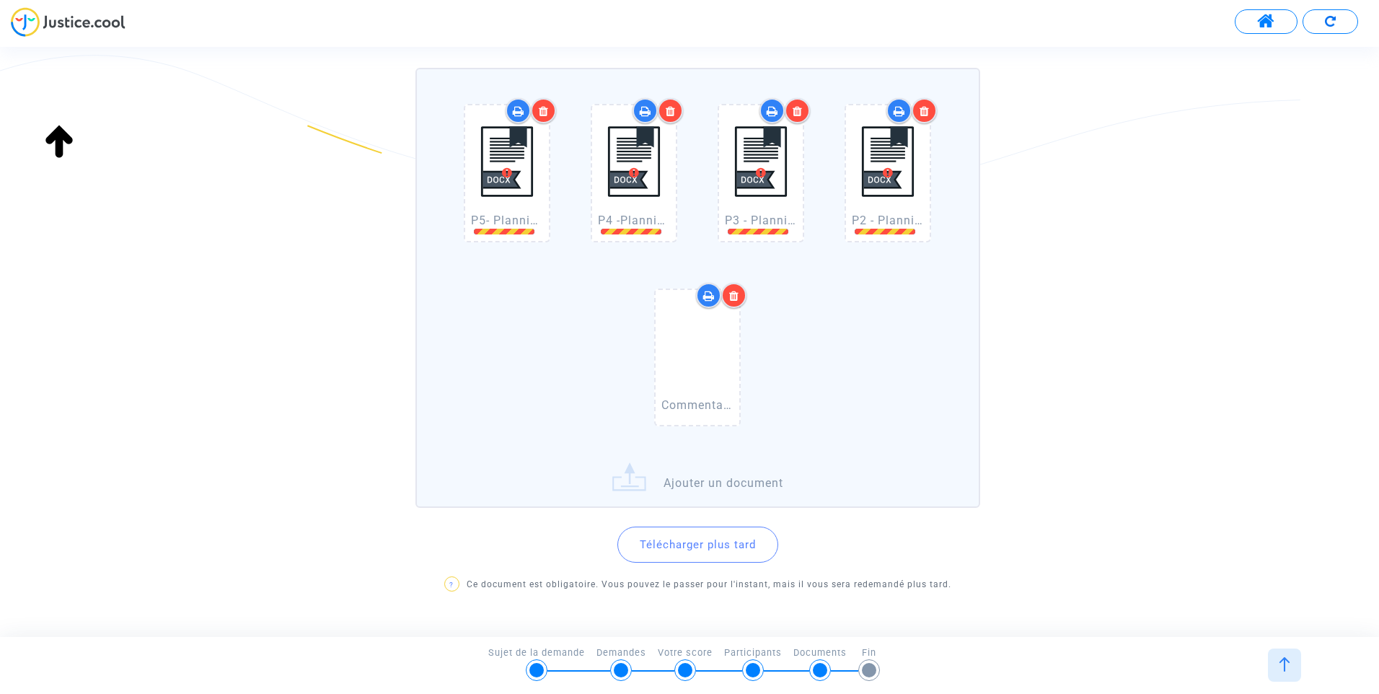
click at [542, 109] on icon at bounding box center [544, 111] width 10 height 12
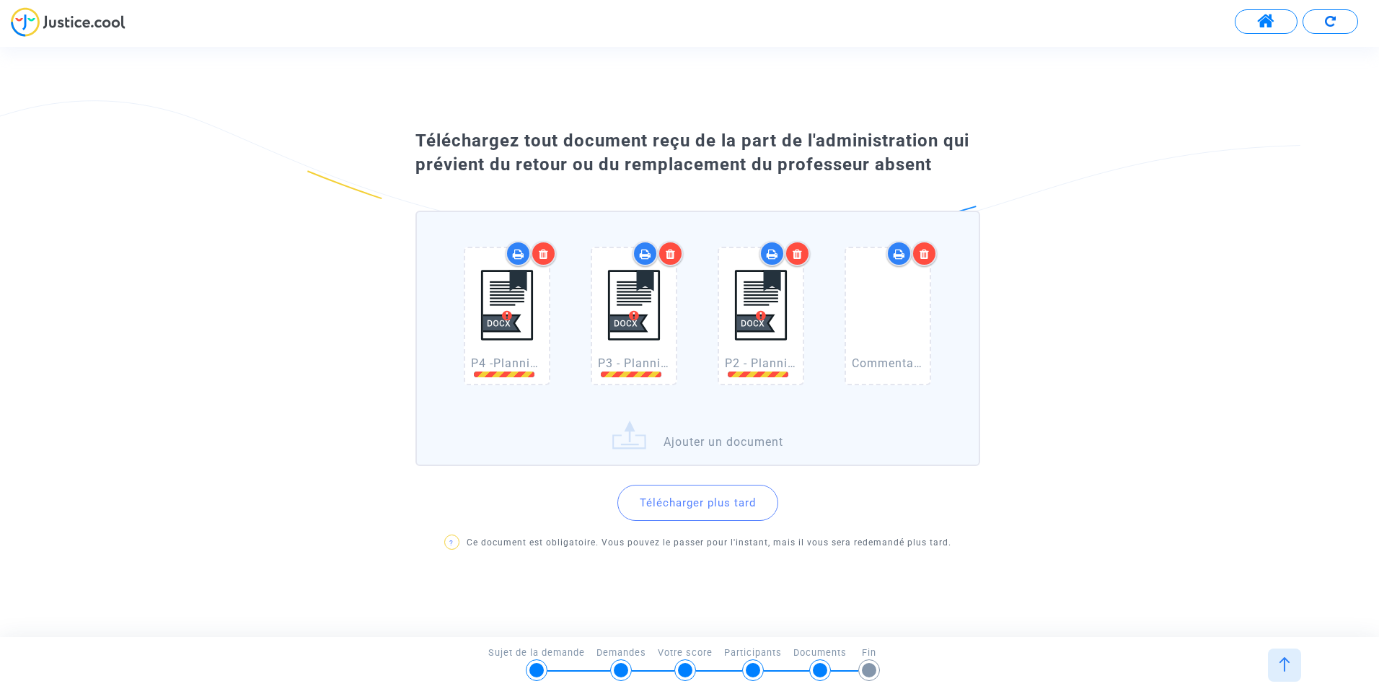
scroll to position [0, 0]
click at [543, 252] on icon at bounding box center [544, 254] width 10 height 12
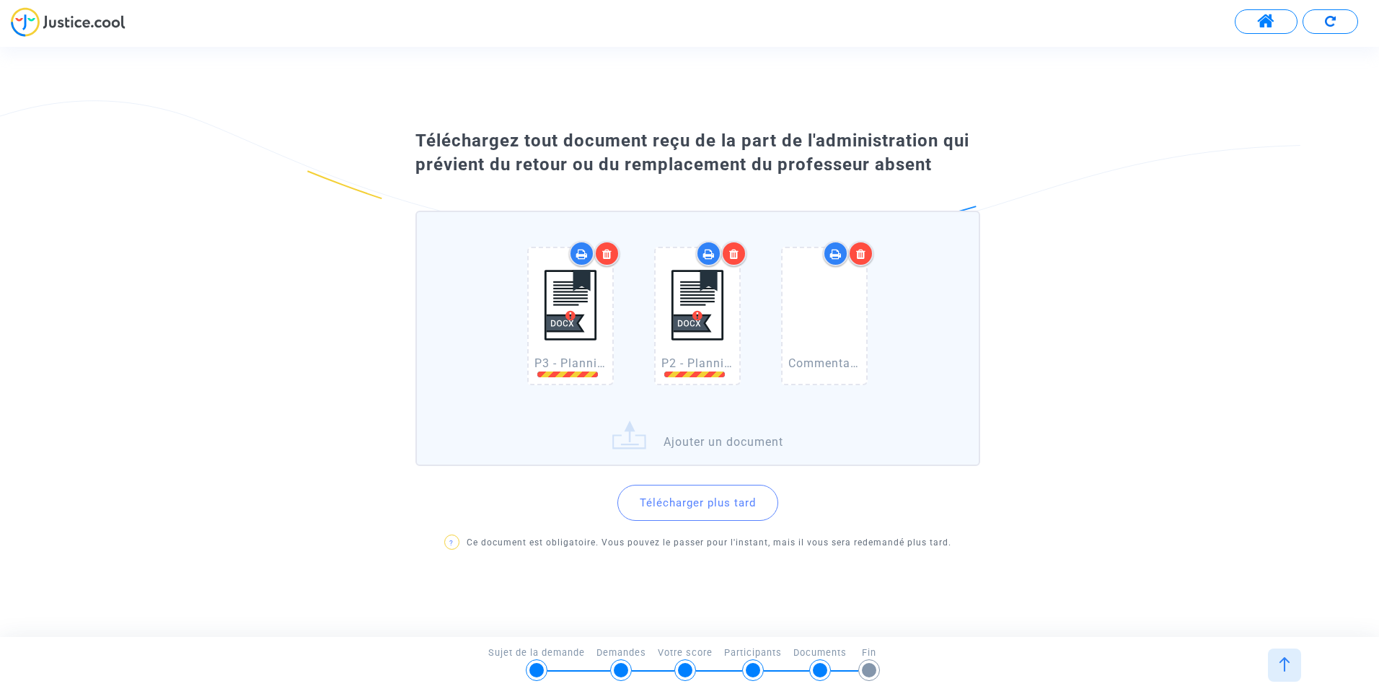
click at [607, 253] on icon at bounding box center [607, 254] width 10 height 12
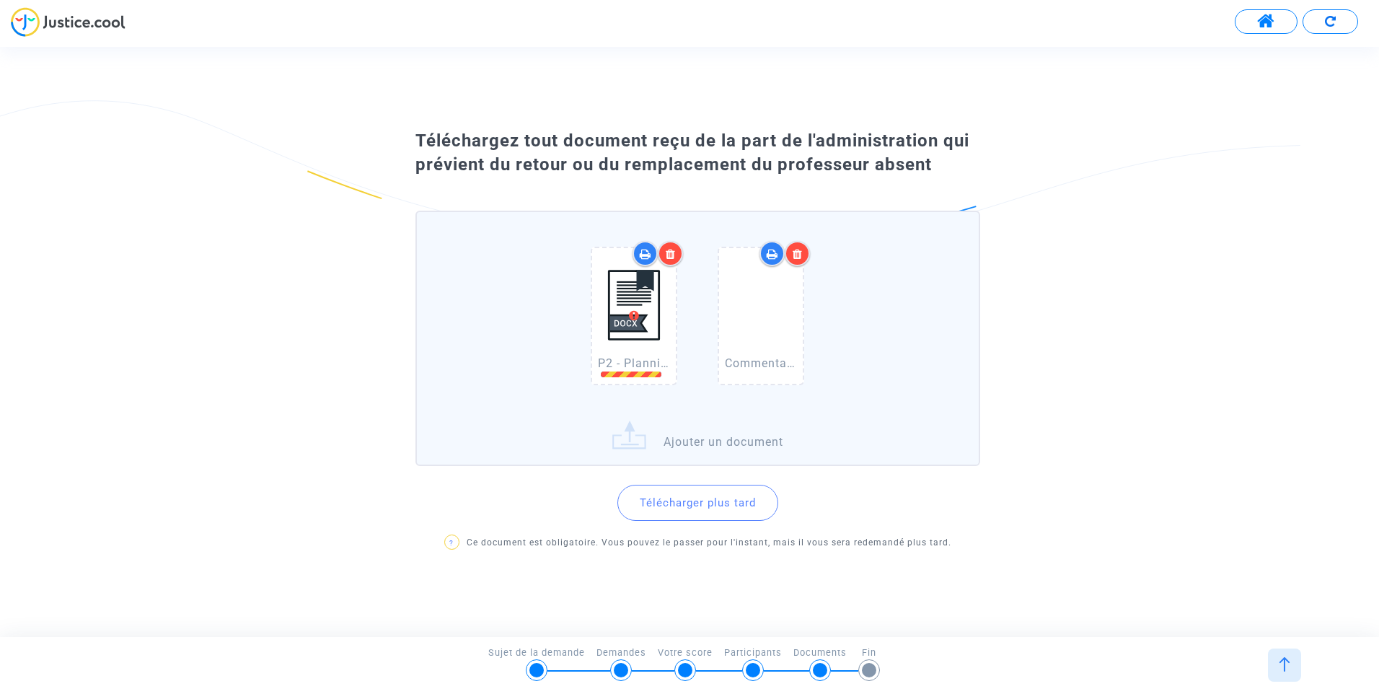
click at [672, 254] on icon at bounding box center [671, 254] width 10 height 12
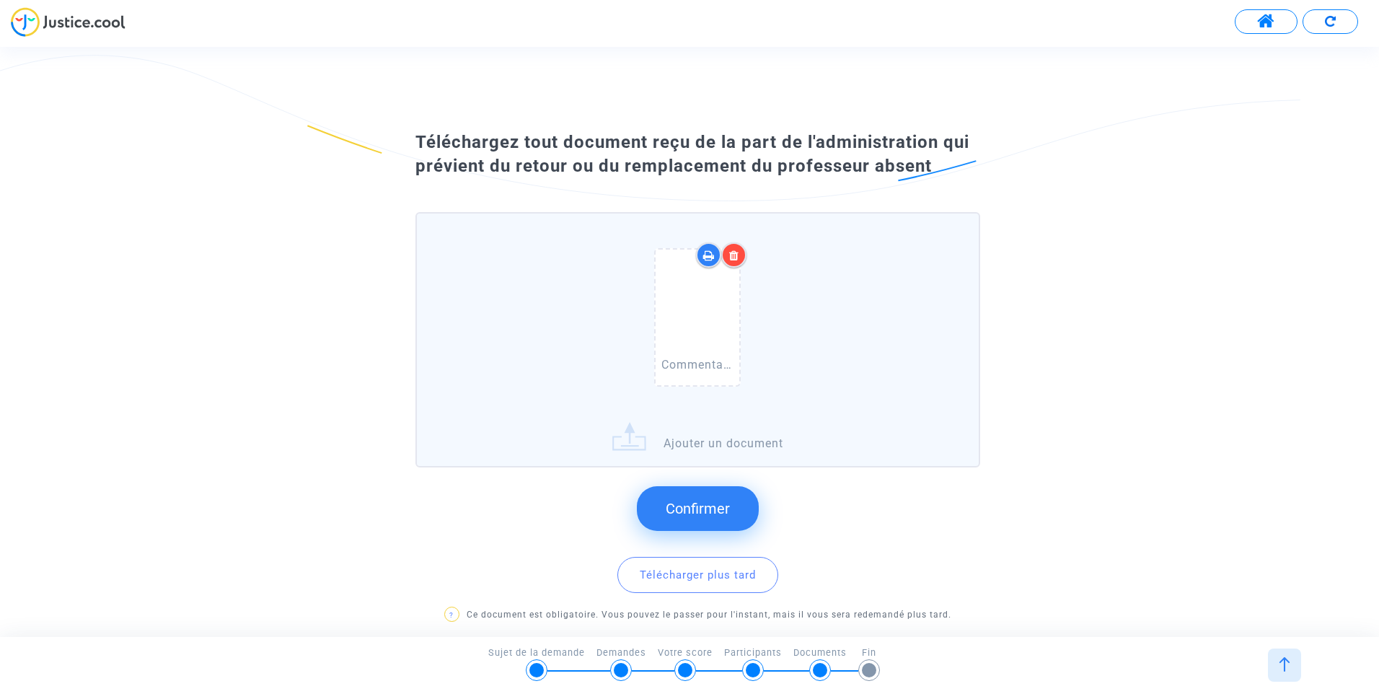
click at [716, 431] on label "Commentaires RECOURS JE VEUX DES PROFS.pdf Ajouter un document" at bounding box center [697, 339] width 565 height 255
click at [0, 0] on input "Commentaires RECOURS JE VEUX DES PROFS.pdf Ajouter un document" at bounding box center [0, 0] width 0 height 0
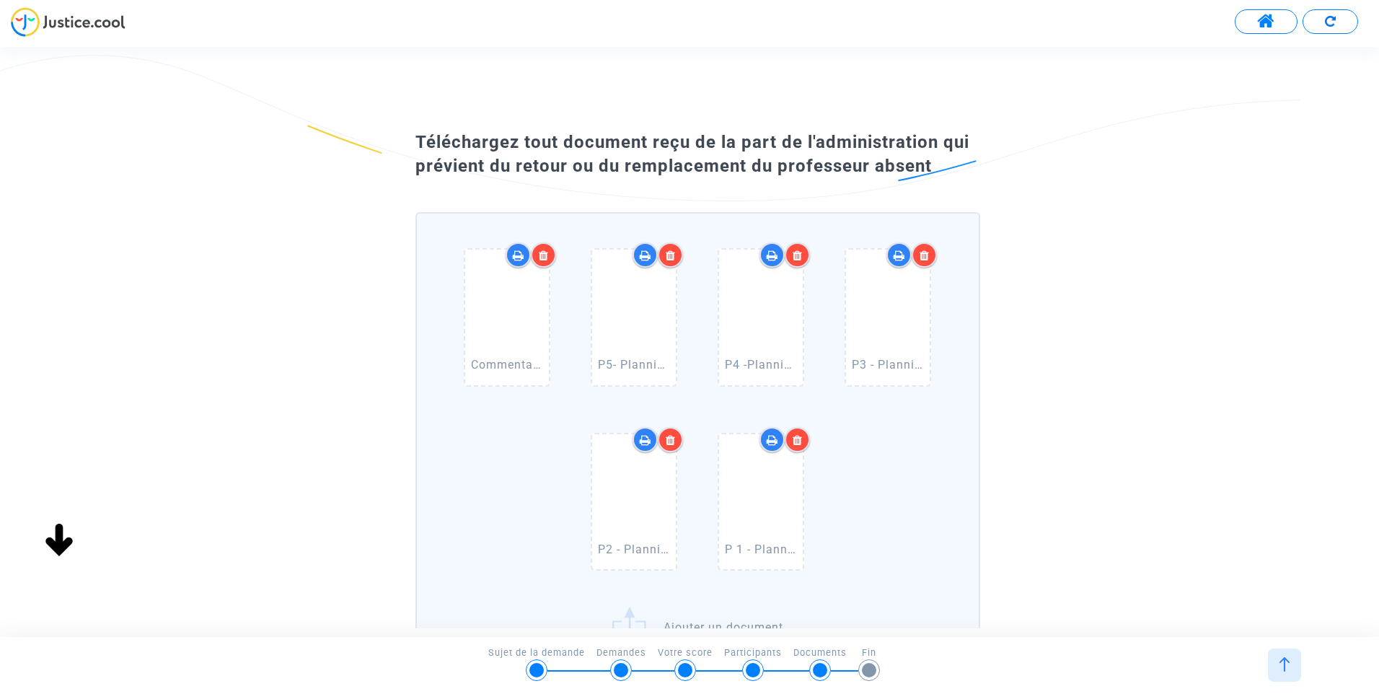
scroll to position [216, 0]
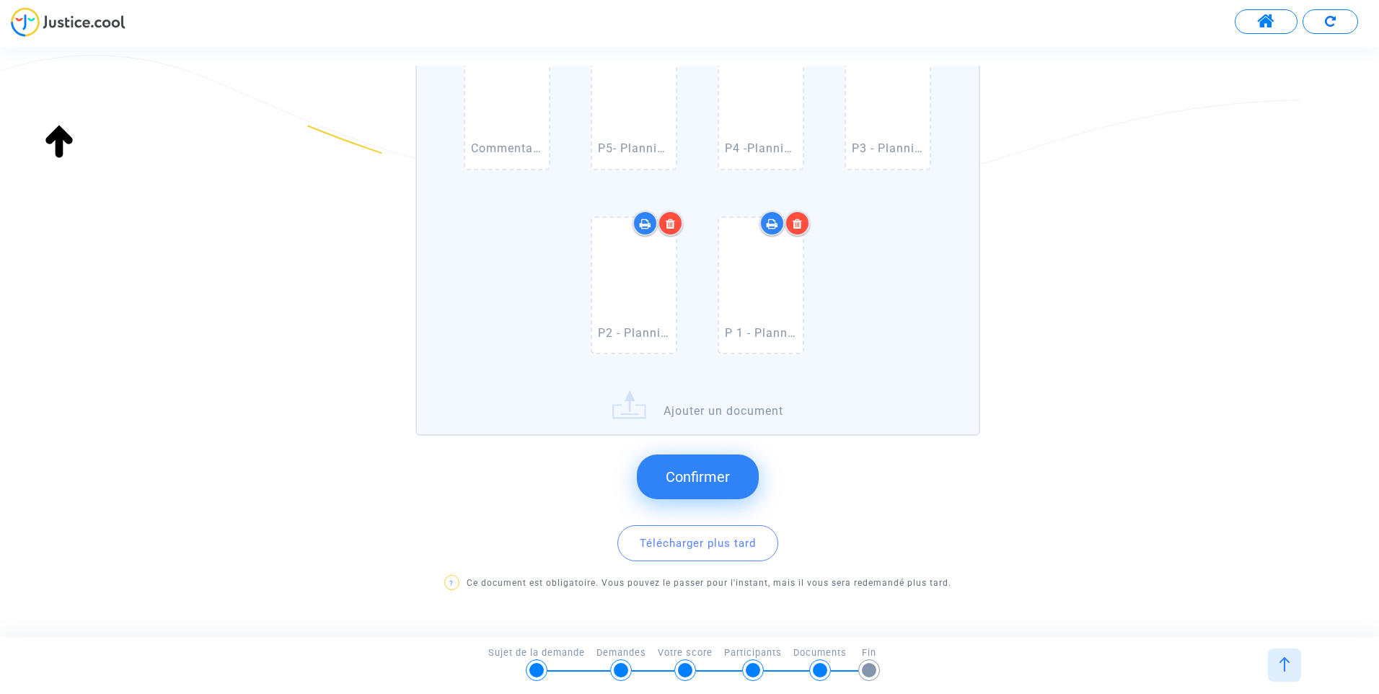
click at [698, 470] on span "Confirmer" at bounding box center [698, 476] width 64 height 17
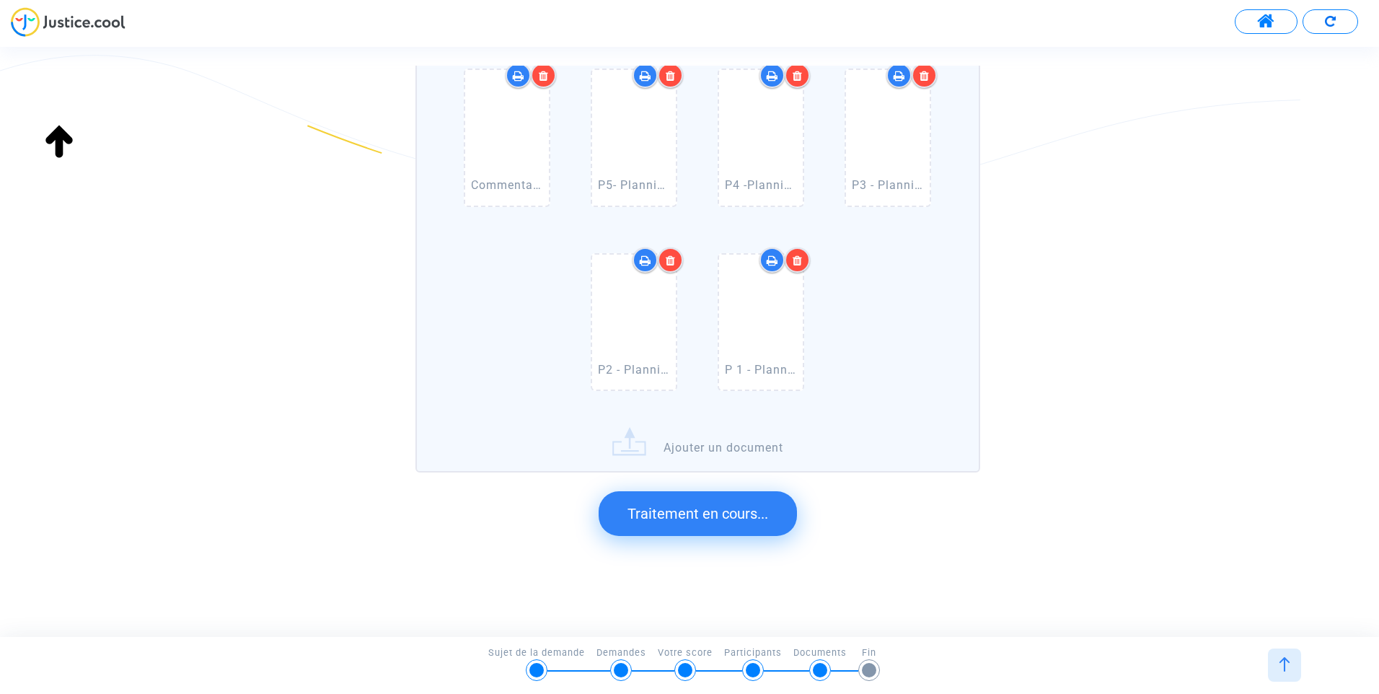
scroll to position [0, 0]
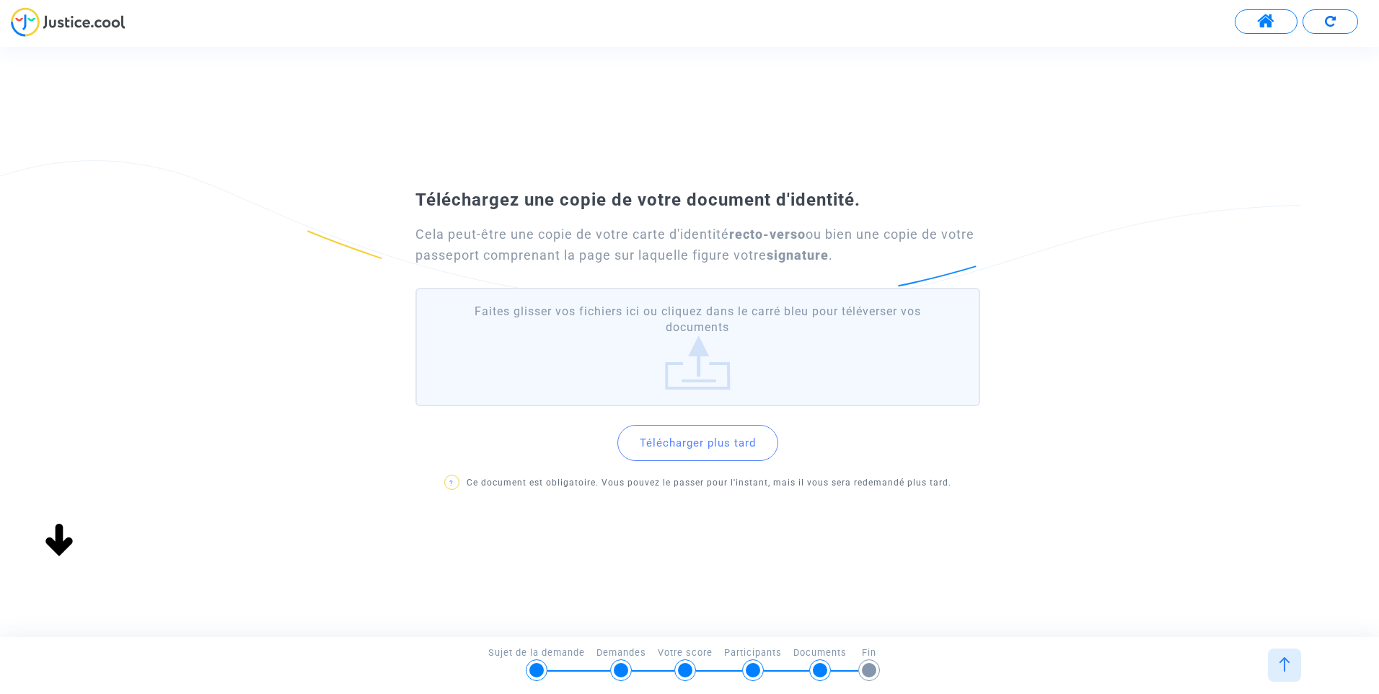
click at [693, 355] on label "Faites glisser vos fichiers ici ou cliquez dans le carré bleu pour téléverser v…" at bounding box center [697, 347] width 565 height 119
click at [0, 0] on input "Faites glisser vos fichiers ici ou cliquez dans le carré bleu pour téléverser v…" at bounding box center [0, 0] width 0 height 0
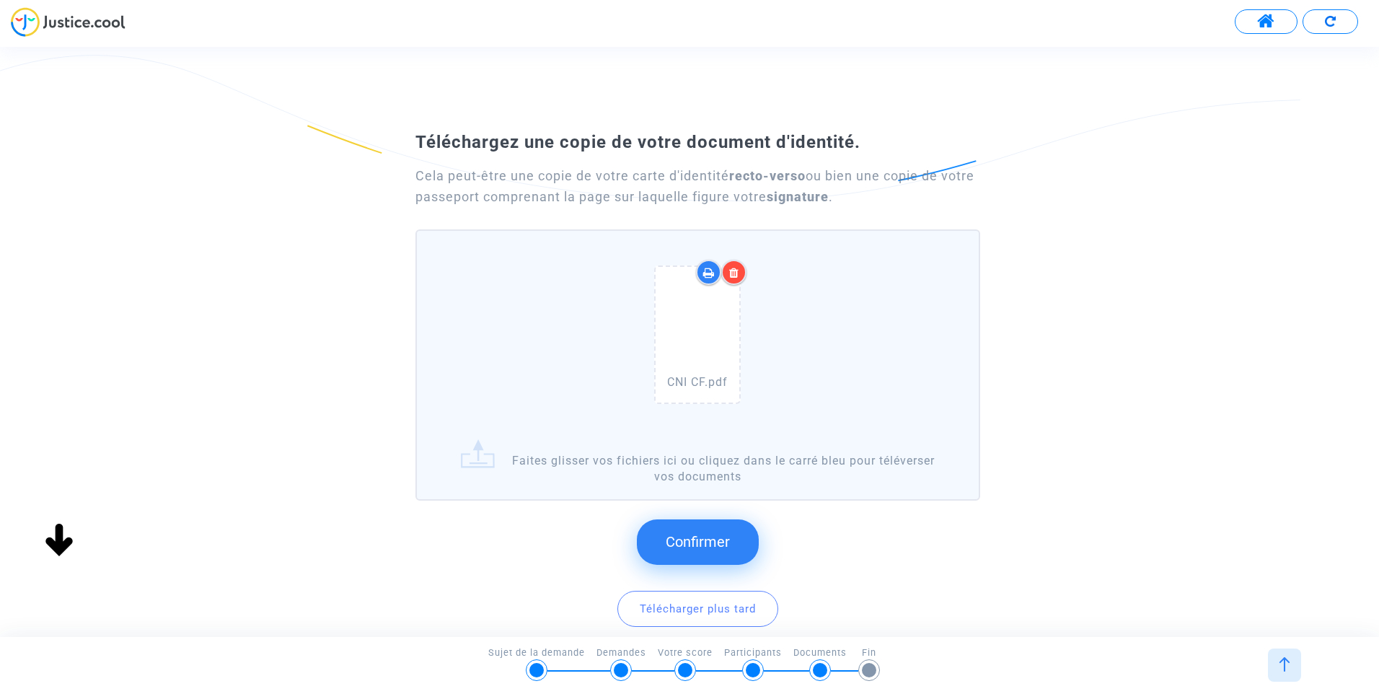
click at [690, 530] on button "Confirmer" at bounding box center [698, 541] width 122 height 45
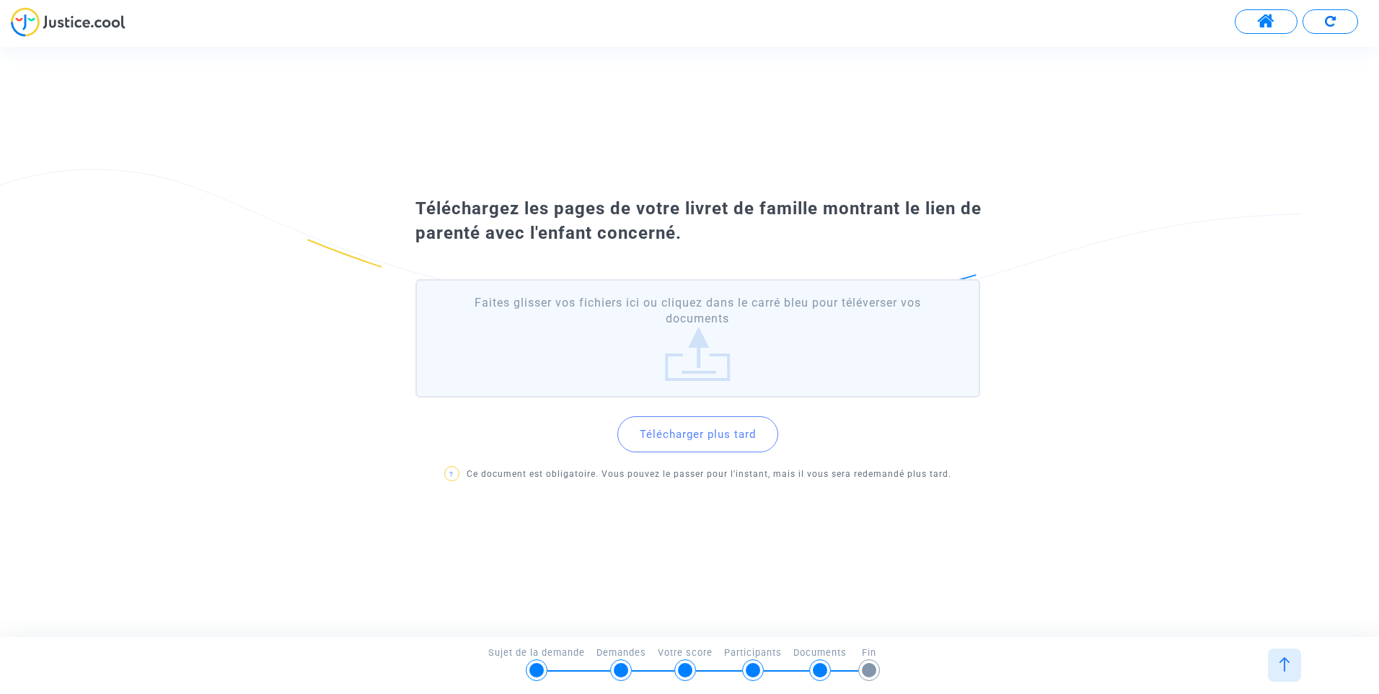
click at [681, 356] on label "Faites glisser vos fichiers ici ou cliquez dans le carré bleu pour téléverser v…" at bounding box center [697, 338] width 565 height 119
click at [0, 0] on input "Faites glisser vos fichiers ici ou cliquez dans le carré bleu pour téléverser v…" at bounding box center [0, 0] width 0 height 0
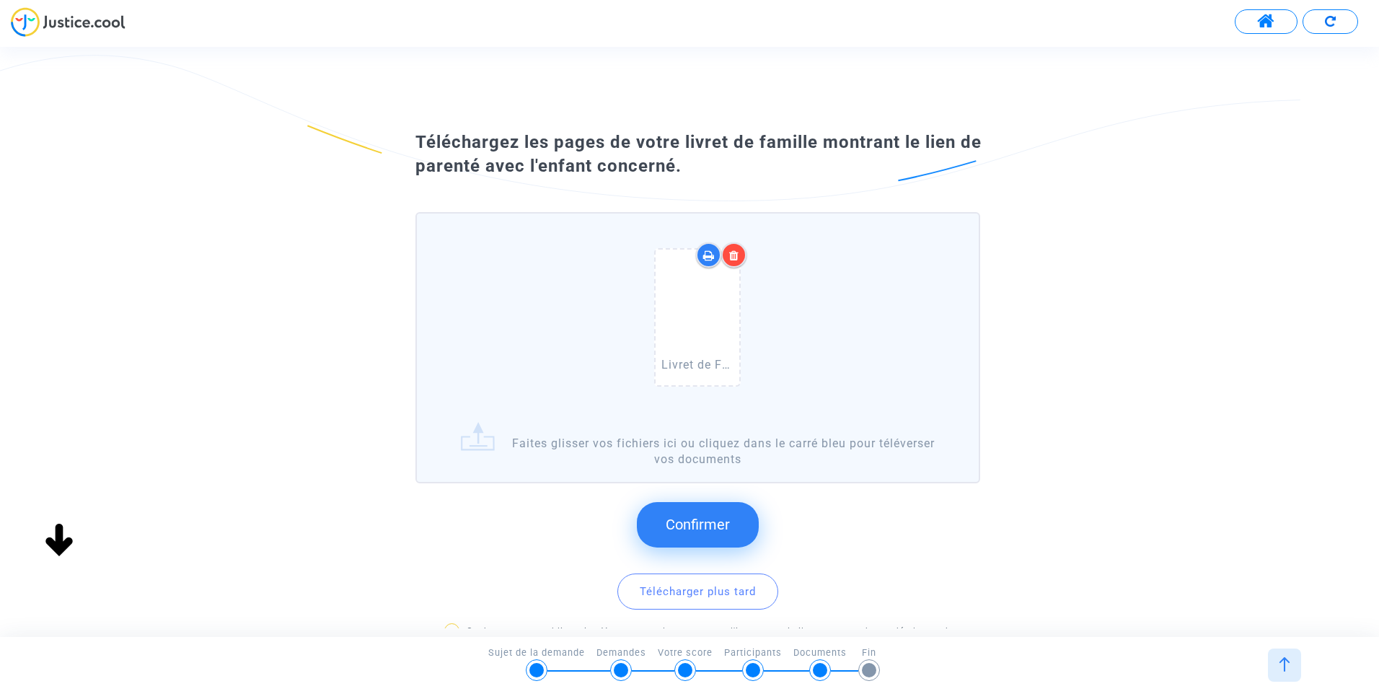
click at [716, 522] on span "Confirmer" at bounding box center [698, 524] width 64 height 17
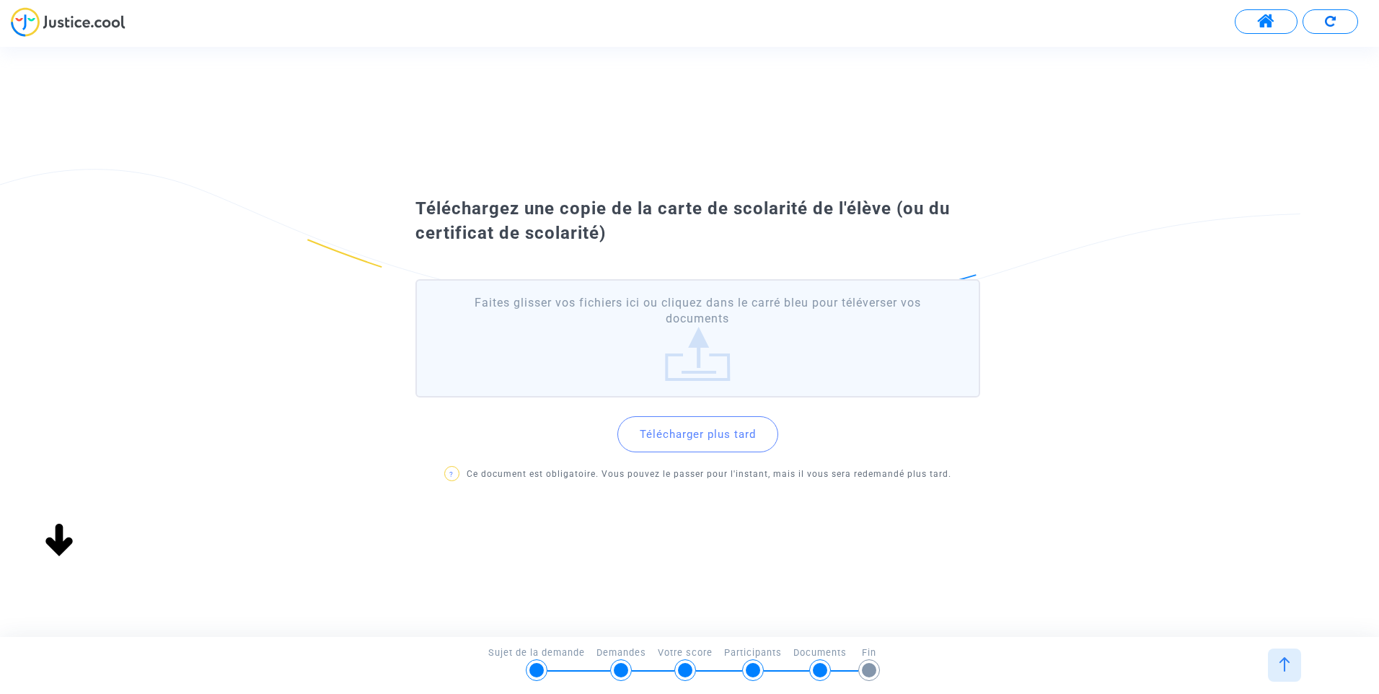
click at [725, 426] on button "Télécharger plus tard" at bounding box center [697, 434] width 161 height 36
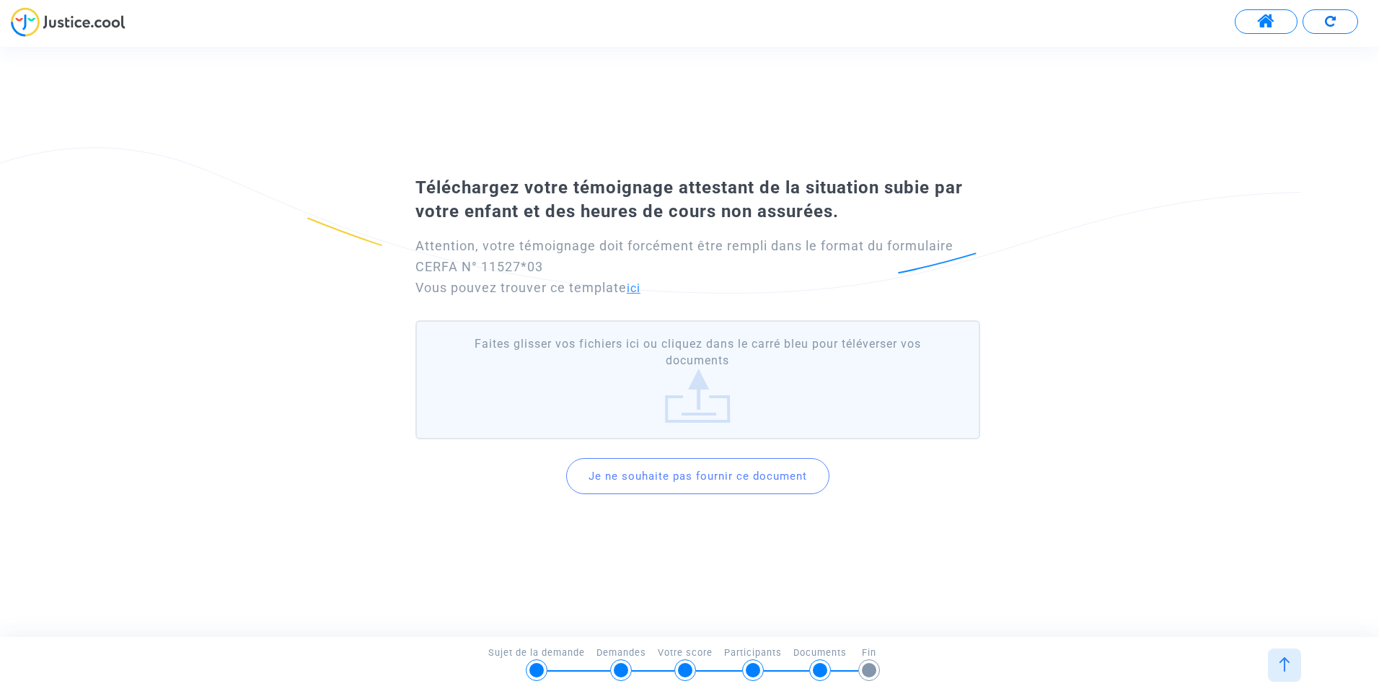
click at [640, 289] on link "ici" at bounding box center [634, 288] width 14 height 14
click at [695, 404] on label "Faites glisser vos fichiers ici ou cliquez dans le carré bleu pour téléverser v…" at bounding box center [697, 379] width 565 height 119
click at [0, 0] on input "Faites glisser vos fichiers ici ou cliquez dans le carré bleu pour téléverser v…" at bounding box center [0, 0] width 0 height 0
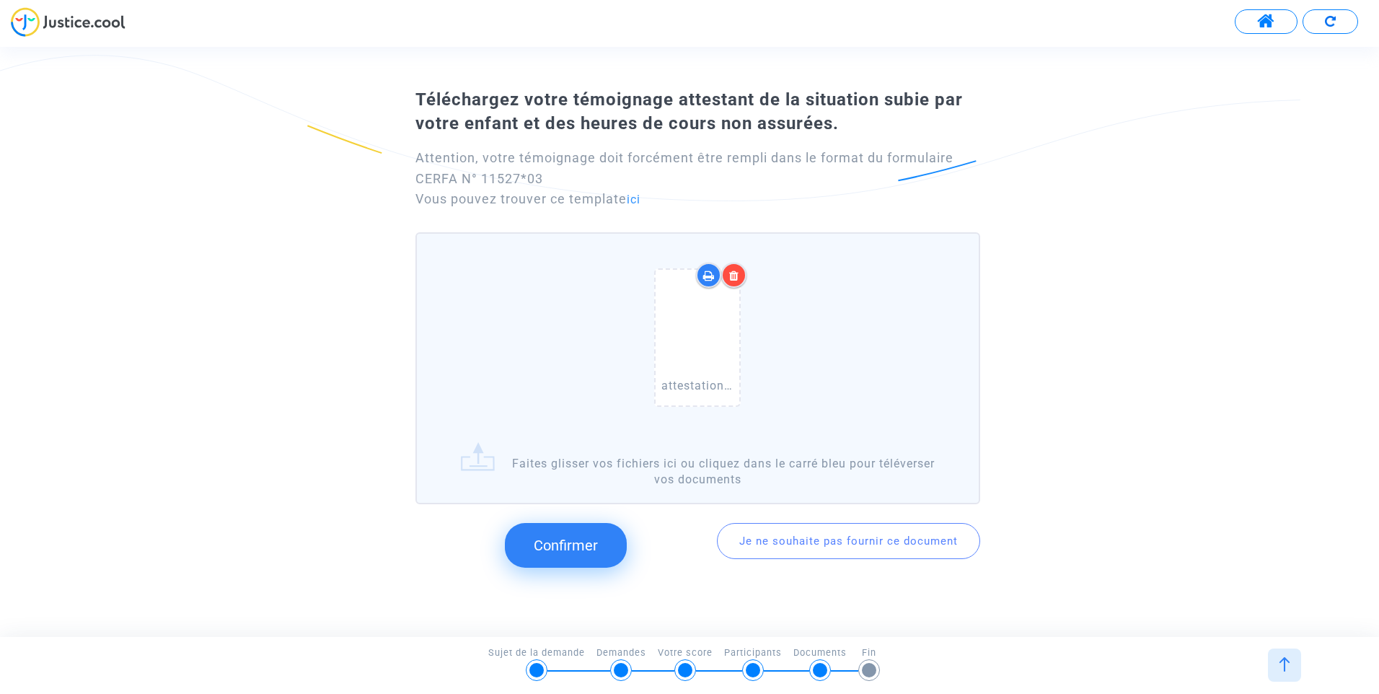
scroll to position [74, 0]
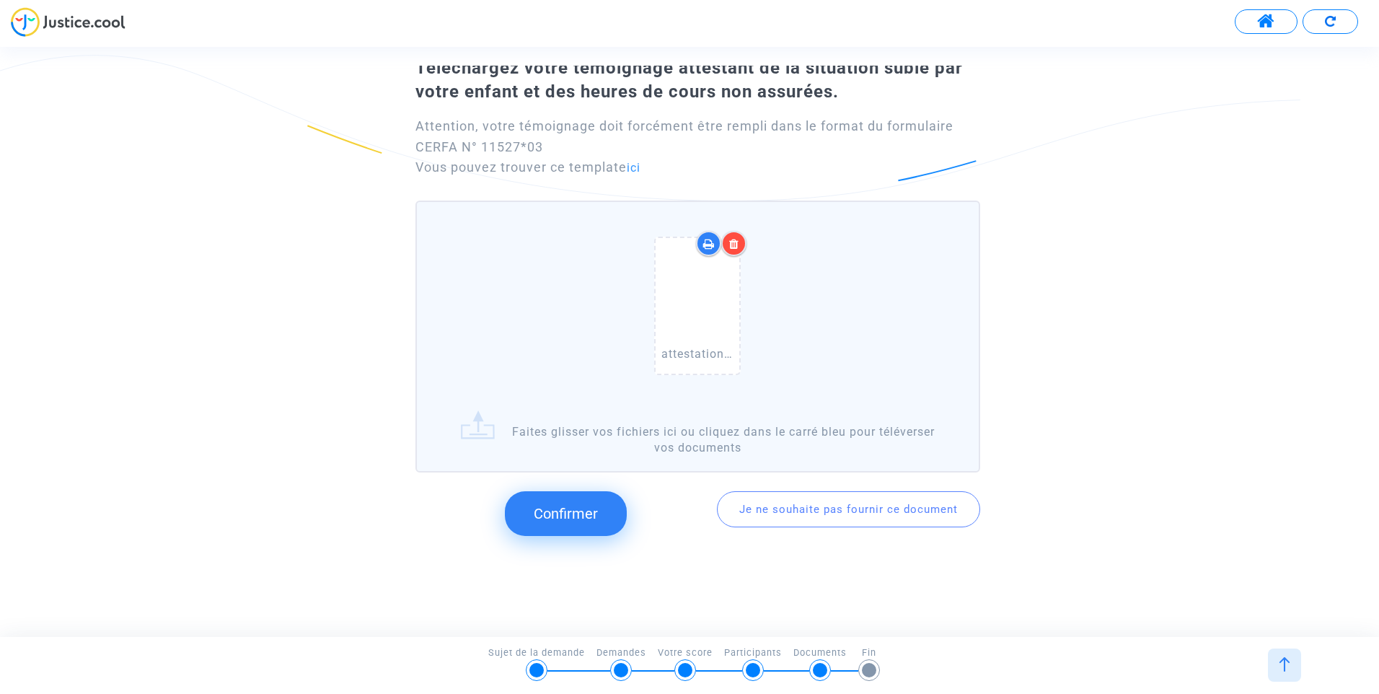
click at [563, 509] on span "Confirmer" at bounding box center [566, 513] width 64 height 17
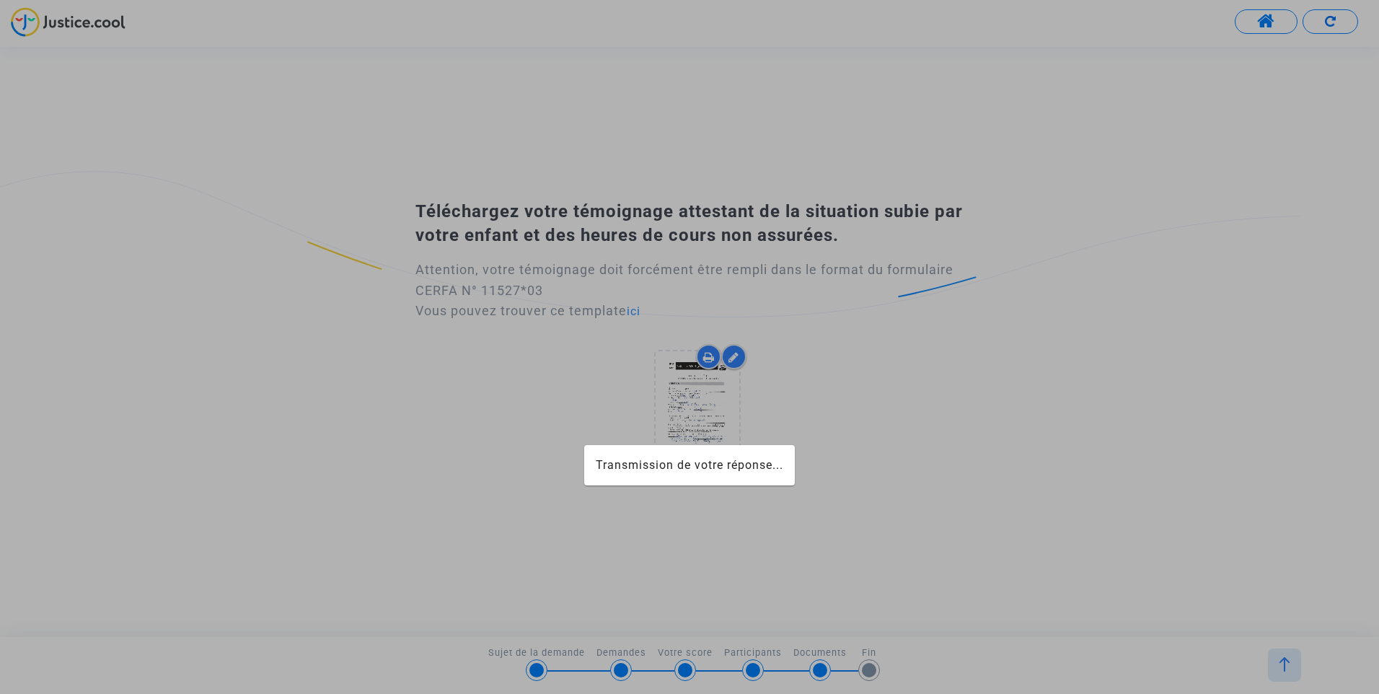
scroll to position [0, 0]
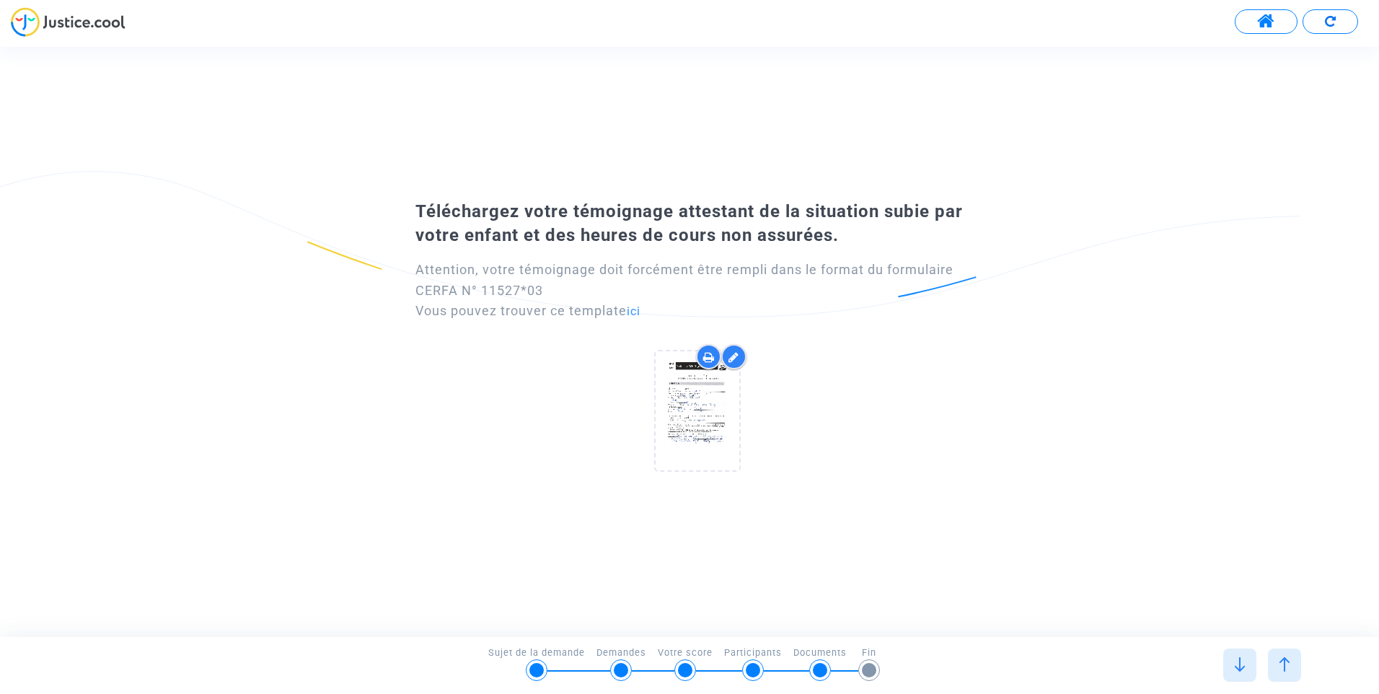
click at [1237, 665] on img at bounding box center [1240, 664] width 14 height 14
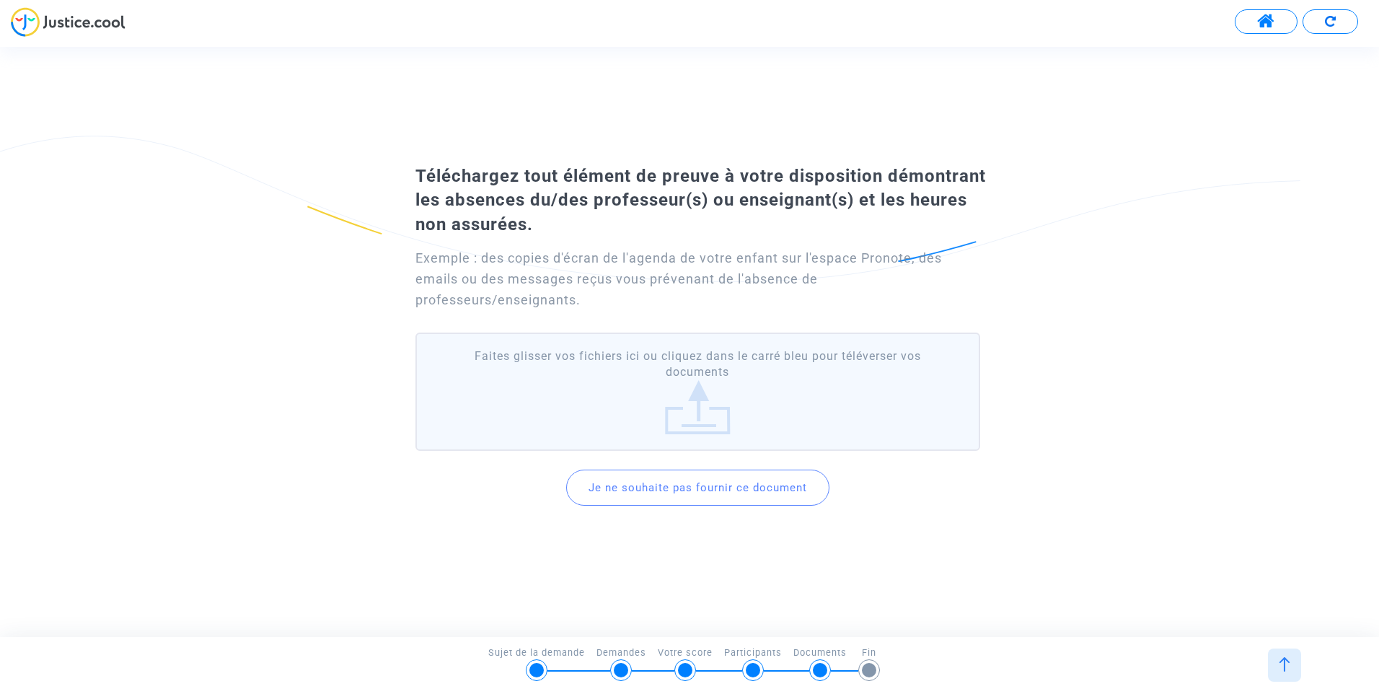
click at [708, 421] on label "Faites glisser vos fichiers ici ou cliquez dans le carré bleu pour téléverser v…" at bounding box center [697, 392] width 565 height 119
click at [0, 0] on input "Faites glisser vos fichiers ici ou cliquez dans le carré bleu pour téléverser v…" at bounding box center [0, 0] width 0 height 0
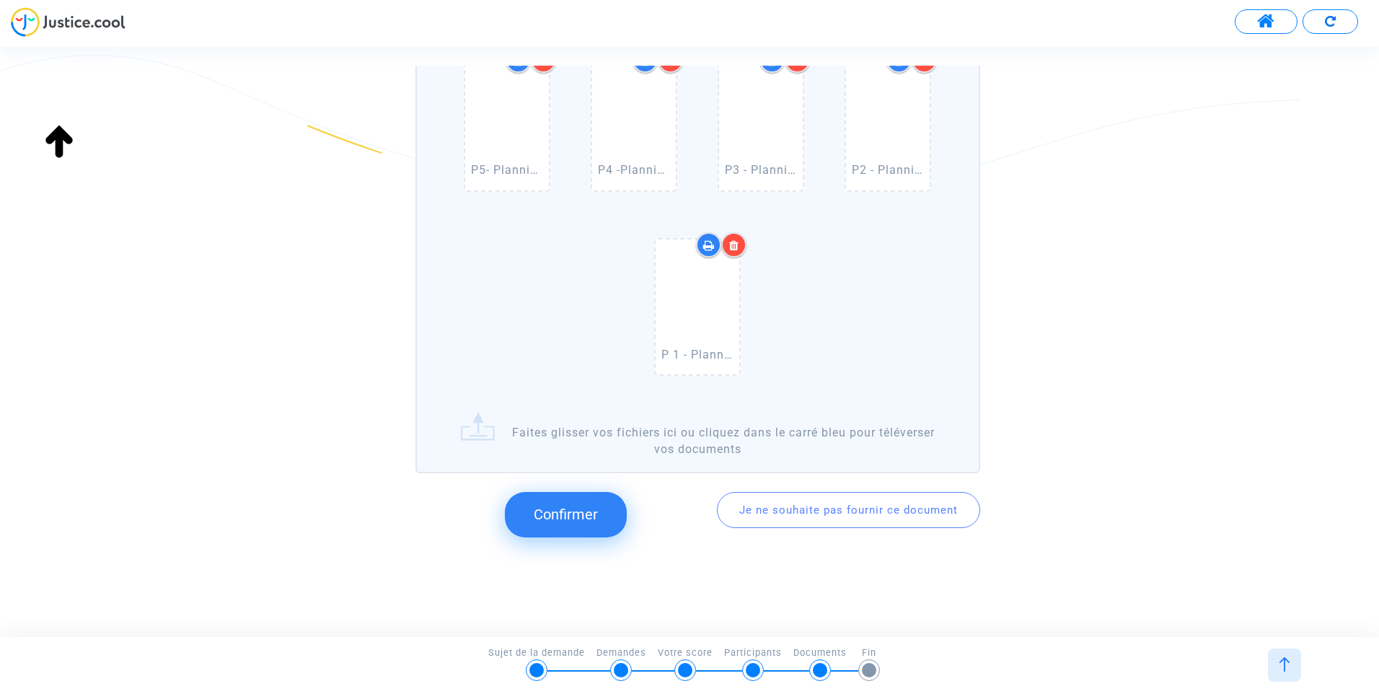
scroll to position [282, 0]
click at [577, 509] on span "Confirmer" at bounding box center [566, 513] width 64 height 17
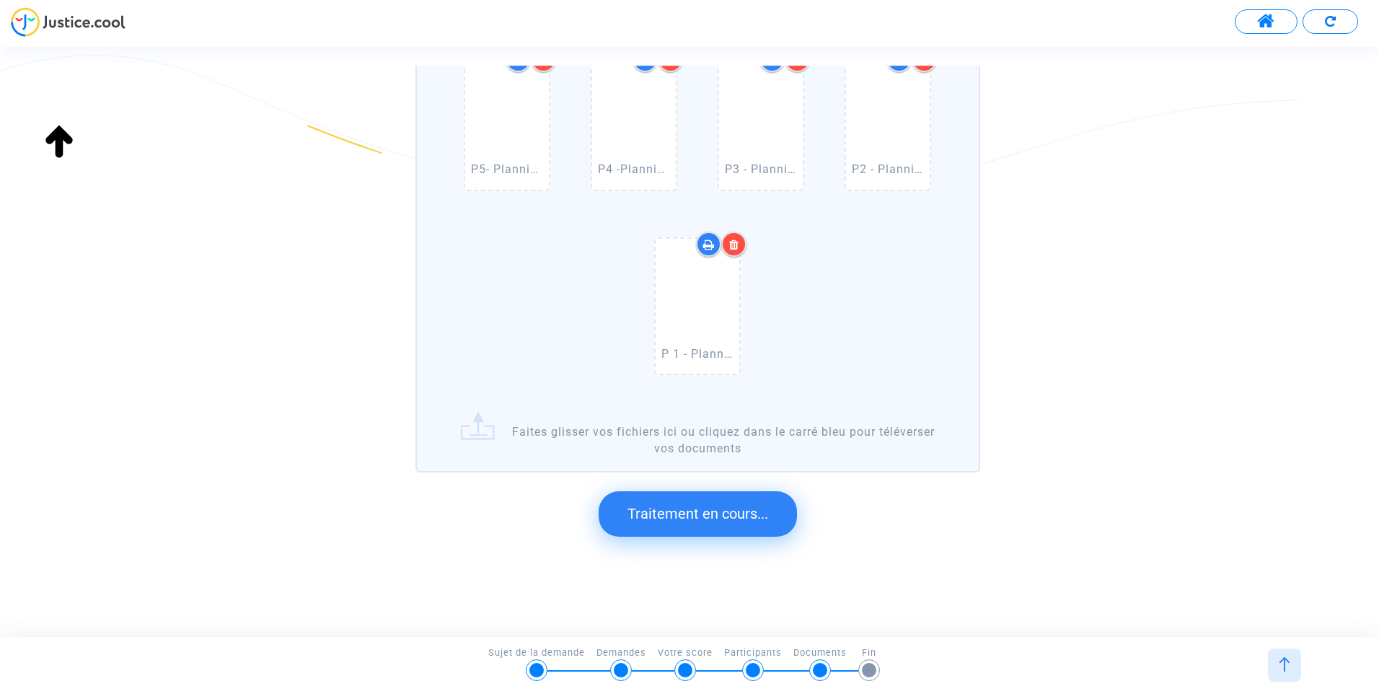
scroll to position [0, 0]
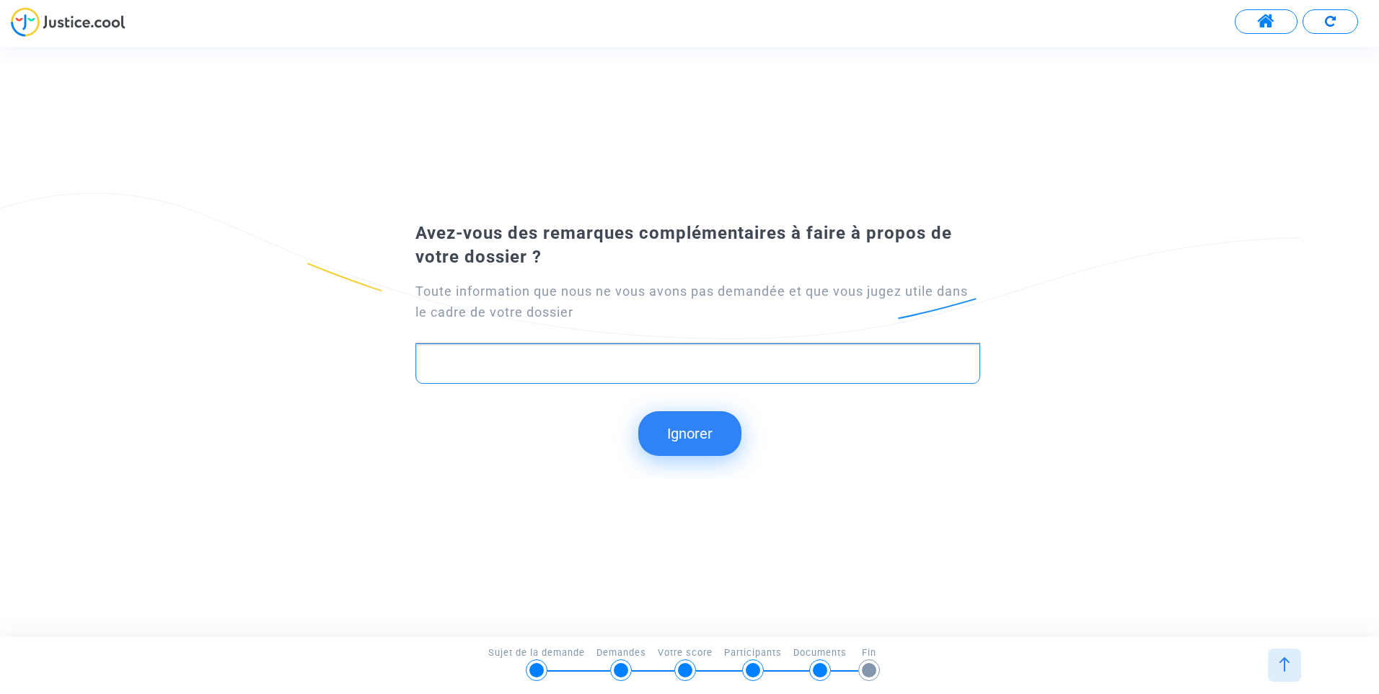
click at [615, 356] on p "Rich Text Editor, main" at bounding box center [698, 364] width 550 height 18
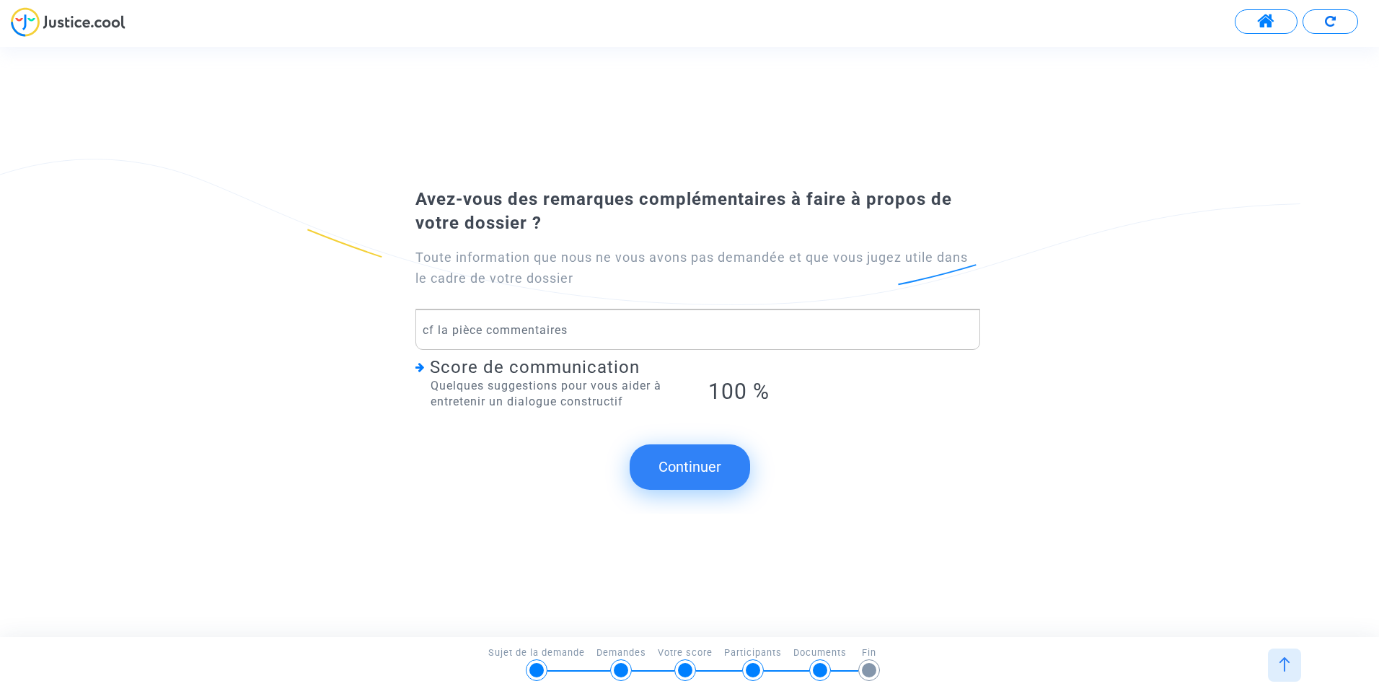
click at [705, 474] on button "Continuer" at bounding box center [690, 466] width 120 height 45
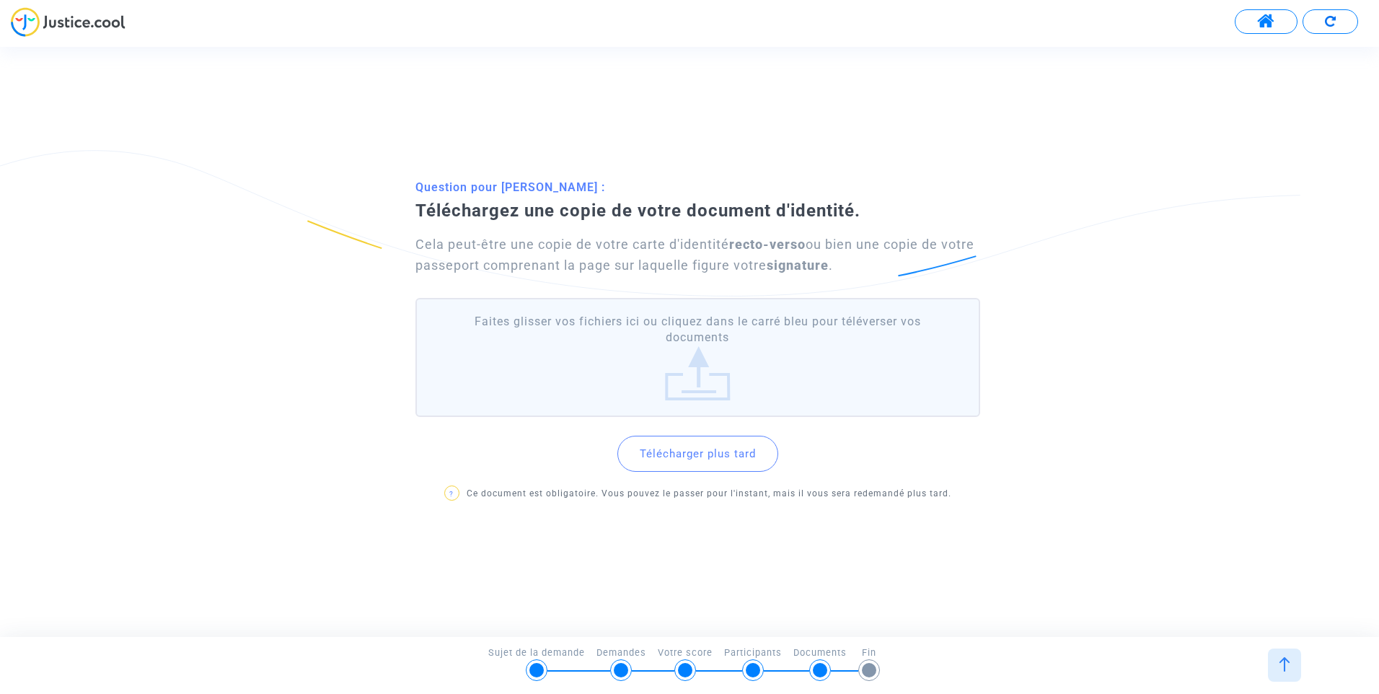
click at [514, 371] on label "Faites glisser vos fichiers ici ou cliquez dans le carré bleu pour téléverser v…" at bounding box center [697, 357] width 565 height 119
click at [0, 0] on input "Faites glisser vos fichiers ici ou cliquez dans le carré bleu pour téléverser v…" at bounding box center [0, 0] width 0 height 0
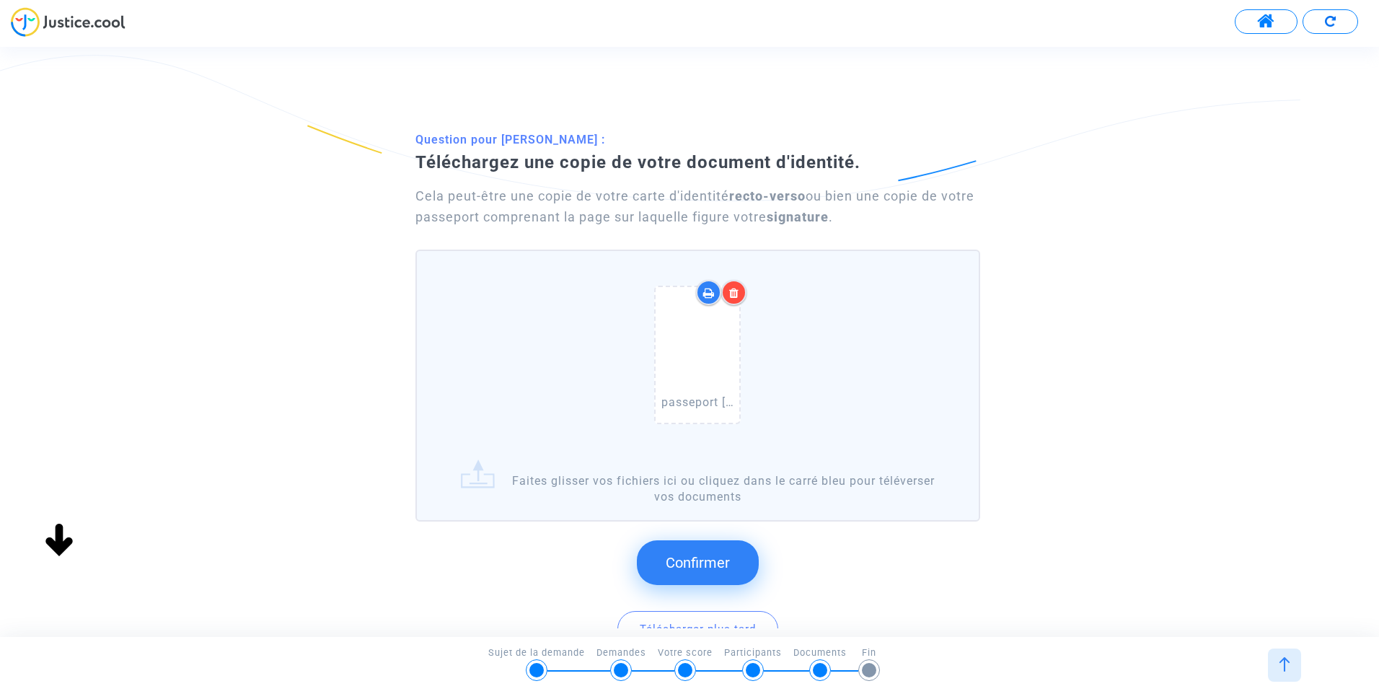
click at [703, 568] on span "Confirmer" at bounding box center [698, 562] width 64 height 17
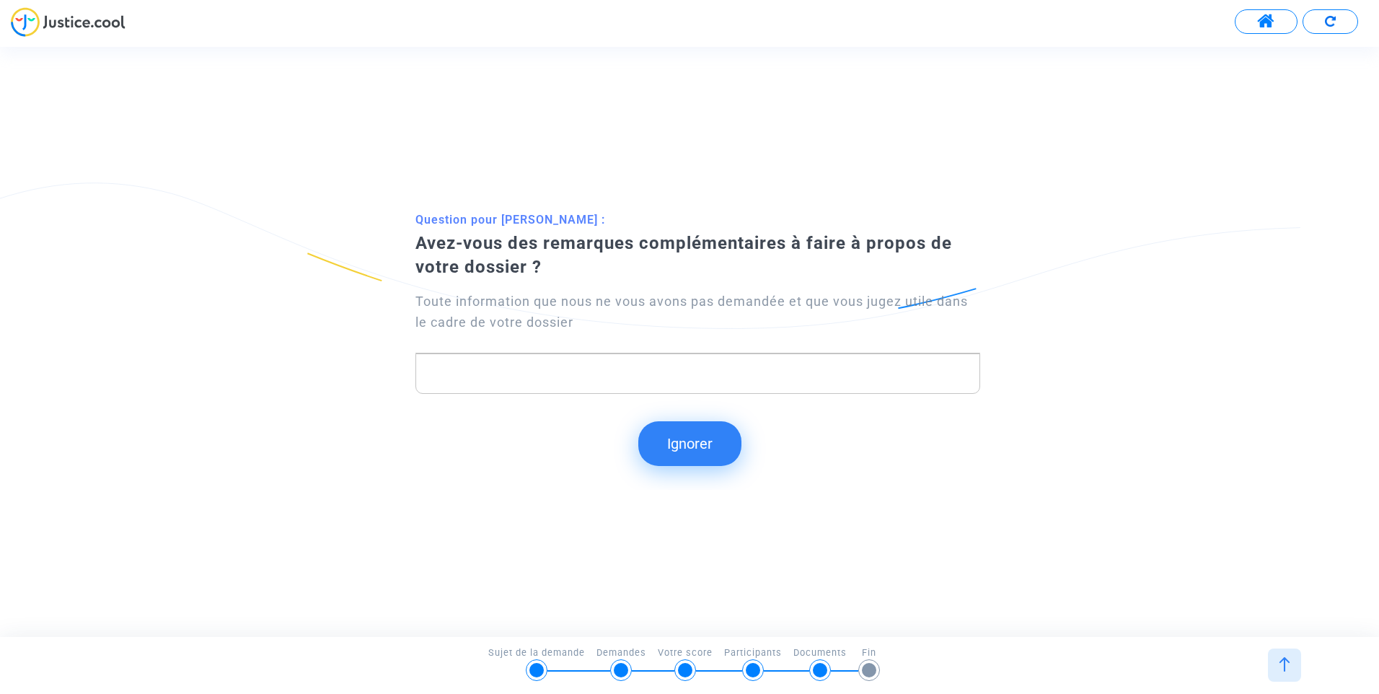
click at [567, 360] on div "Rich Text Editor, main" at bounding box center [697, 373] width 565 height 40
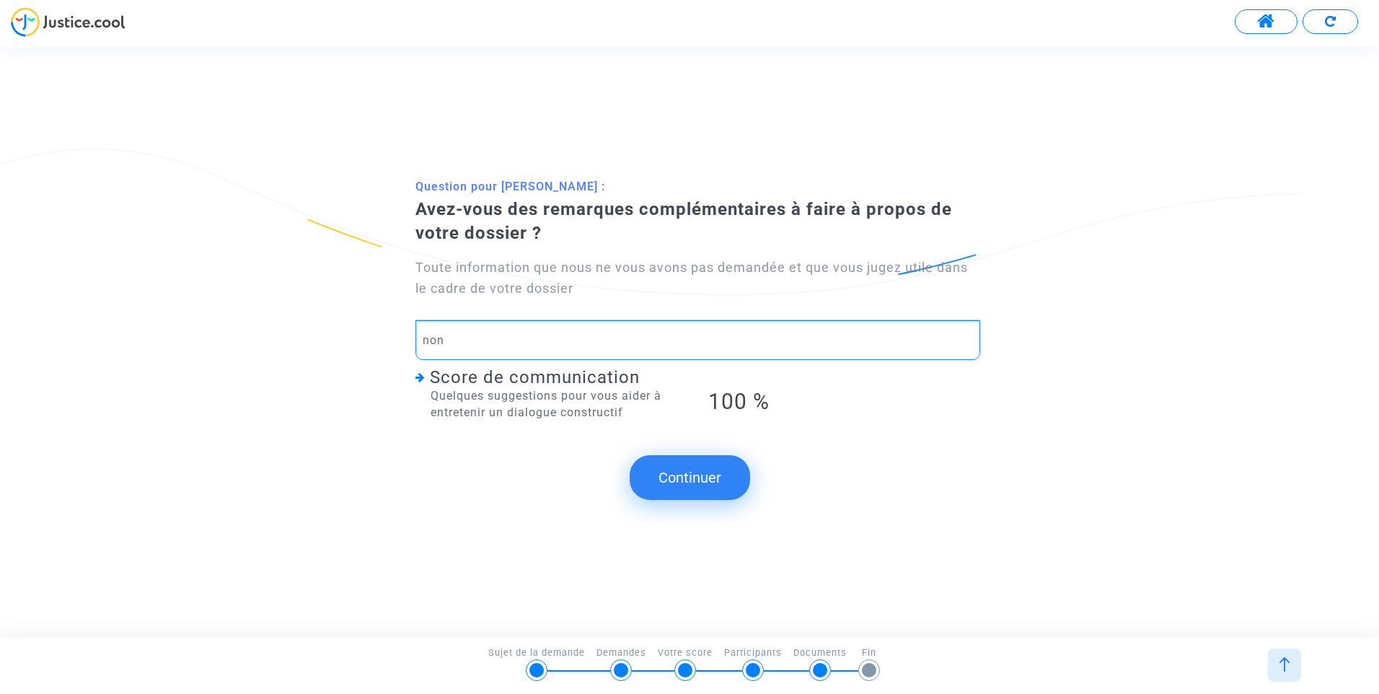
click at [674, 480] on button "Continuer" at bounding box center [690, 477] width 120 height 45
